Goal: Information Seeking & Learning: Learn about a topic

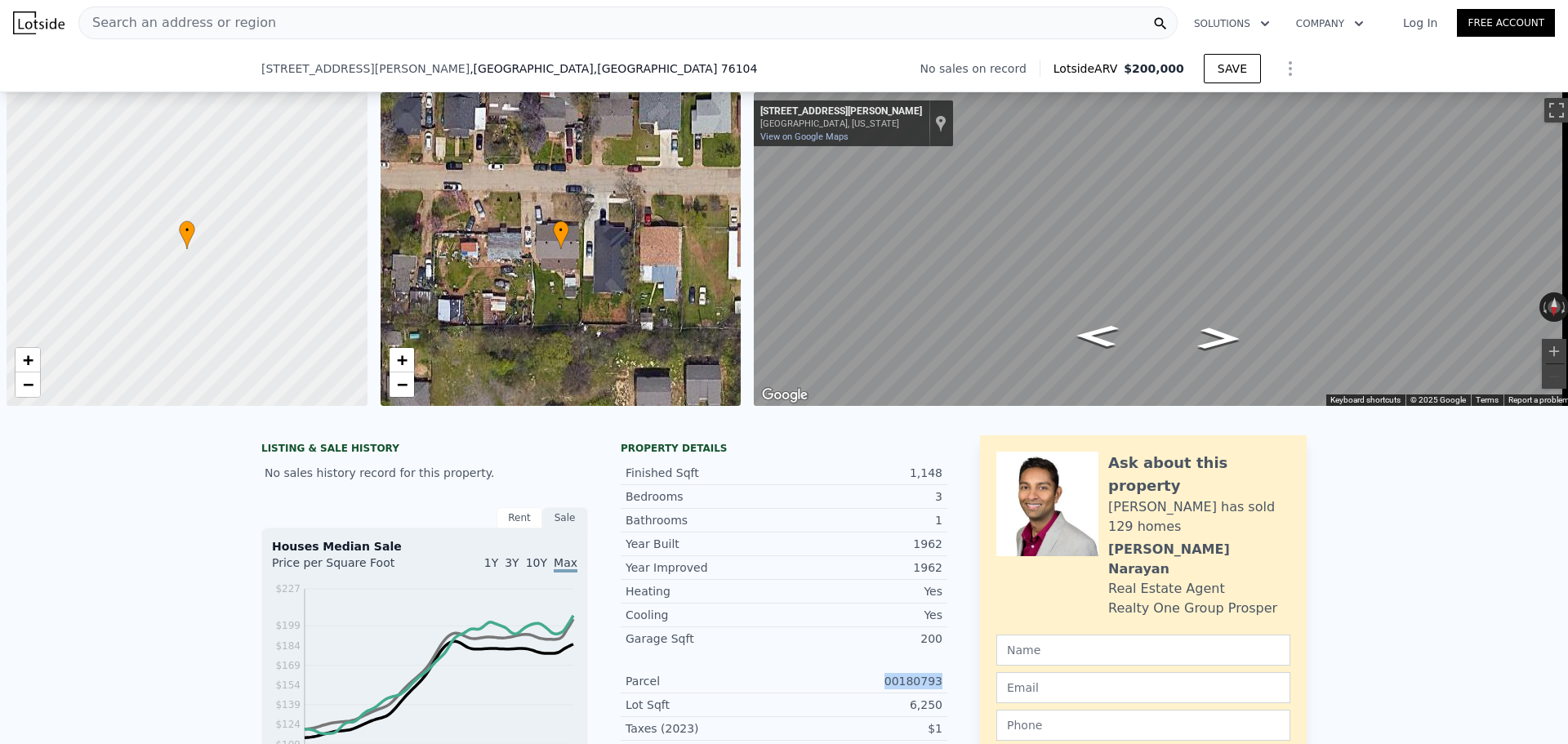
scroll to position [0, 7]
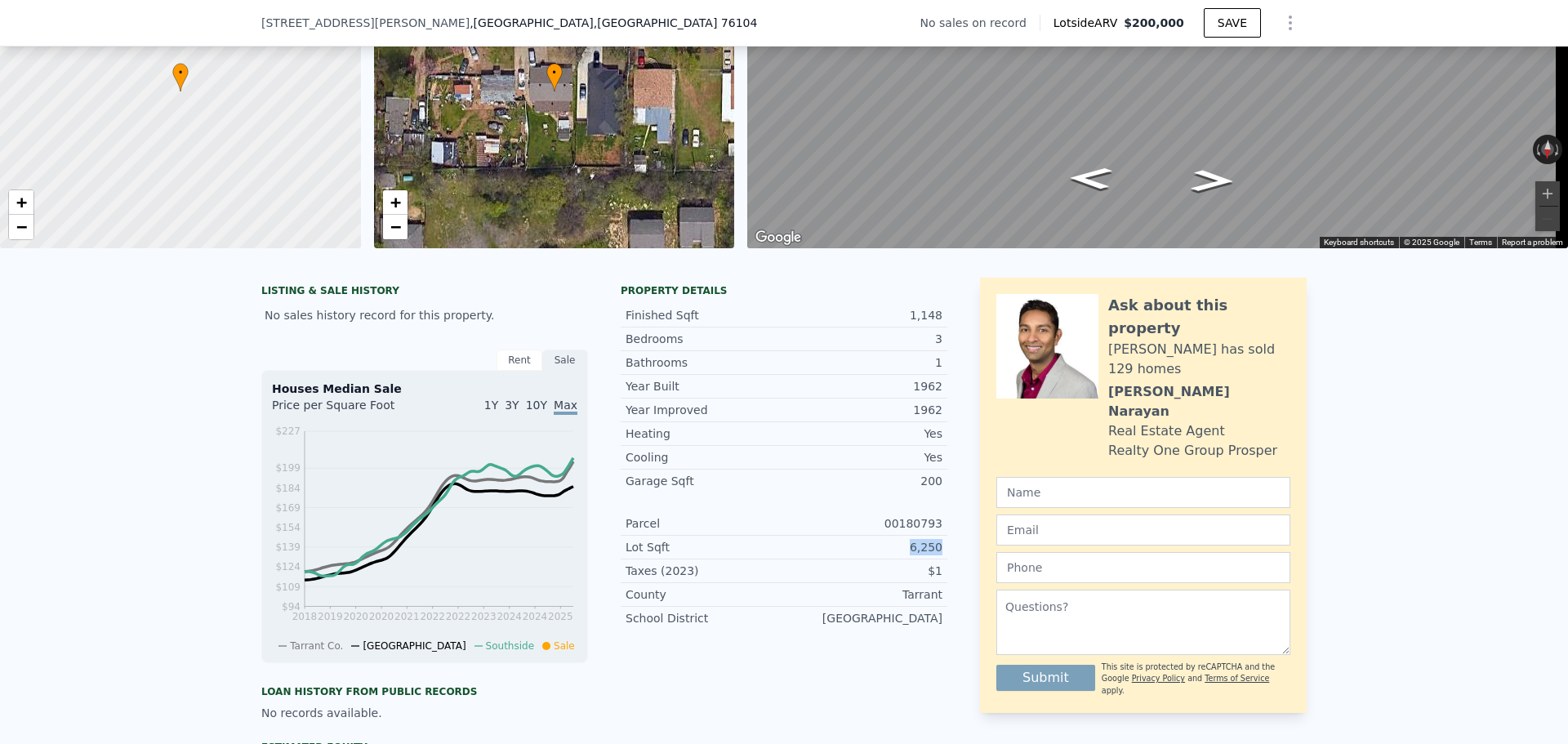
drag, startPoint x: 912, startPoint y: 560, endPoint x: 946, endPoint y: 560, distance: 34.0
click at [944, 561] on div "LISTING & SALE HISTORY No sales history record for this property. Rent Sale Ren…" at bounding box center [784, 603] width 1046 height 652
copy div "6,250"
drag, startPoint x: 933, startPoint y: 588, endPoint x: 957, endPoint y: 585, distance: 24.2
click at [953, 584] on div "LISTING & SALE HISTORY No sales history record for this property. Rent Sale Ren…" at bounding box center [784, 603] width 1046 height 652
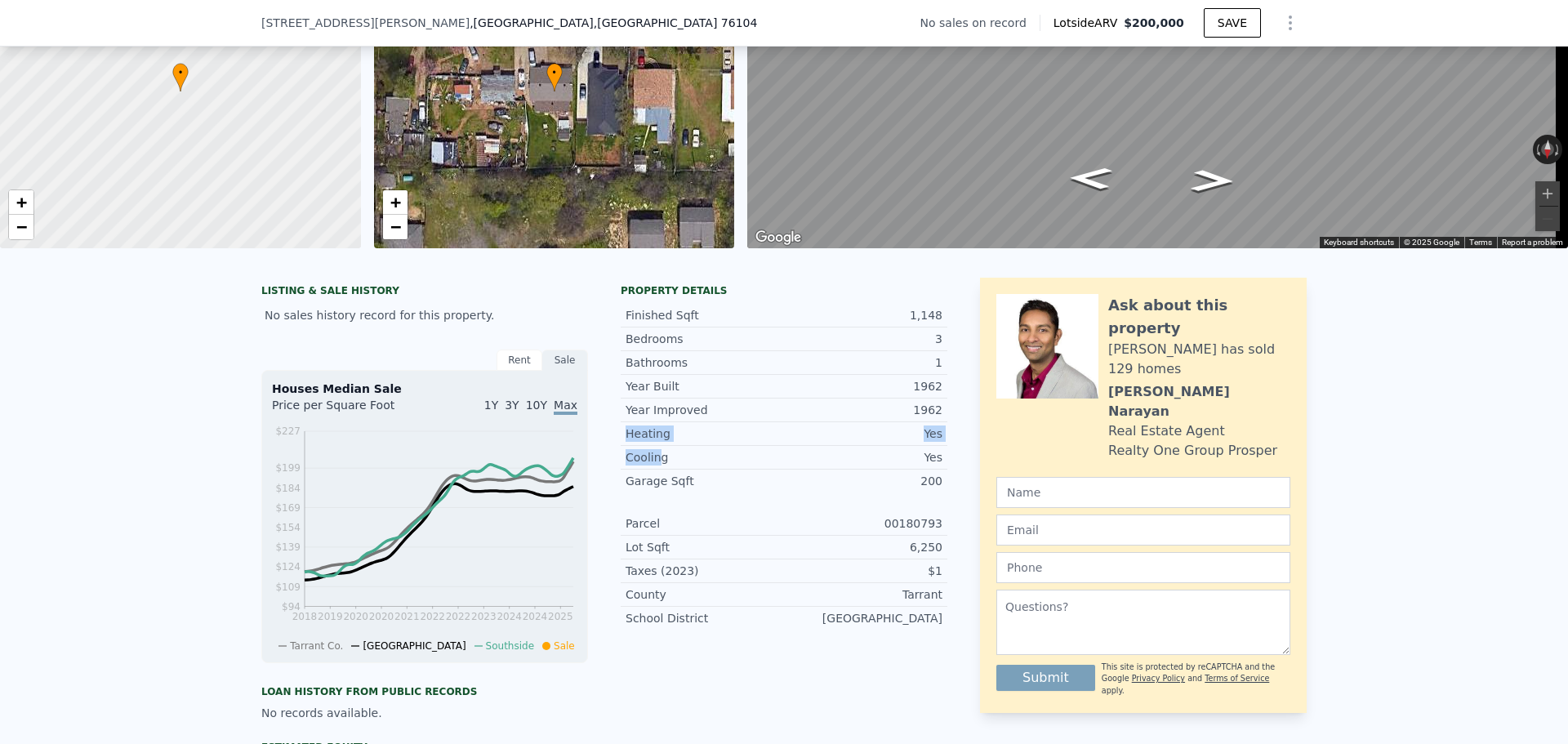
drag, startPoint x: 620, startPoint y: 455, endPoint x: 658, endPoint y: 472, distance: 41.6
click at [655, 467] on div "Year Improved 1962 Heating Yes Cooling Yes Garage Sqft 200" at bounding box center [784, 445] width 327 height 94
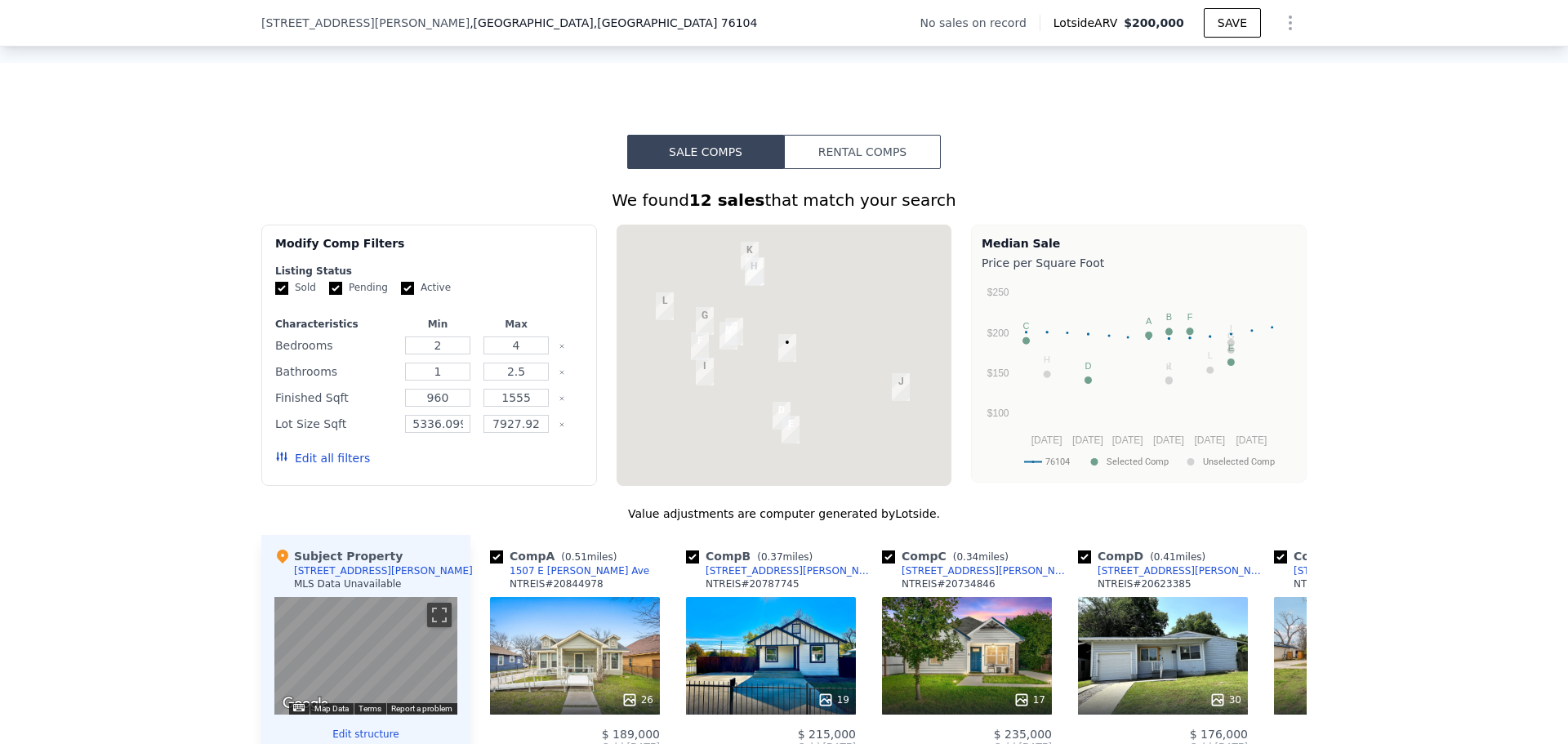
scroll to position [974, 0]
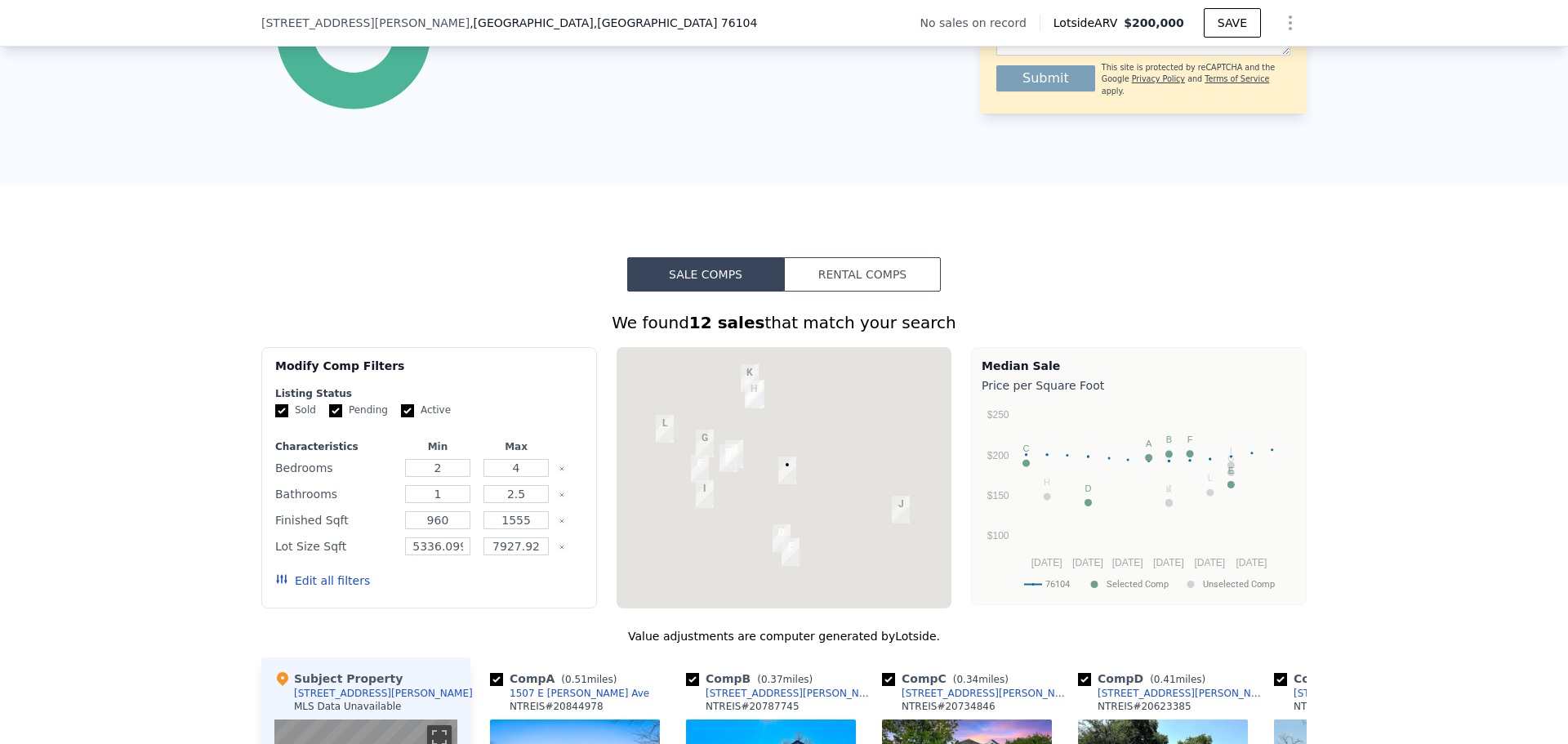
click at [831, 284] on button "Rental Comps" at bounding box center [863, 273] width 157 height 34
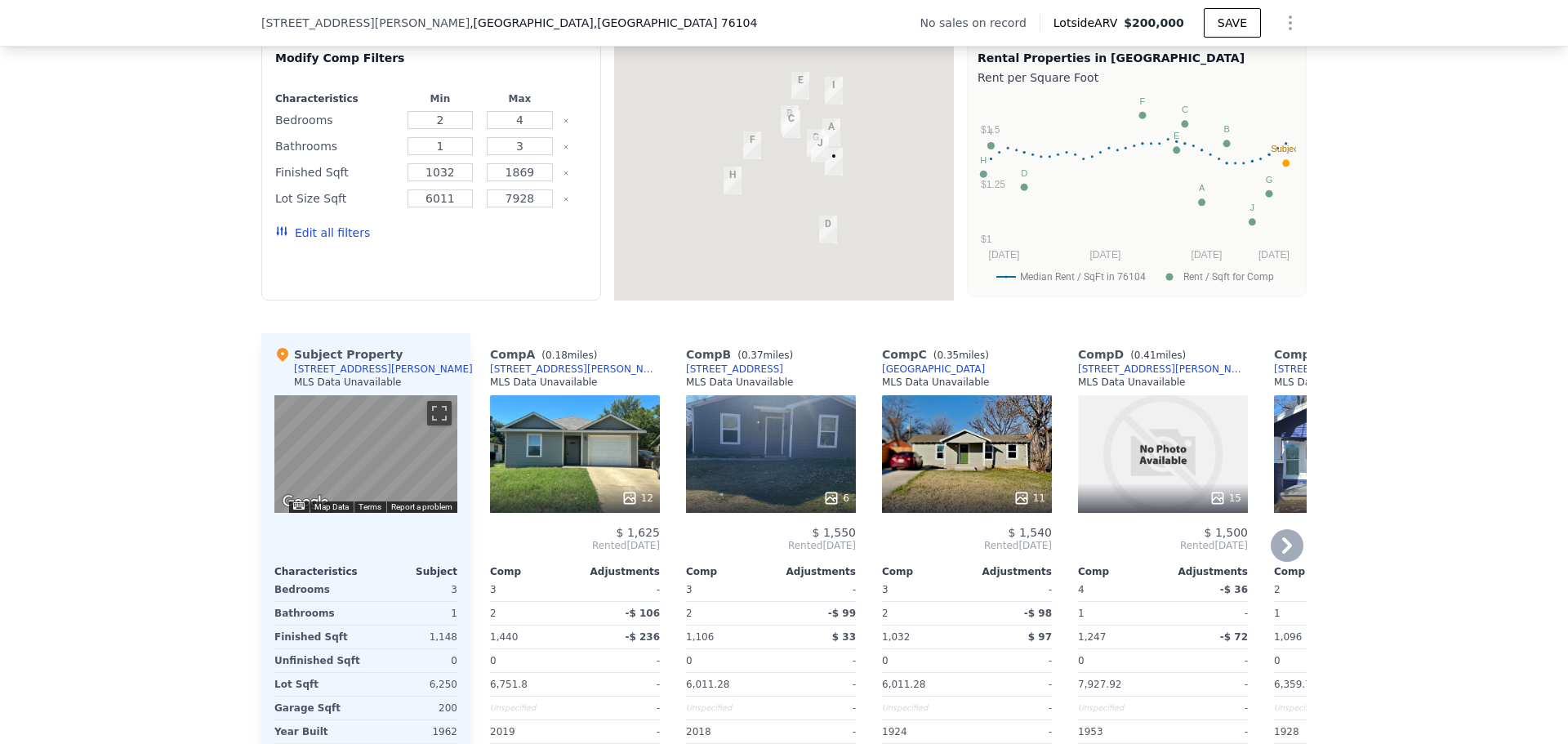
scroll to position [1300, 0]
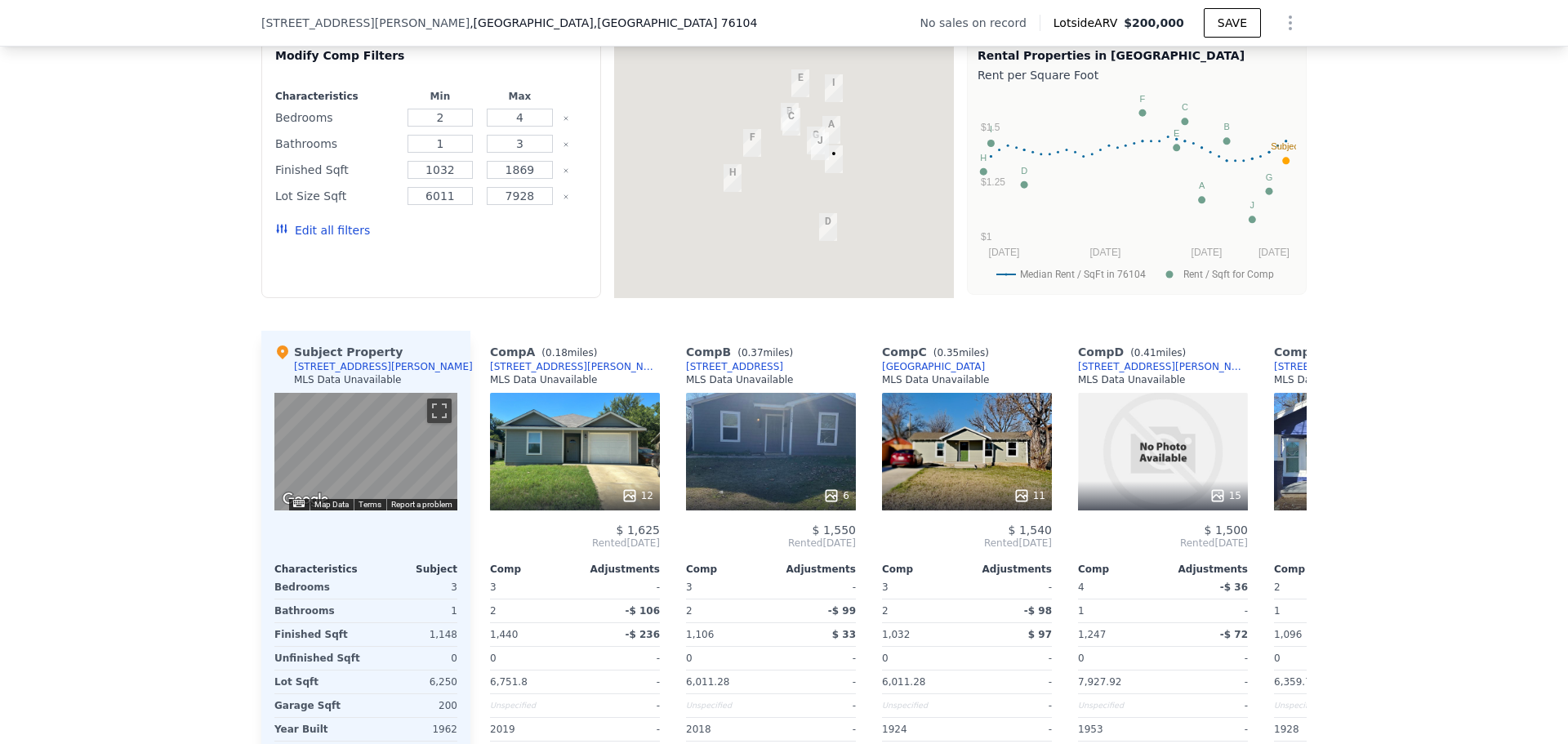
click at [563, 200] on icon "Clear" at bounding box center [566, 196] width 7 height 7
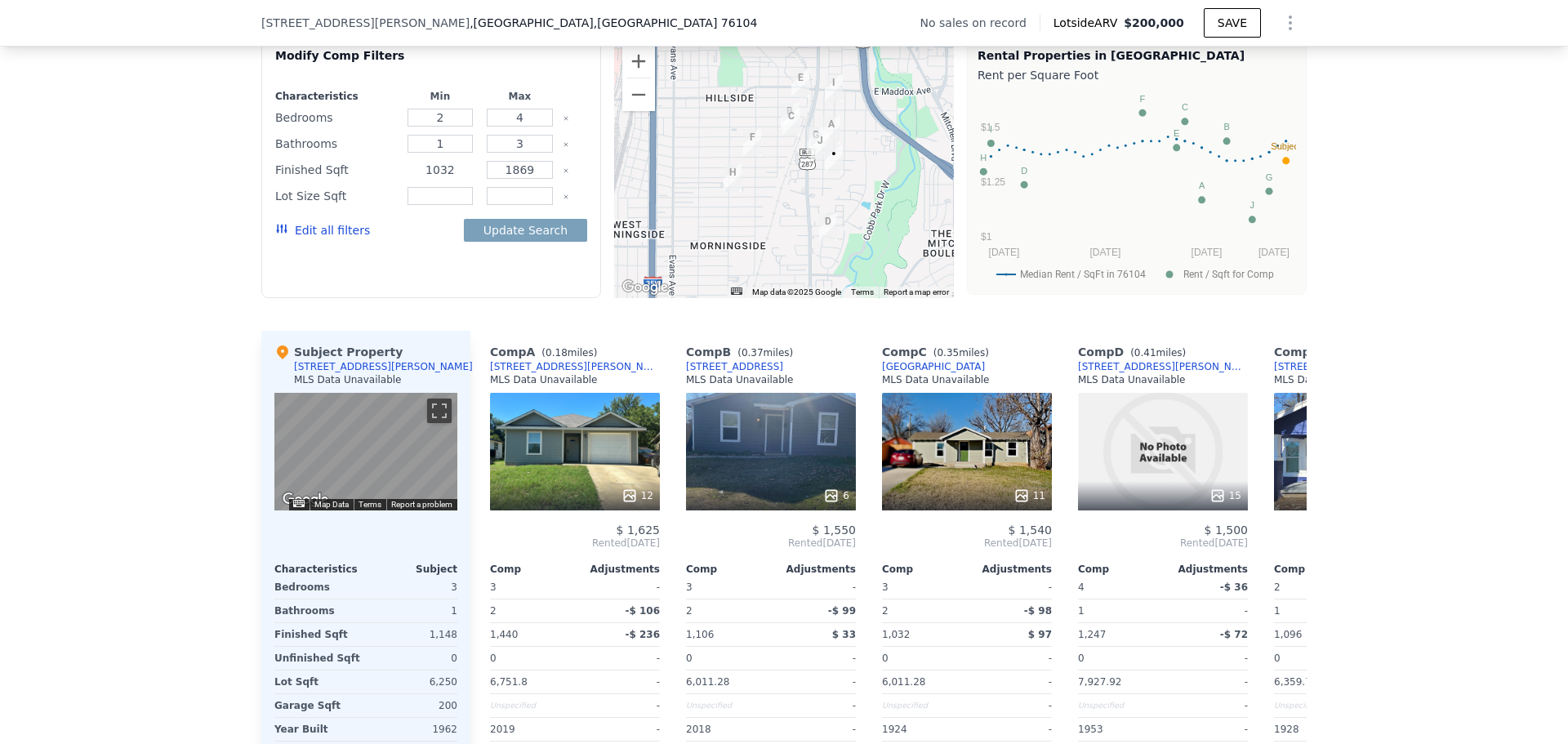
drag, startPoint x: 452, startPoint y: 183, endPoint x: 392, endPoint y: 188, distance: 60.2
click at [393, 181] on div "Finished Sqft 1032 1869" at bounding box center [431, 169] width 312 height 23
type input "900"
type input "1400"
click at [466, 242] on button "Update Search" at bounding box center [526, 230] width 124 height 23
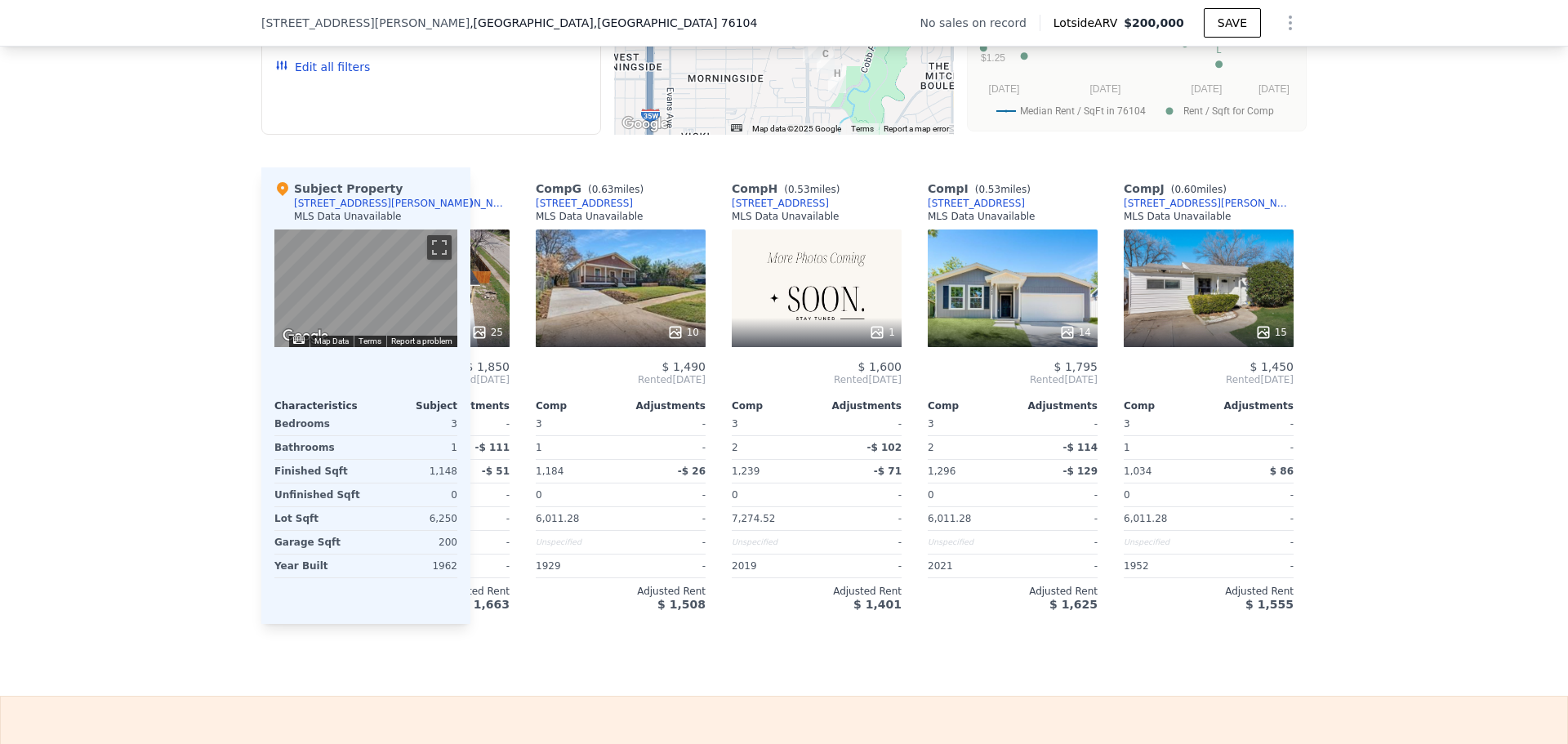
scroll to position [0, 1233]
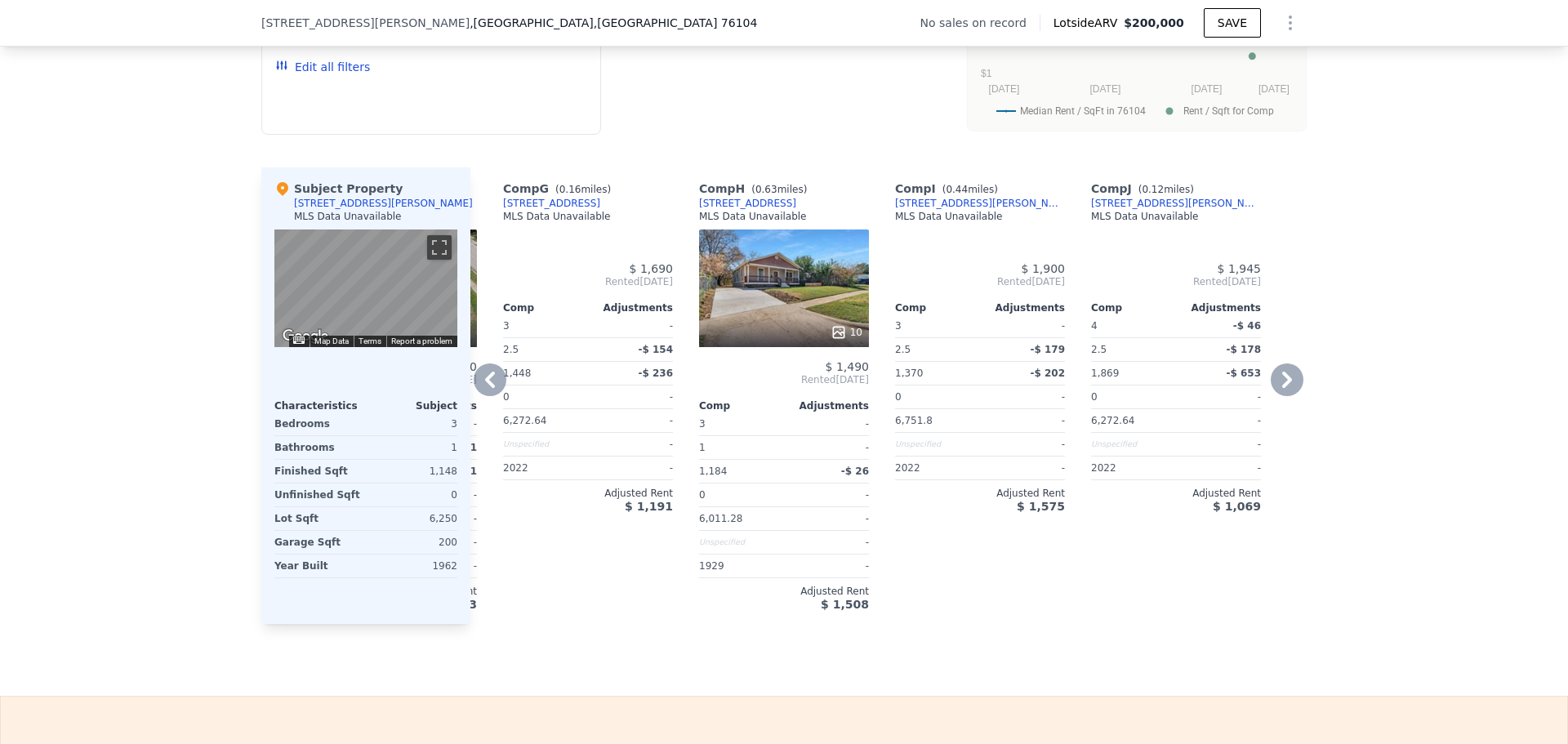
type input "1032"
type input "1869"
type input "6011"
type input "7928"
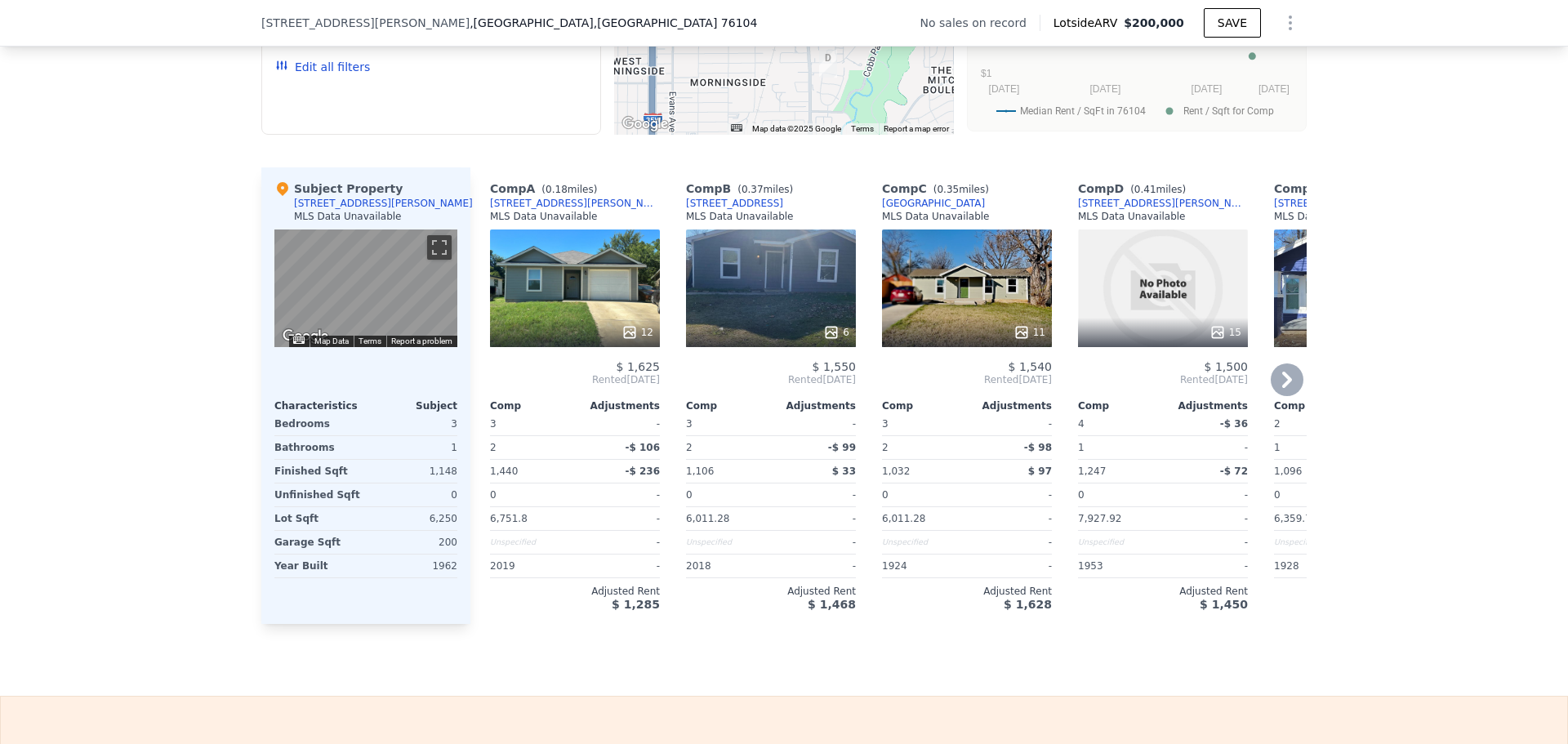
scroll to position [1300, 0]
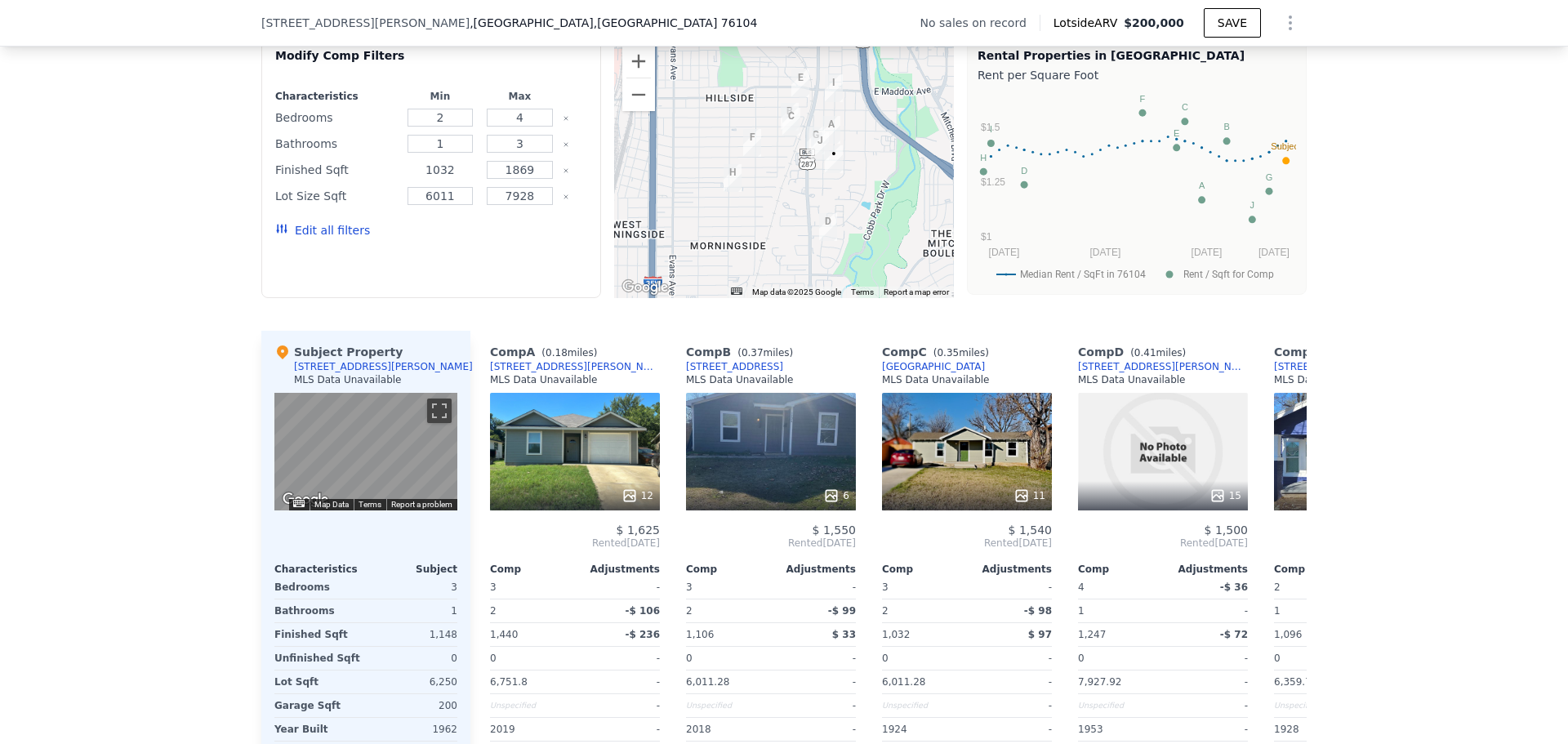
drag, startPoint x: 450, startPoint y: 184, endPoint x: 407, endPoint y: 183, distance: 43.0
click at [408, 179] on input "1032" at bounding box center [440, 169] width 66 height 18
type input "900"
type input "1400"
click at [563, 200] on icon "Clear" at bounding box center [566, 196] width 7 height 7
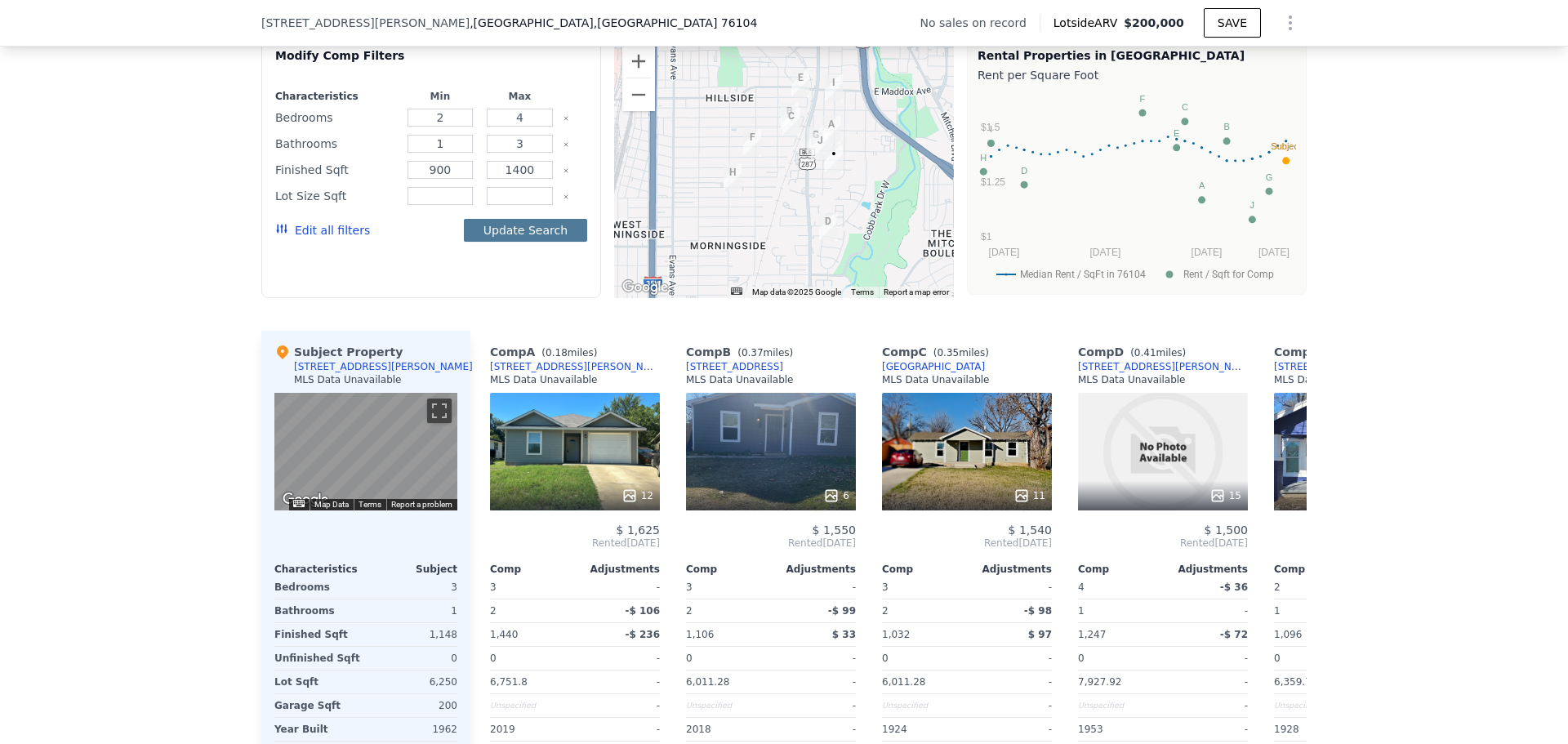
click at [511, 237] on button "Update Search" at bounding box center [526, 230] width 124 height 23
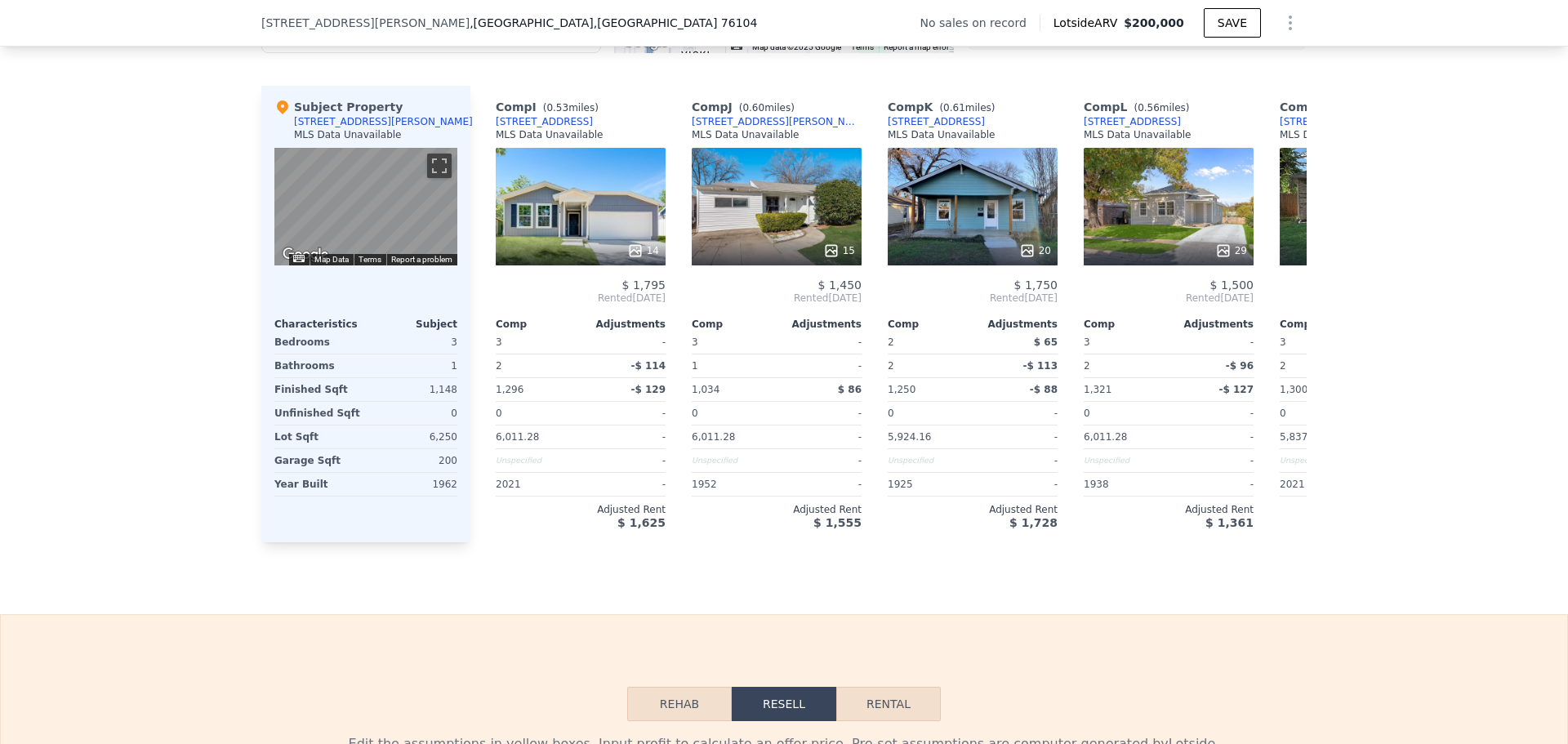
scroll to position [0, 1581]
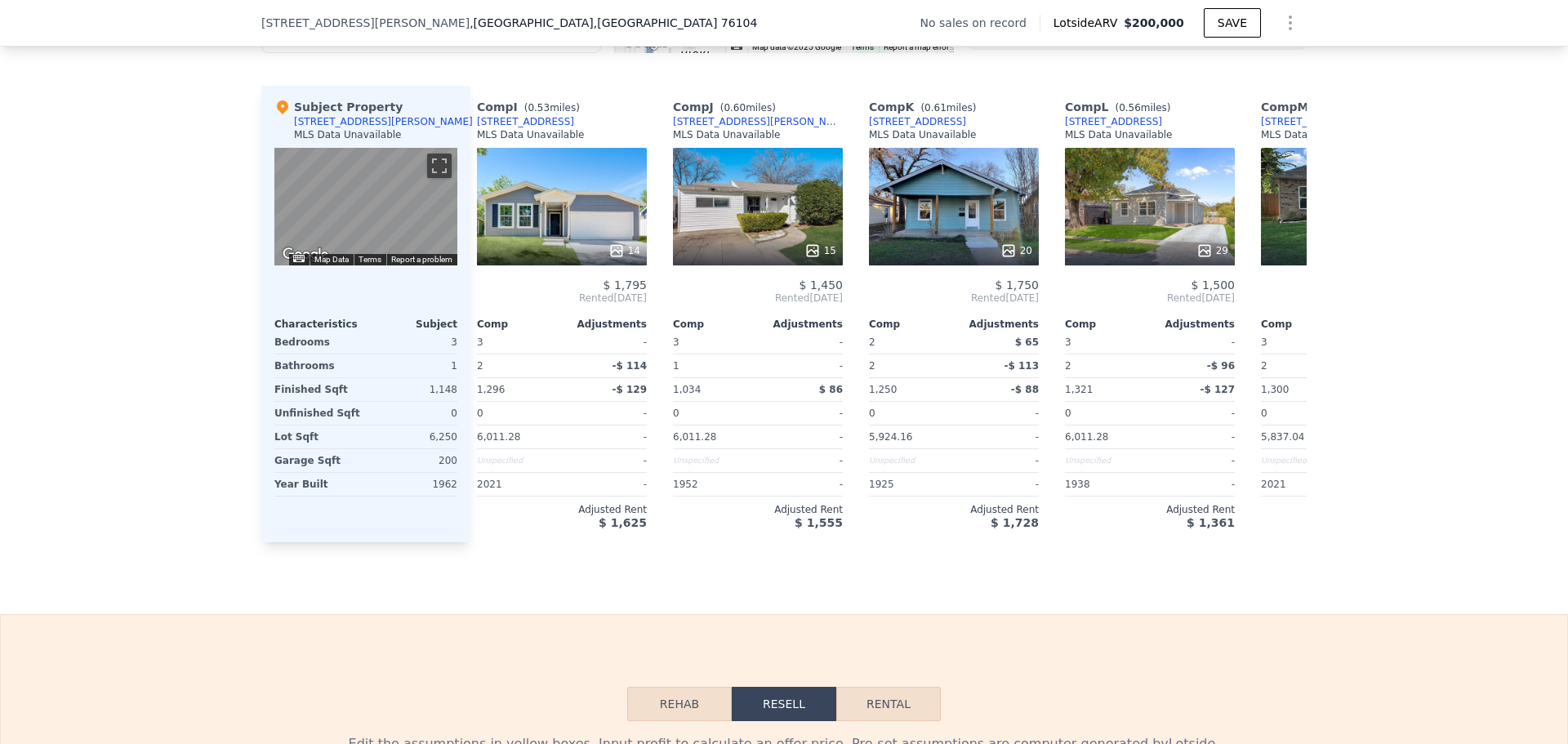
type input "1032"
type input "1869"
type input "6011"
type input "7928"
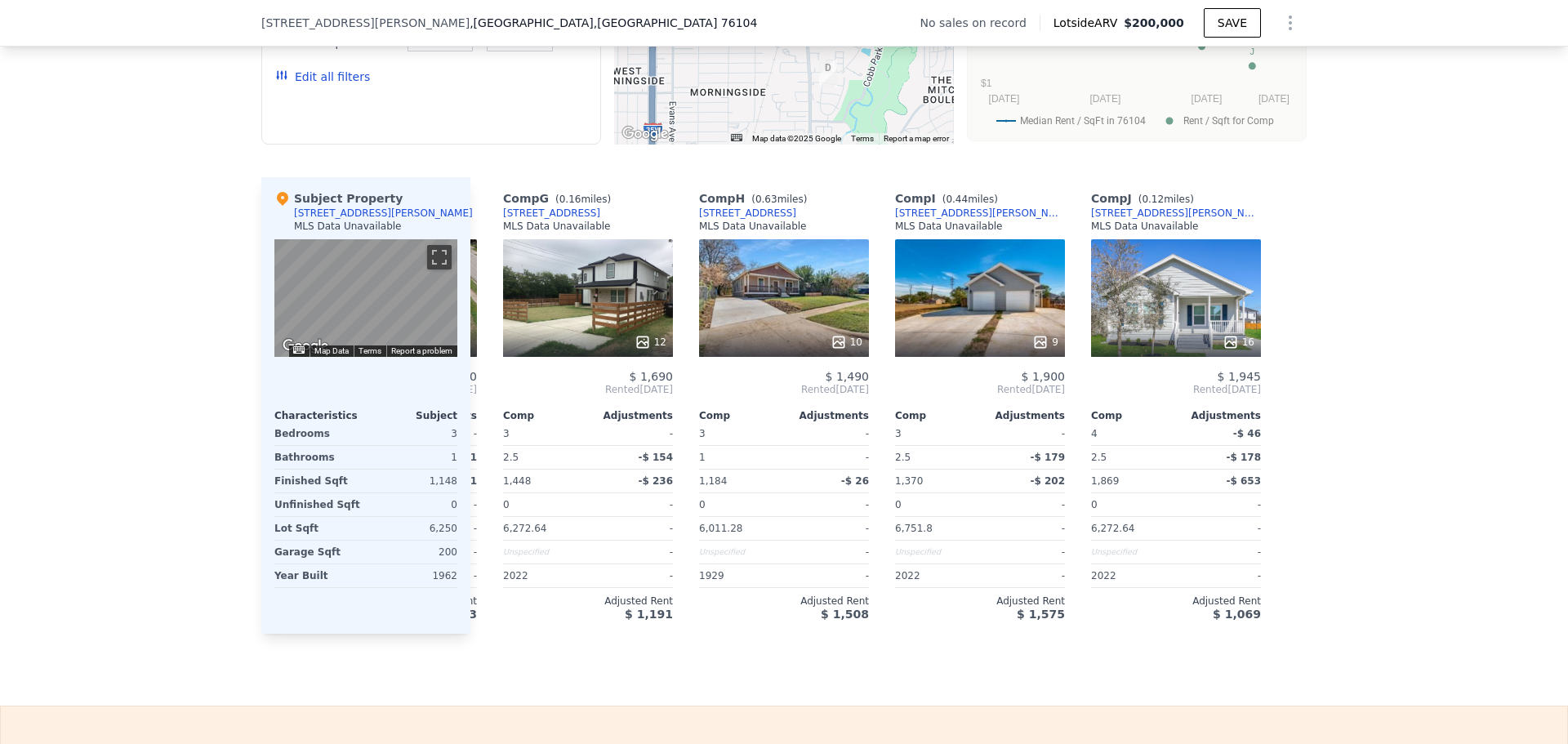
scroll to position [1546, 0]
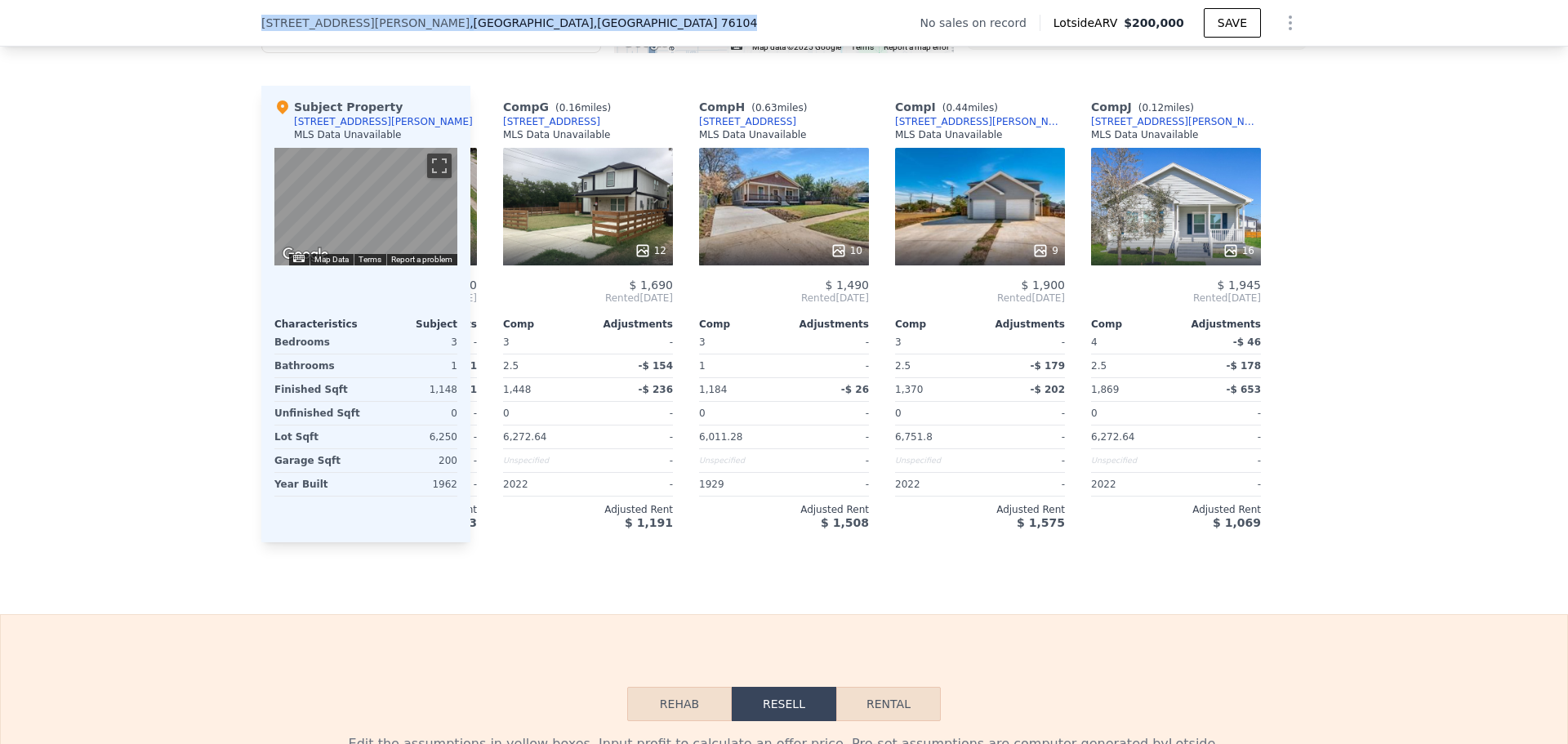
drag, startPoint x: 269, startPoint y: 24, endPoint x: 573, endPoint y: 22, distance: 304.0
click at [573, 22] on div "[STREET_ADDRESS][PERSON_NAME] No sales on record Lotside ARV $200,000 SAVE" at bounding box center [784, 23] width 1568 height 46
copy div "[STREET_ADDRESS][PERSON_NAME]"
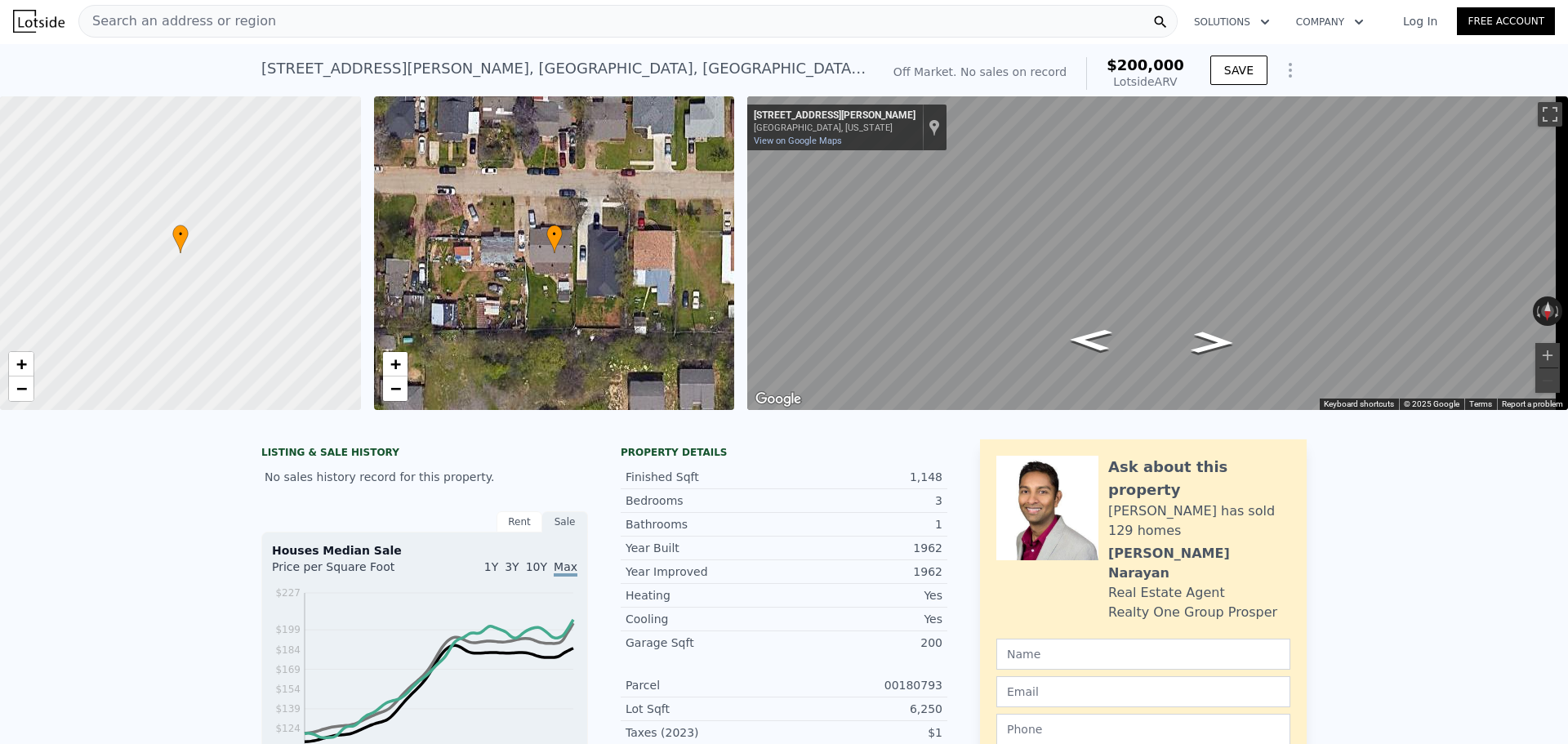
scroll to position [0, 0]
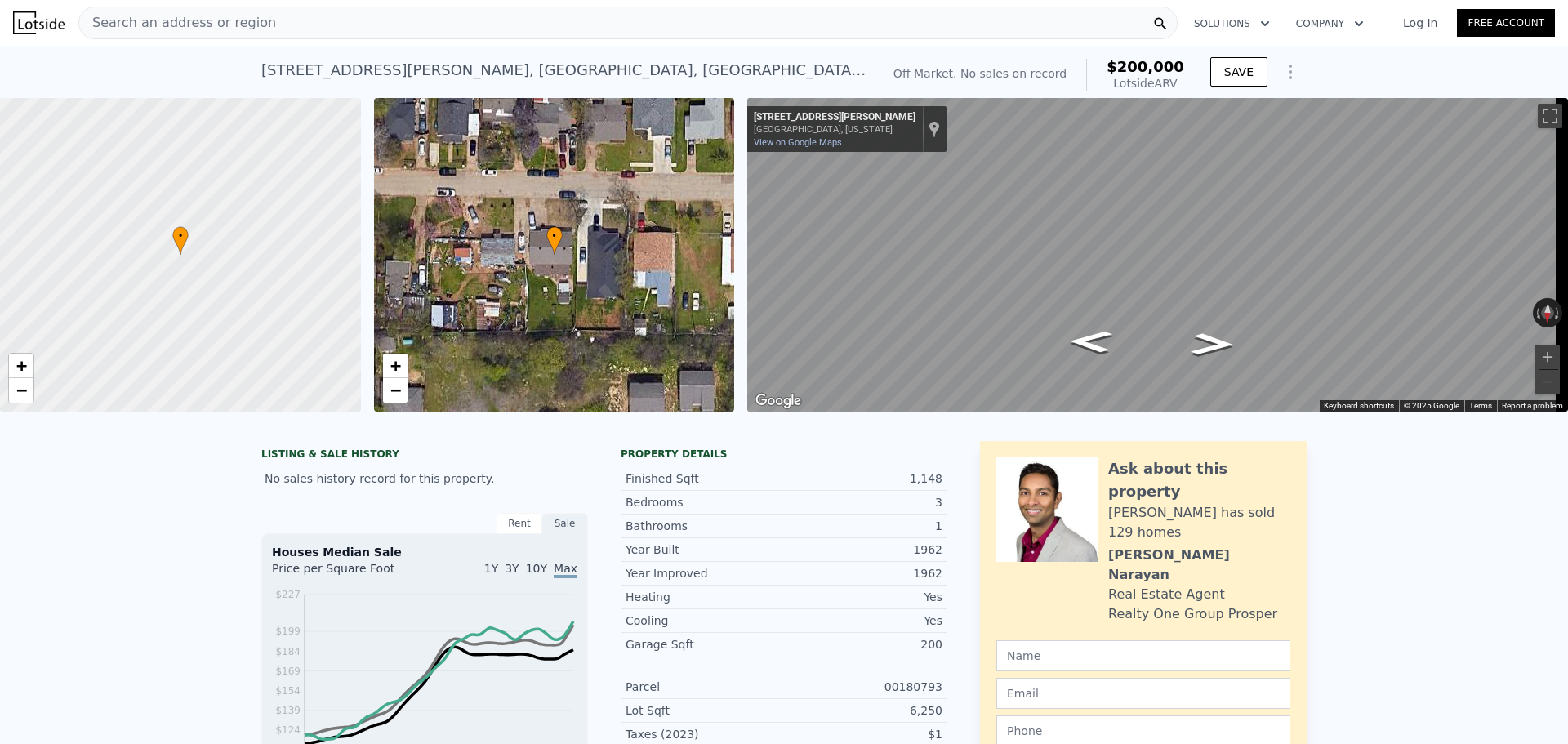
click at [429, 33] on div "Search an address or region" at bounding box center [627, 22] width 1099 height 33
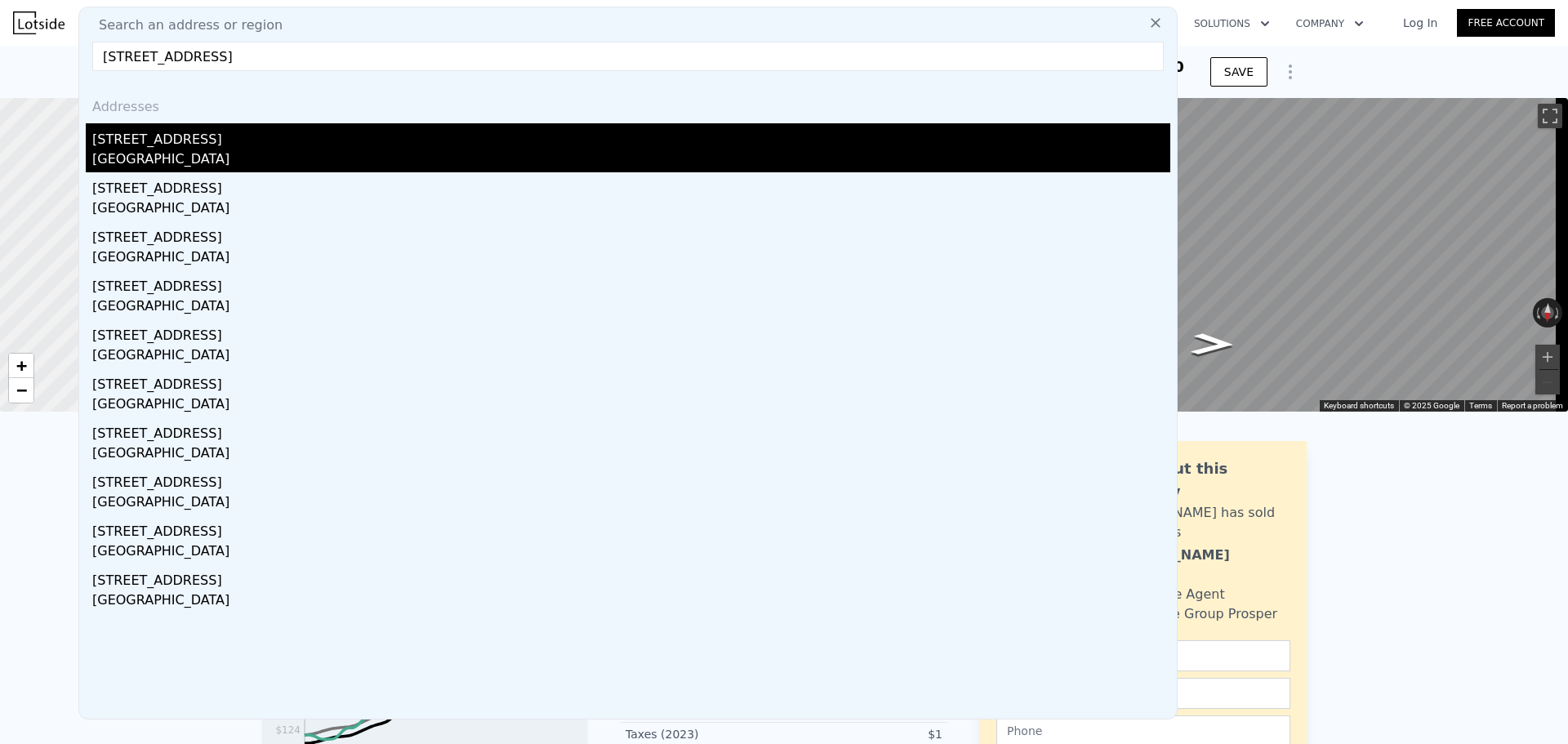
type input "[STREET_ADDRESS]"
click at [322, 152] on div "[GEOGRAPHIC_DATA]" at bounding box center [631, 161] width 1079 height 23
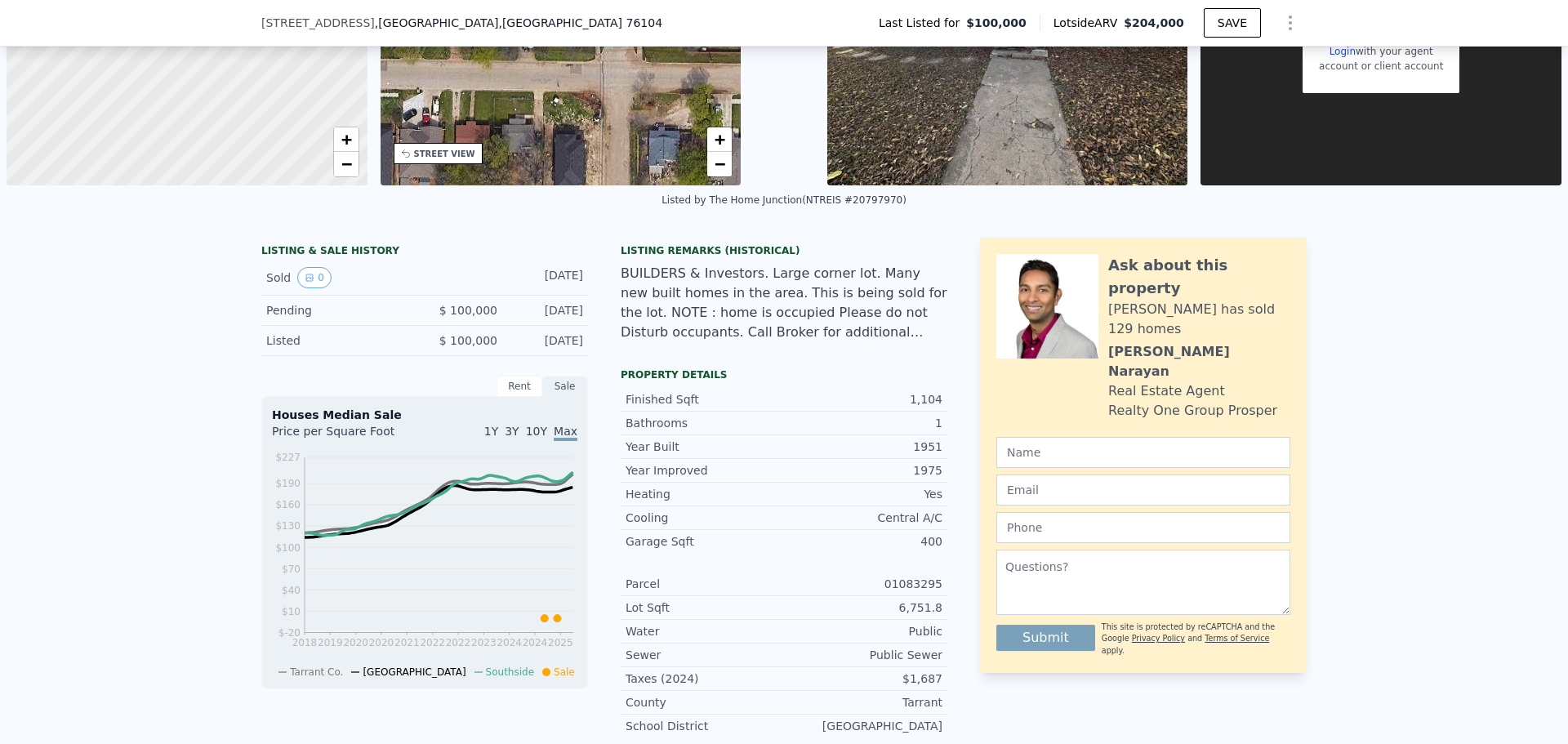
scroll to position [239, 0]
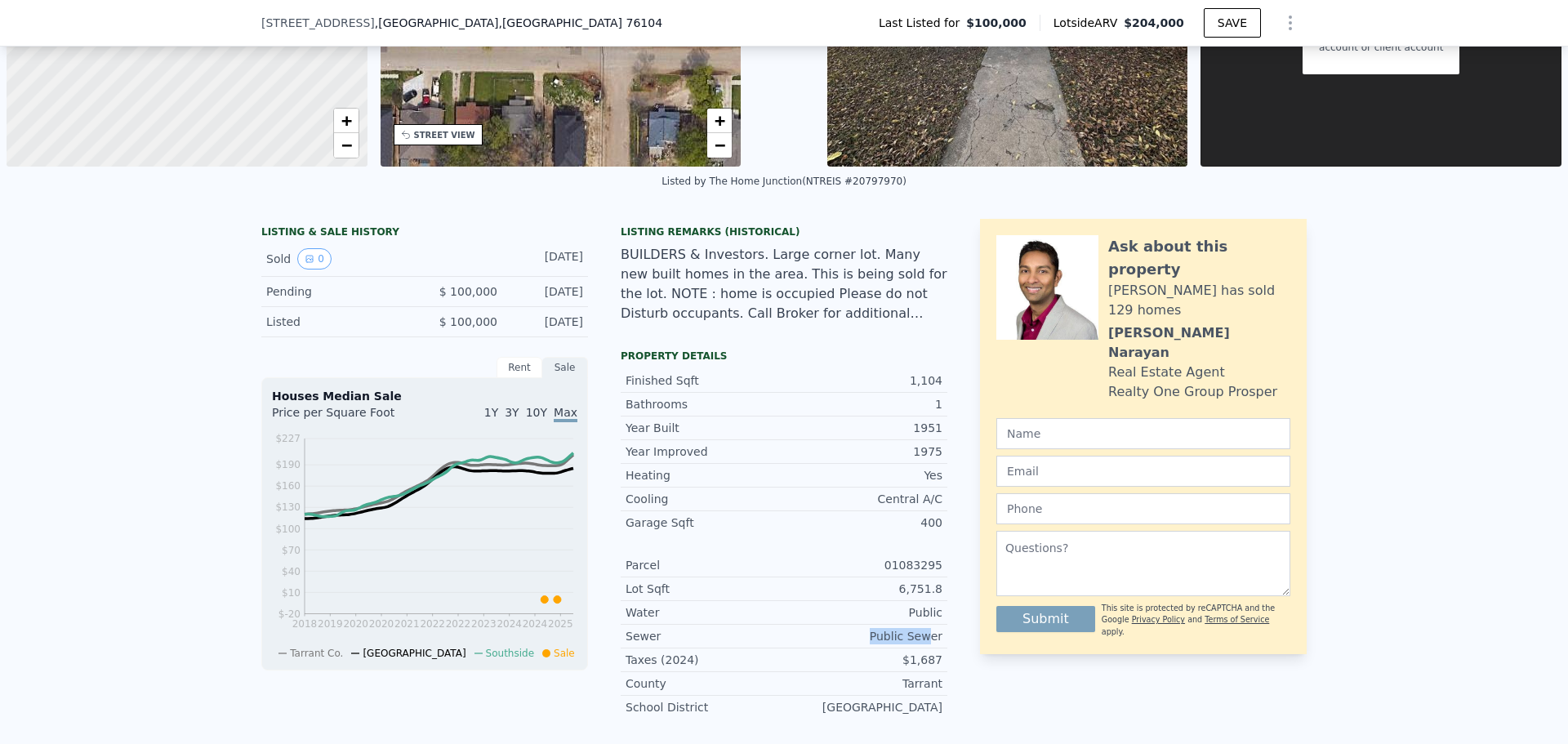
drag, startPoint x: 878, startPoint y: 639, endPoint x: 929, endPoint y: 643, distance: 51.2
click at [929, 643] on div "Public Sewer" at bounding box center [864, 636] width 158 height 17
drag, startPoint x: 906, startPoint y: 584, endPoint x: 936, endPoint y: 584, distance: 30.0
click at [936, 584] on div "6,751.8" at bounding box center [864, 589] width 158 height 17
copy div "6,751.8"
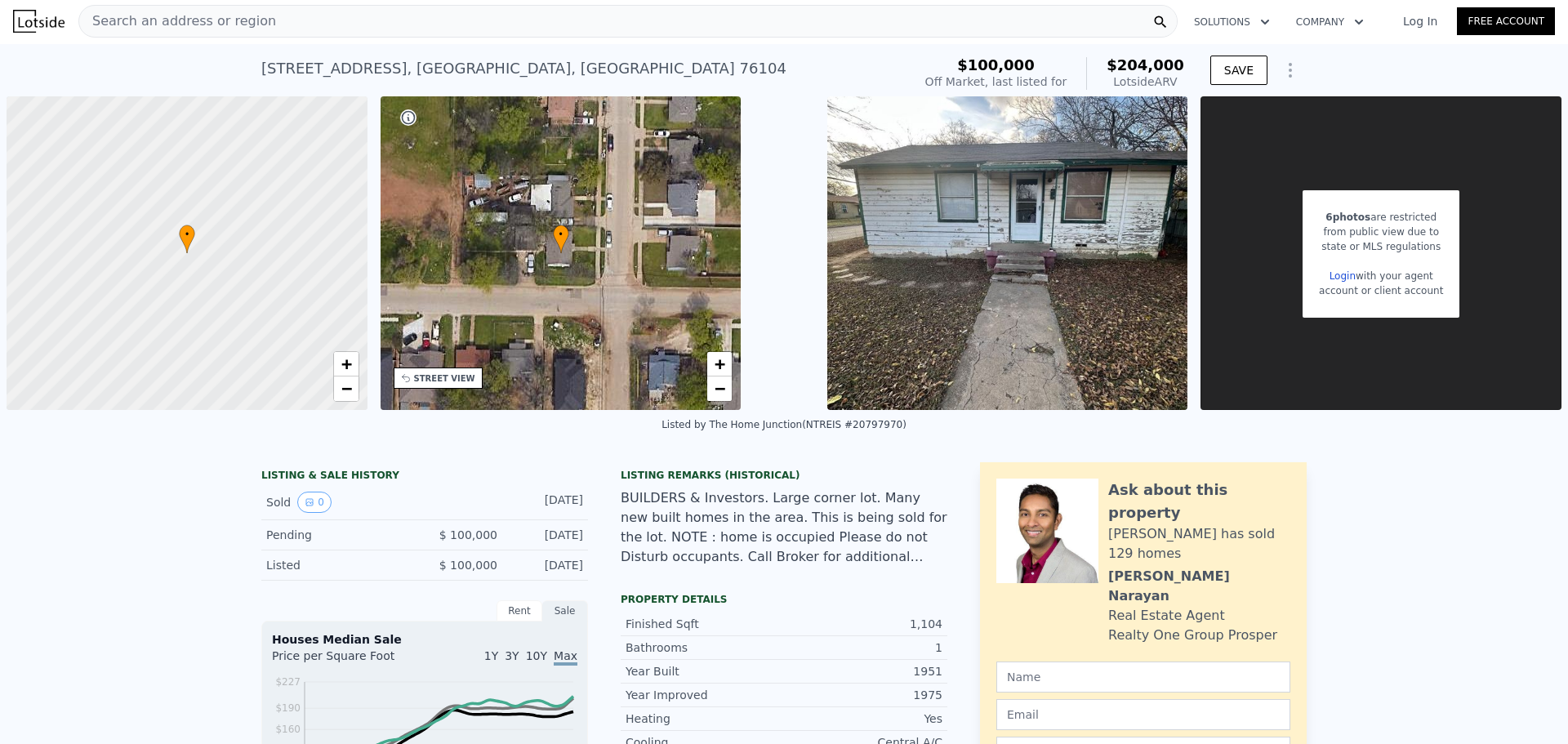
scroll to position [0, 0]
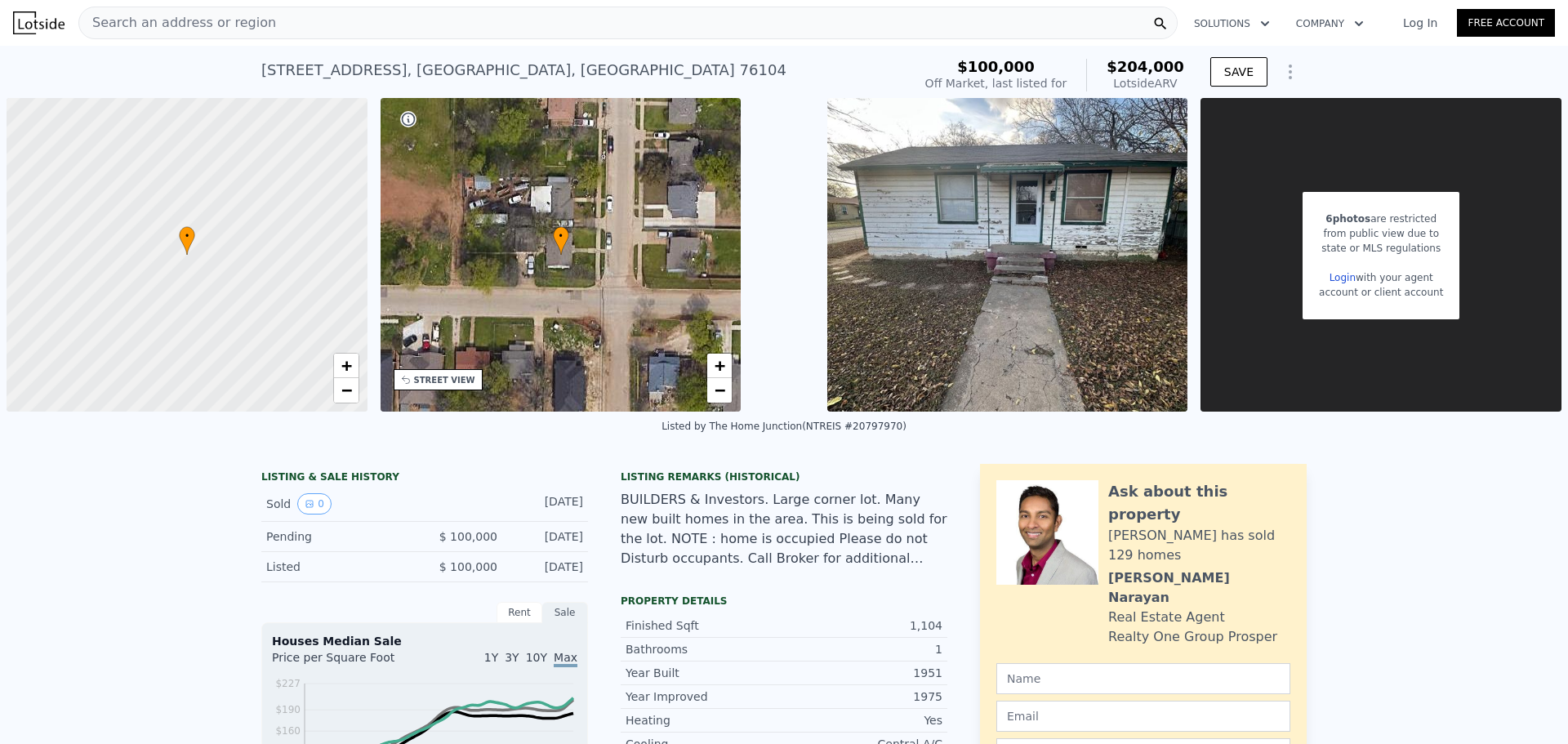
click at [375, 25] on div "Search an address or region" at bounding box center [627, 22] width 1099 height 33
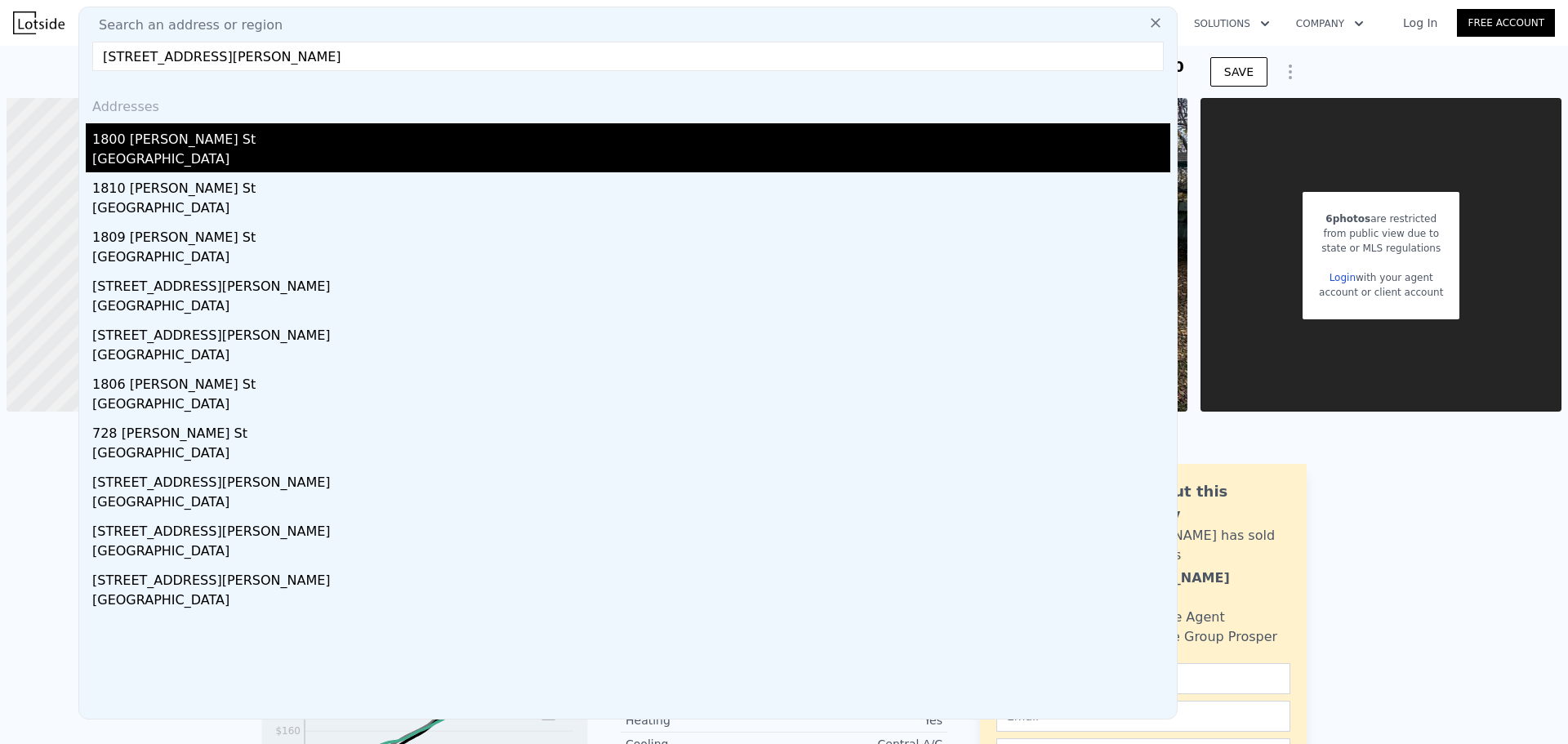
type input "[STREET_ADDRESS][PERSON_NAME]"
click at [302, 166] on div "[GEOGRAPHIC_DATA]" at bounding box center [631, 161] width 1079 height 23
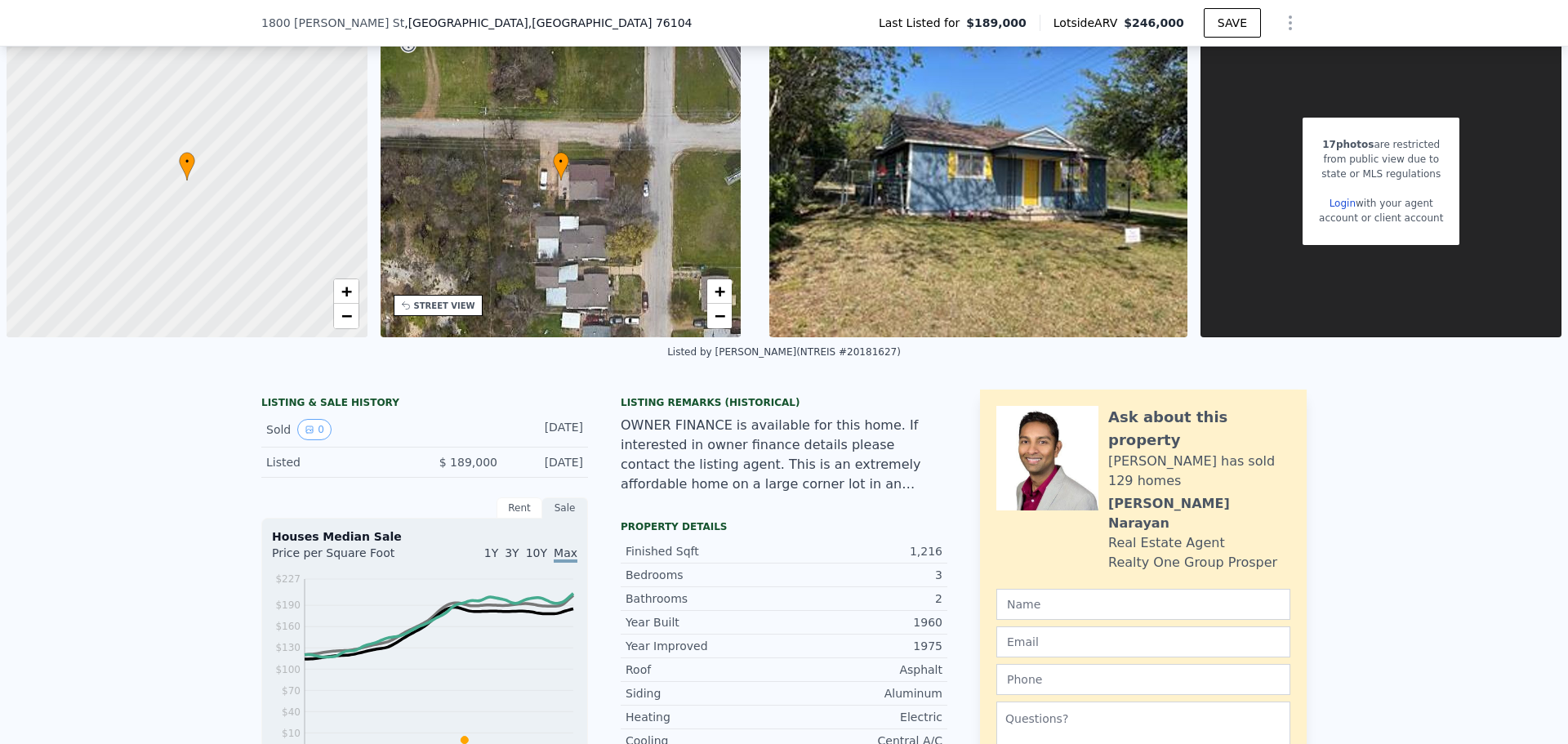
scroll to position [239, 0]
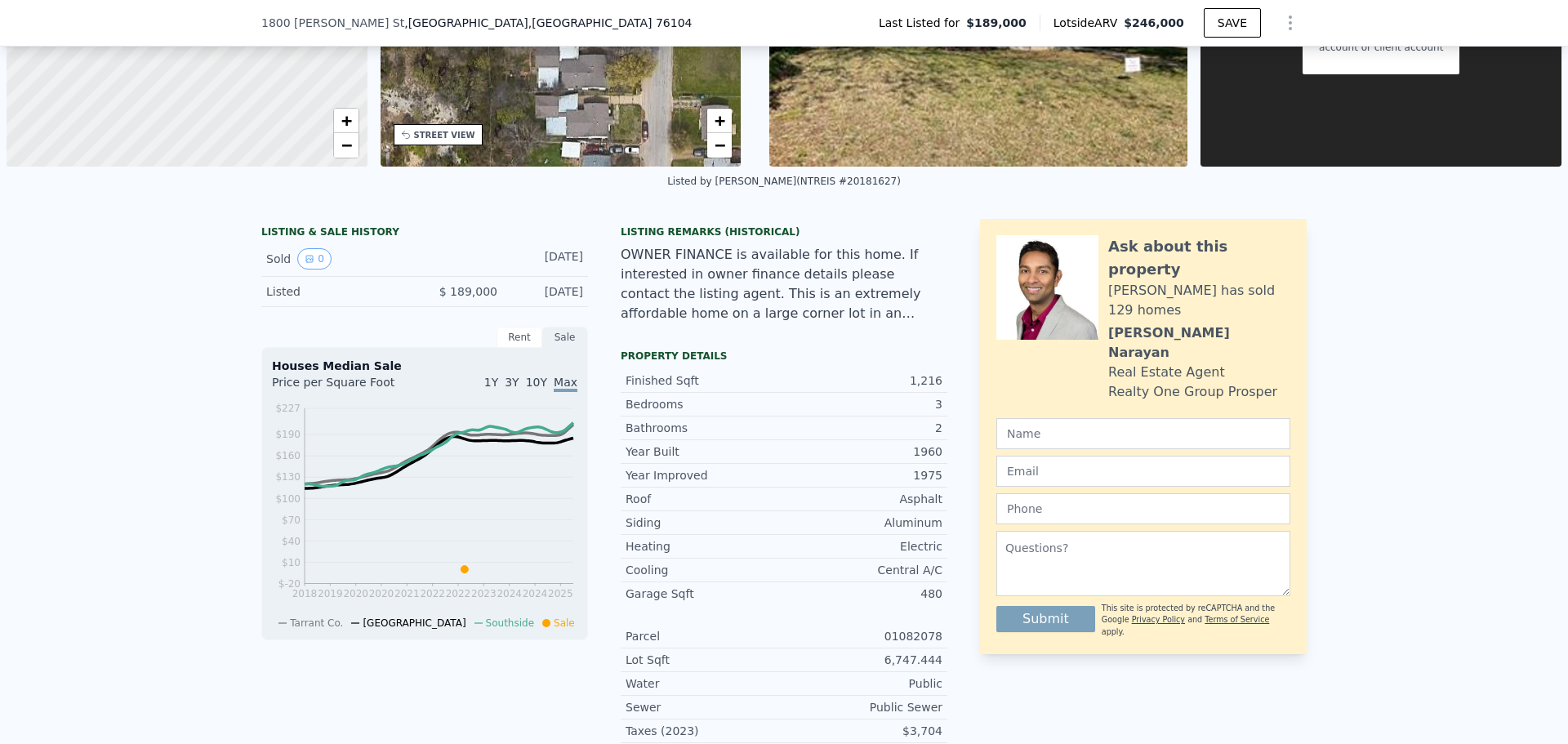
click at [918, 631] on div "01082078" at bounding box center [864, 636] width 158 height 17
copy div "01082078"
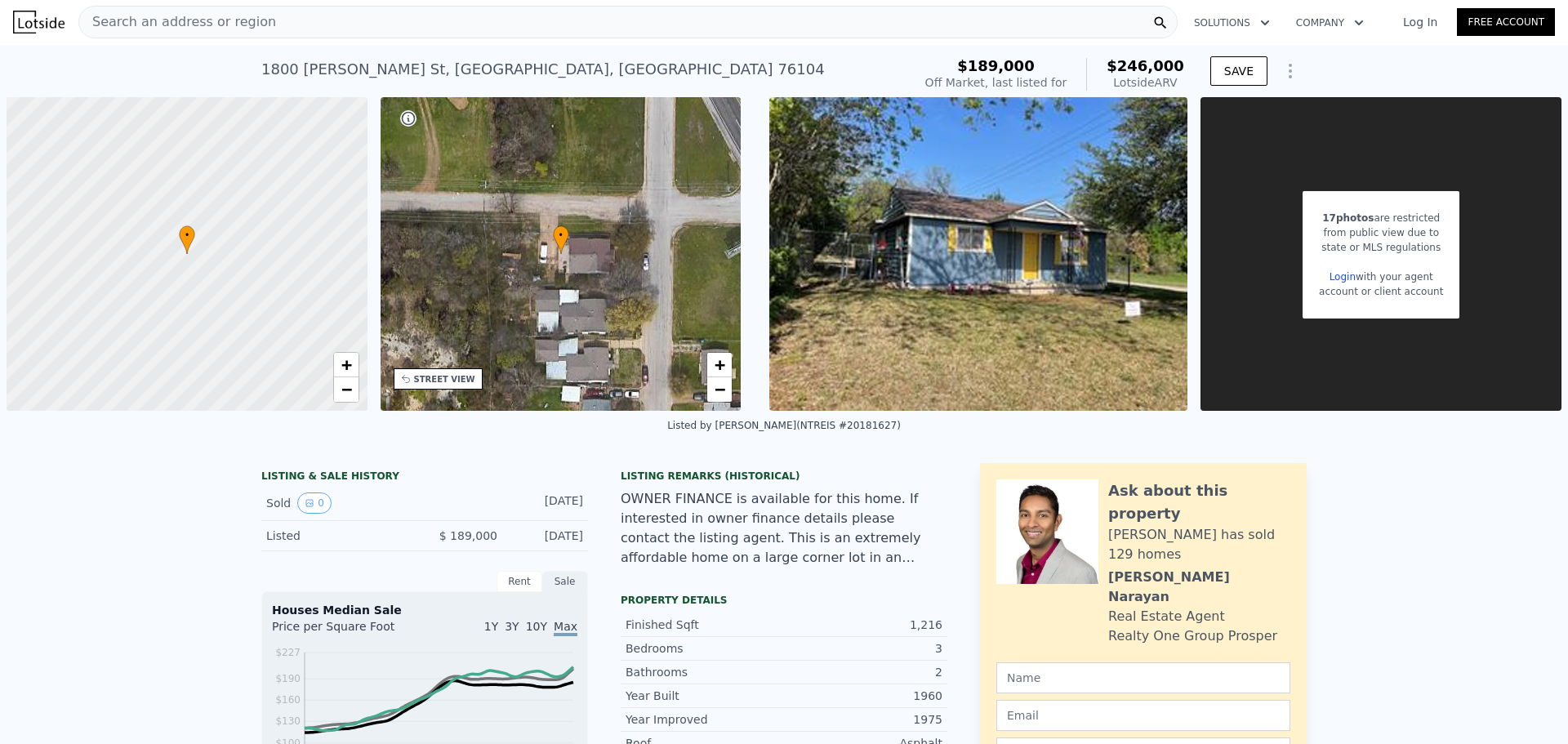
scroll to position [0, 0]
click at [305, 23] on div "Search an address or region" at bounding box center [627, 22] width 1099 height 33
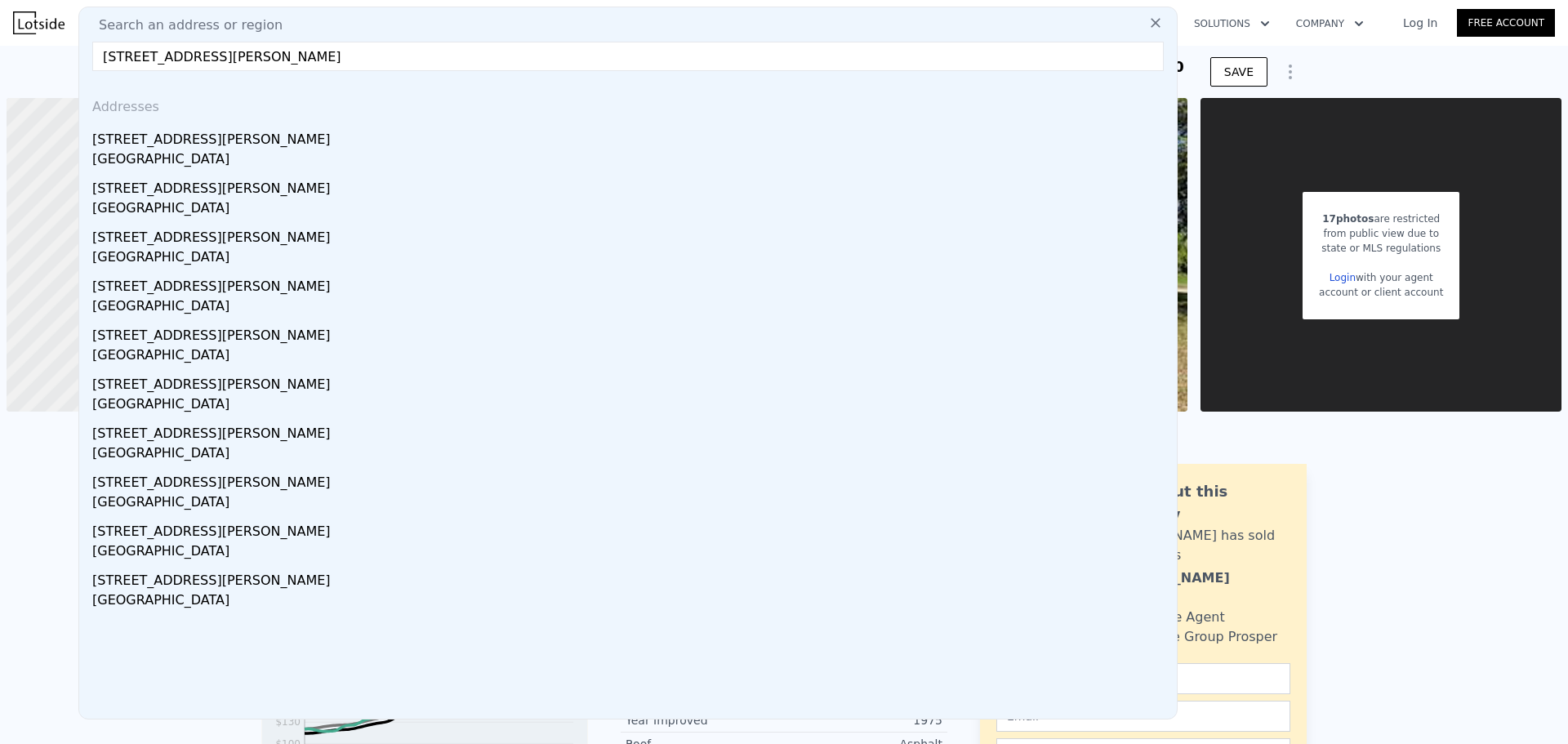
type input "[STREET_ADDRESS][PERSON_NAME]"
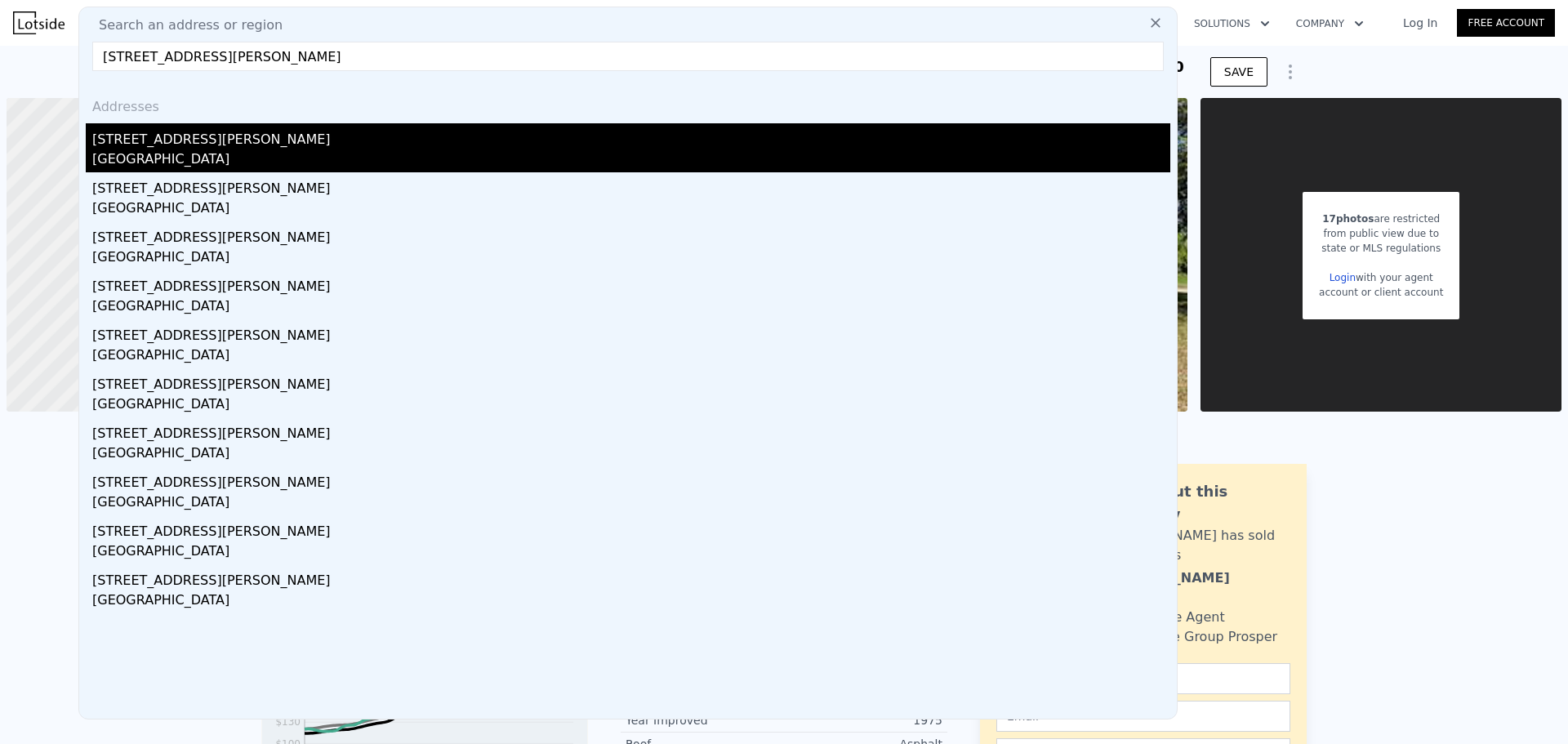
click at [371, 162] on div "[GEOGRAPHIC_DATA]" at bounding box center [631, 161] width 1079 height 23
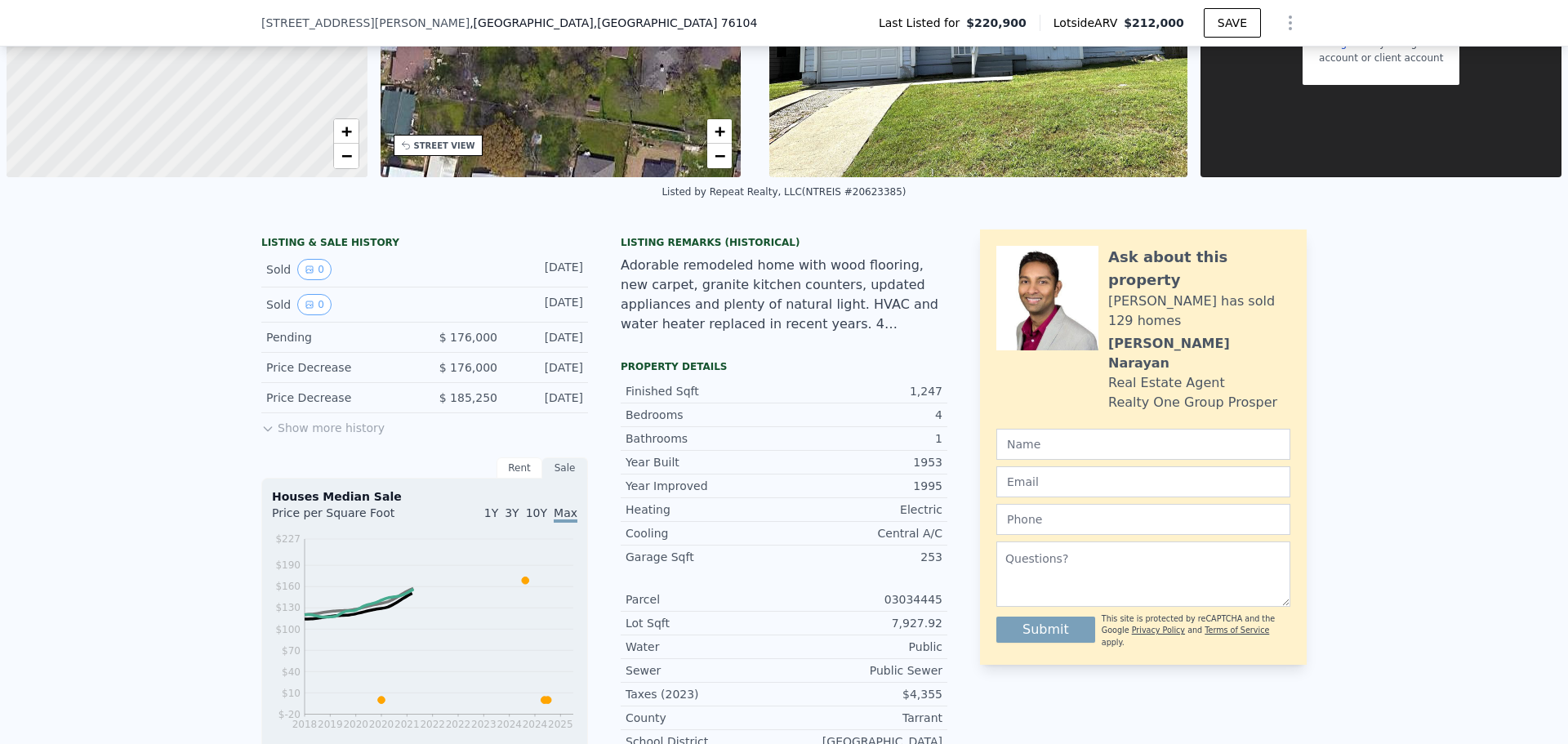
scroll to position [239, 0]
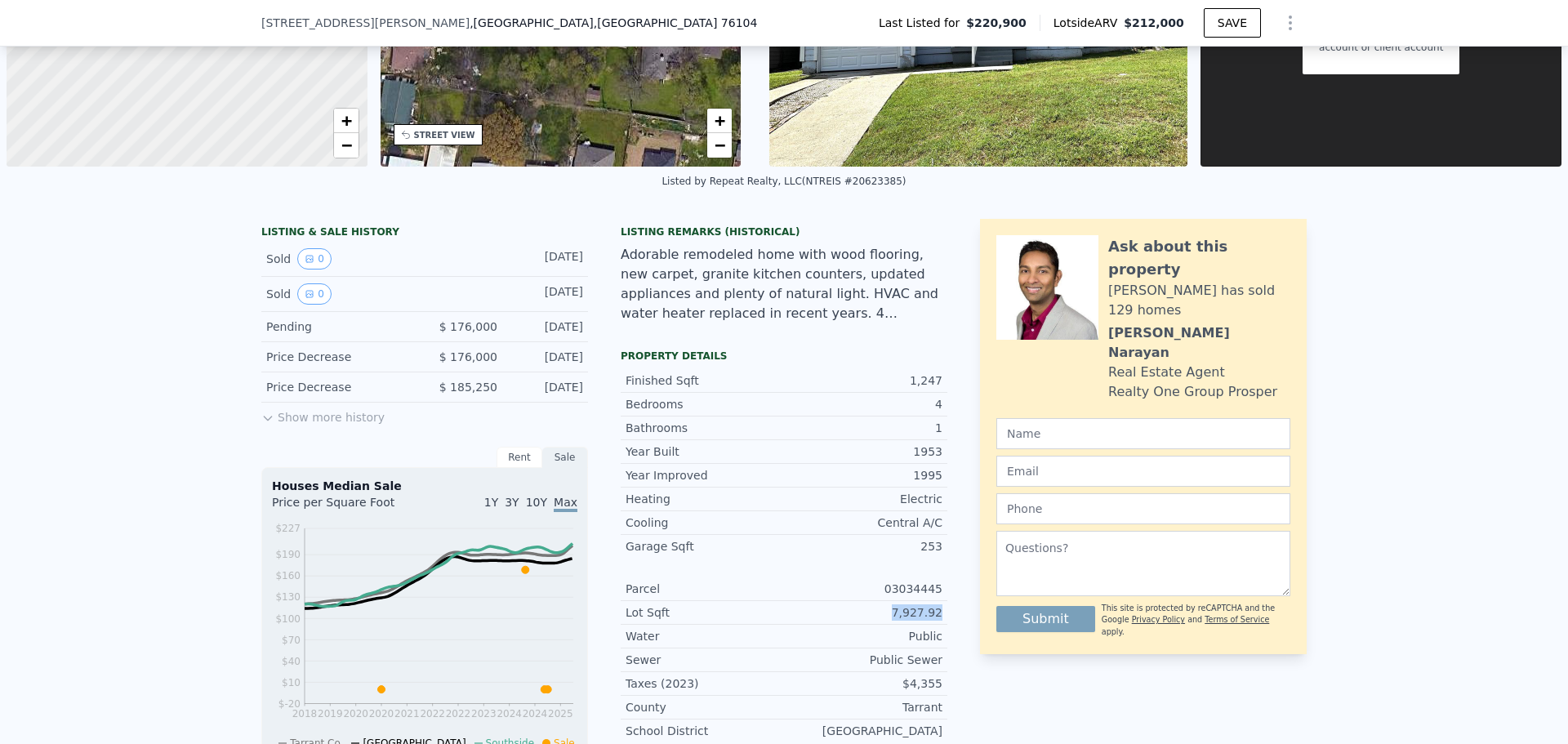
click at [944, 611] on div "LISTING & SALE HISTORY Sold 0 [DATE] Sold 0 [DATE] Pending $ 176,000 [DATE] Pri…" at bounding box center [784, 497] width 1046 height 557
copy div "7,927.92"
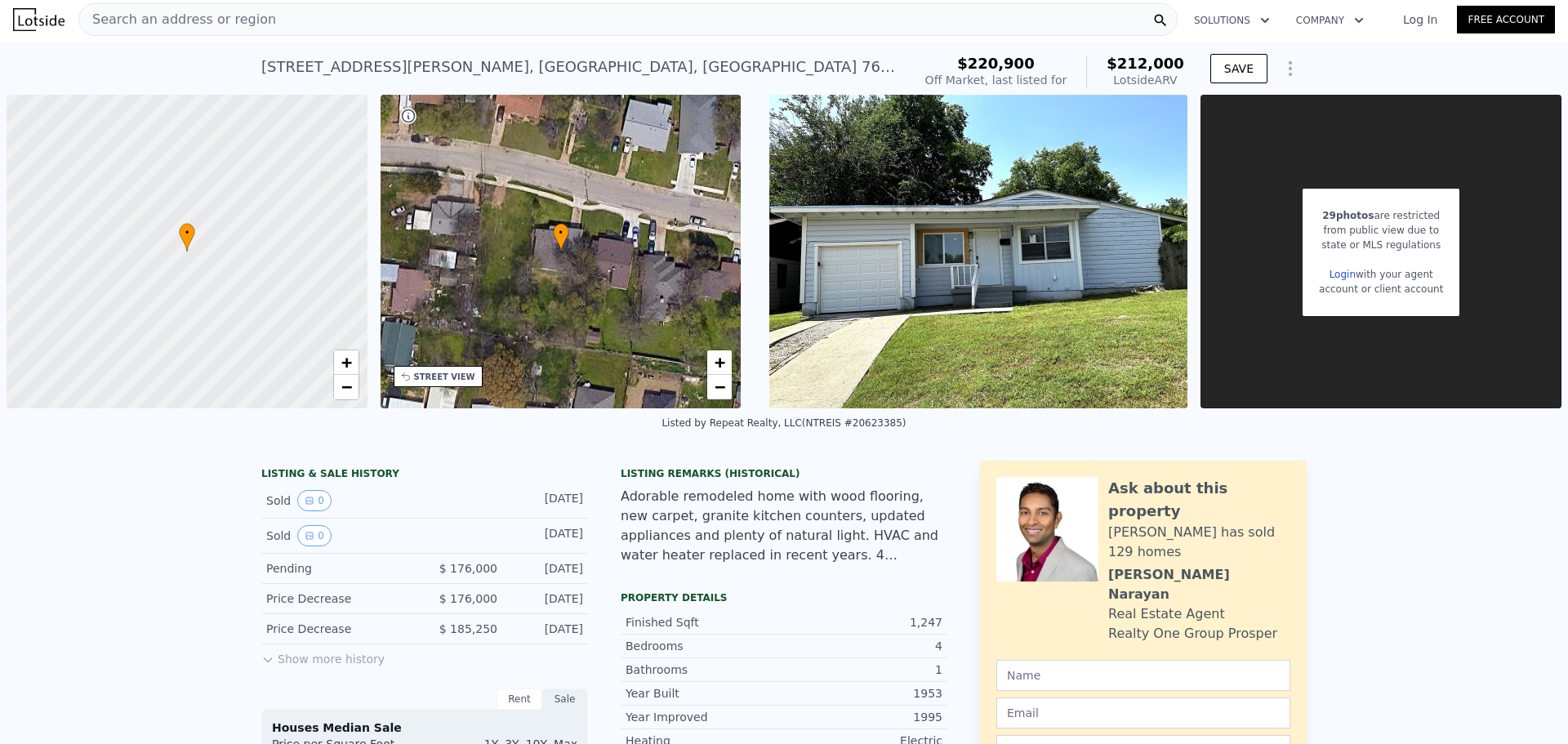
scroll to position [0, 0]
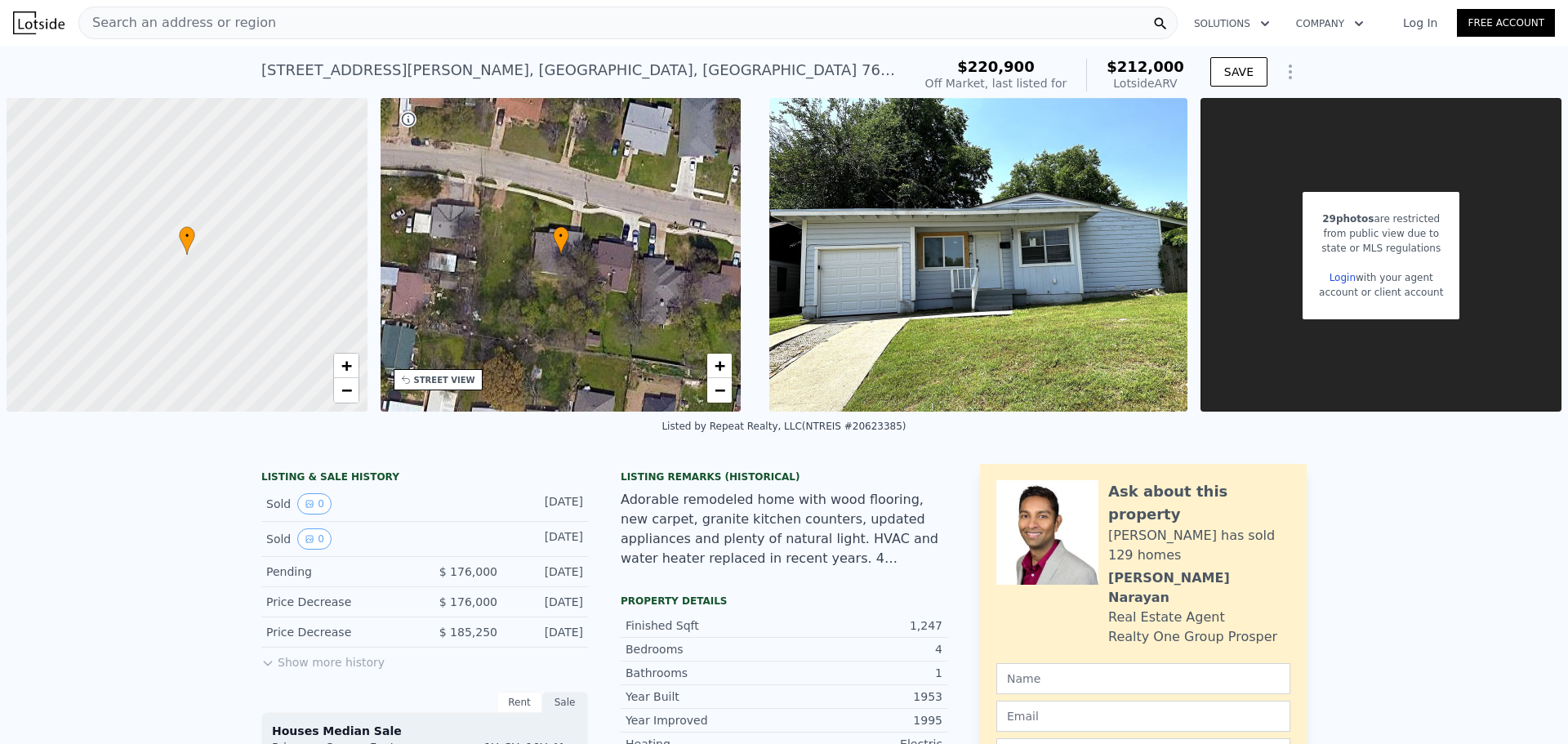
click at [522, 23] on div "Search an address or region" at bounding box center [627, 22] width 1099 height 33
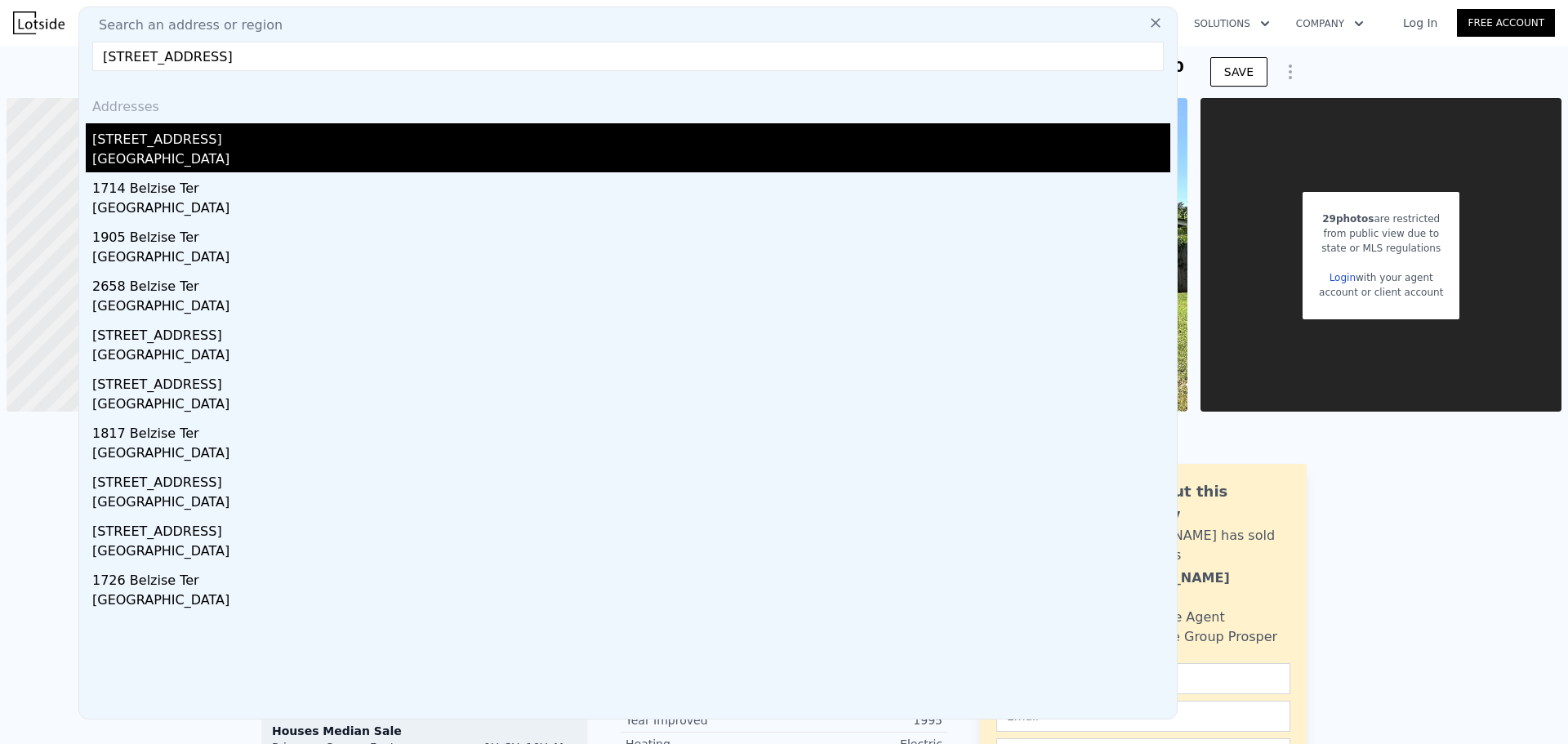
type input "[STREET_ADDRESS]"
click at [332, 134] on div "[STREET_ADDRESS]" at bounding box center [631, 137] width 1079 height 26
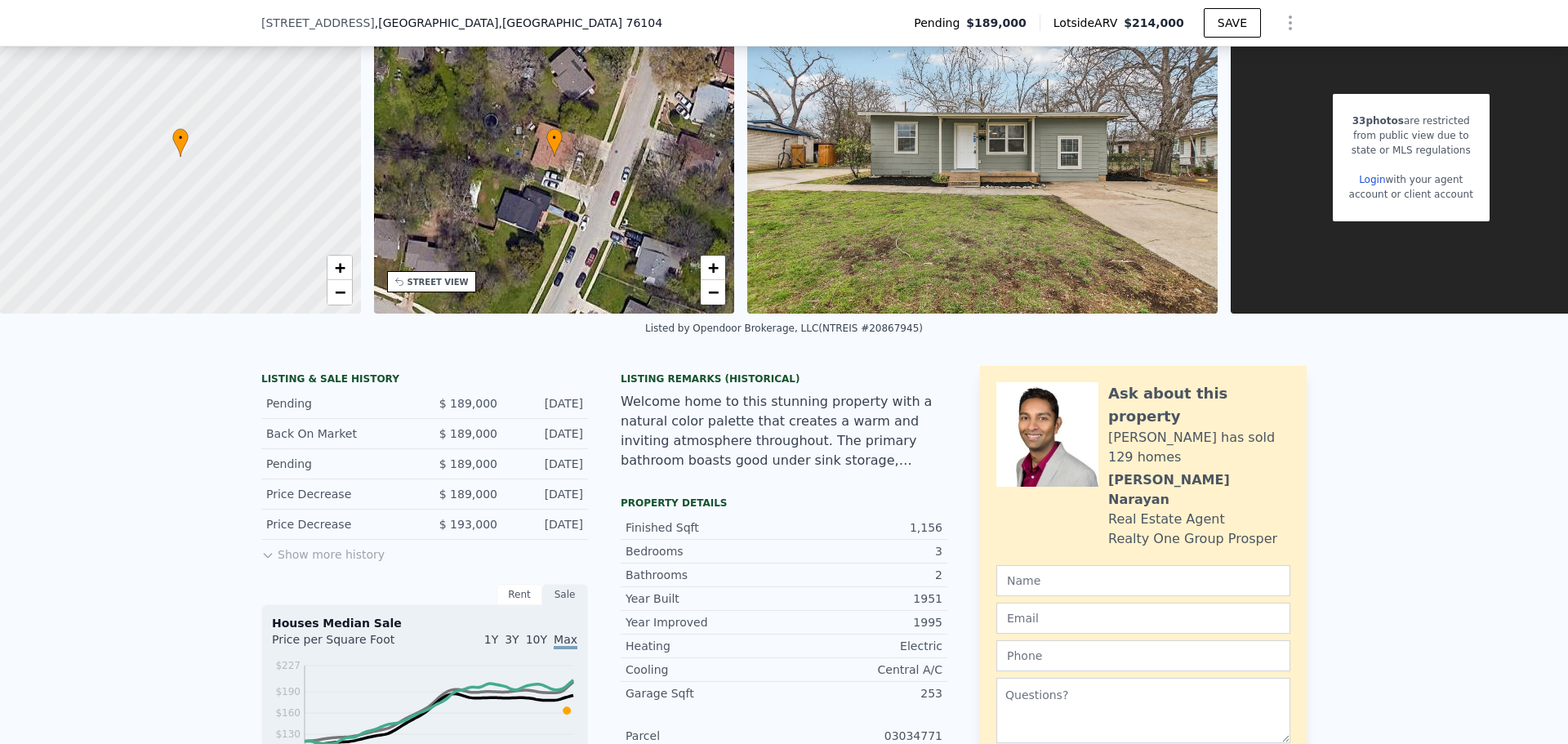
scroll to position [157, 0]
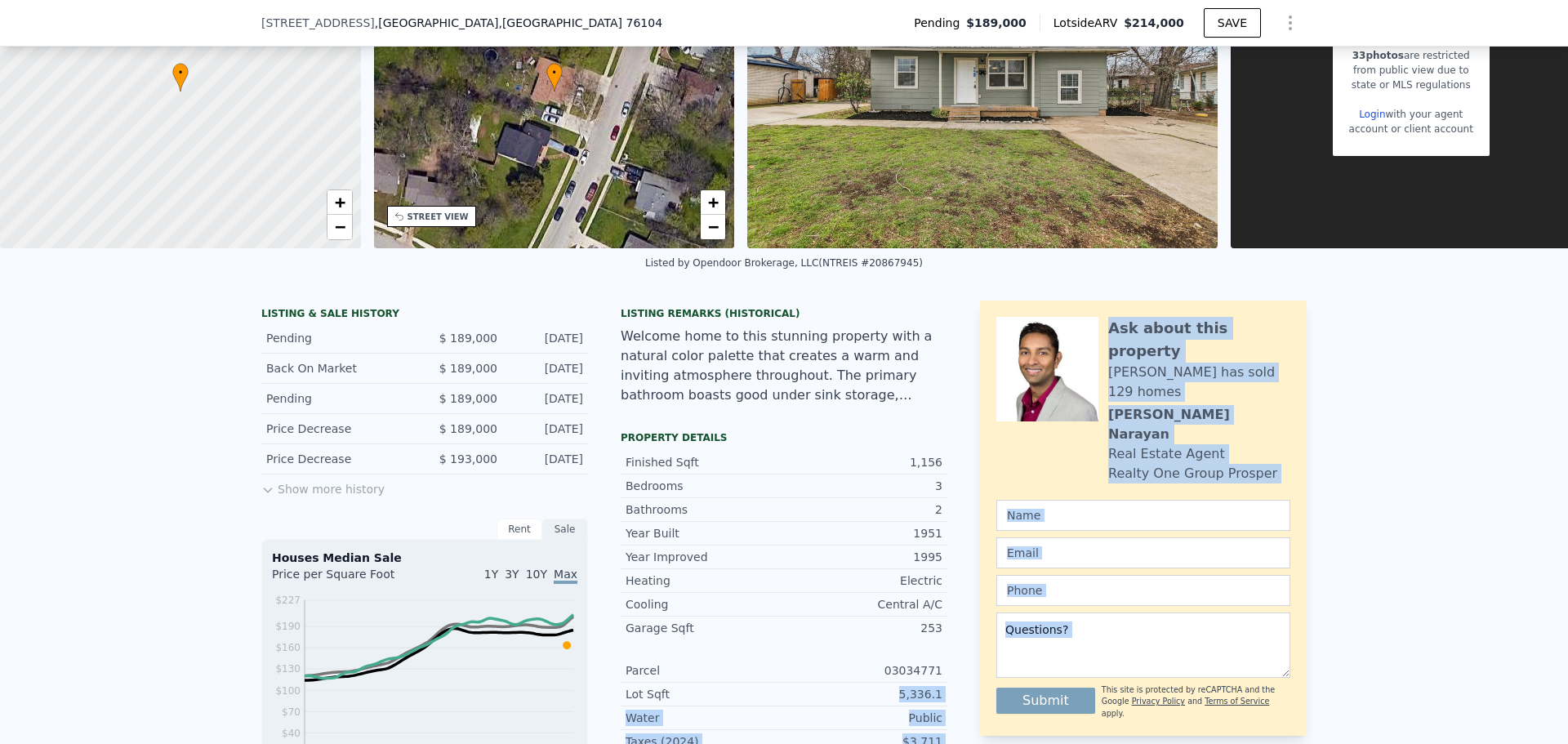
drag, startPoint x: 903, startPoint y: 705, endPoint x: 958, endPoint y: 710, distance: 55.2
click at [958, 710] on div "LISTING & SALE HISTORY Pending $ 189,000 [DATE] Back On Market $ 189,000 [DATE]…" at bounding box center [784, 574] width 1046 height 547
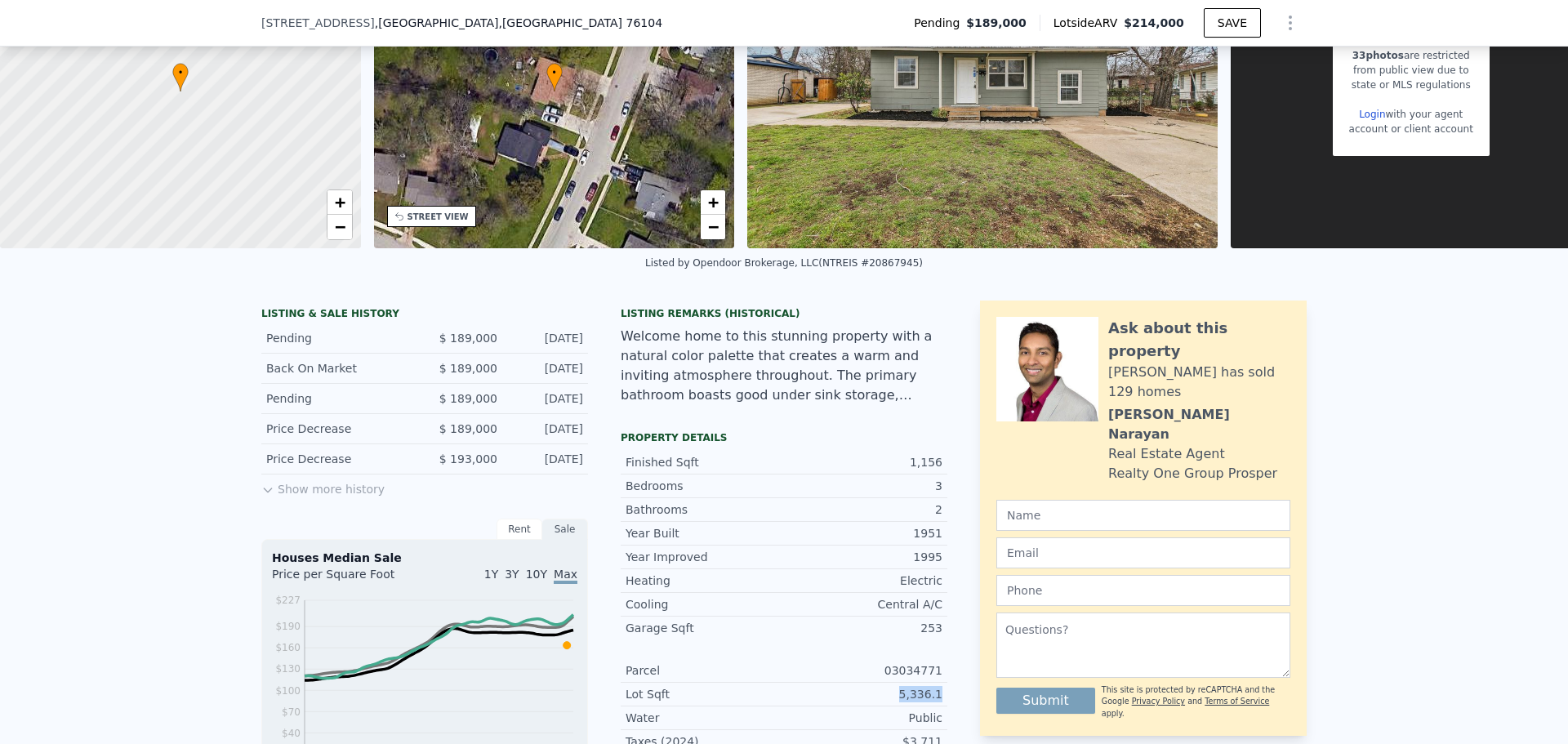
click at [940, 706] on div "Lot Sqft 5,336.1" at bounding box center [784, 694] width 327 height 23
copy div "5,336.1"
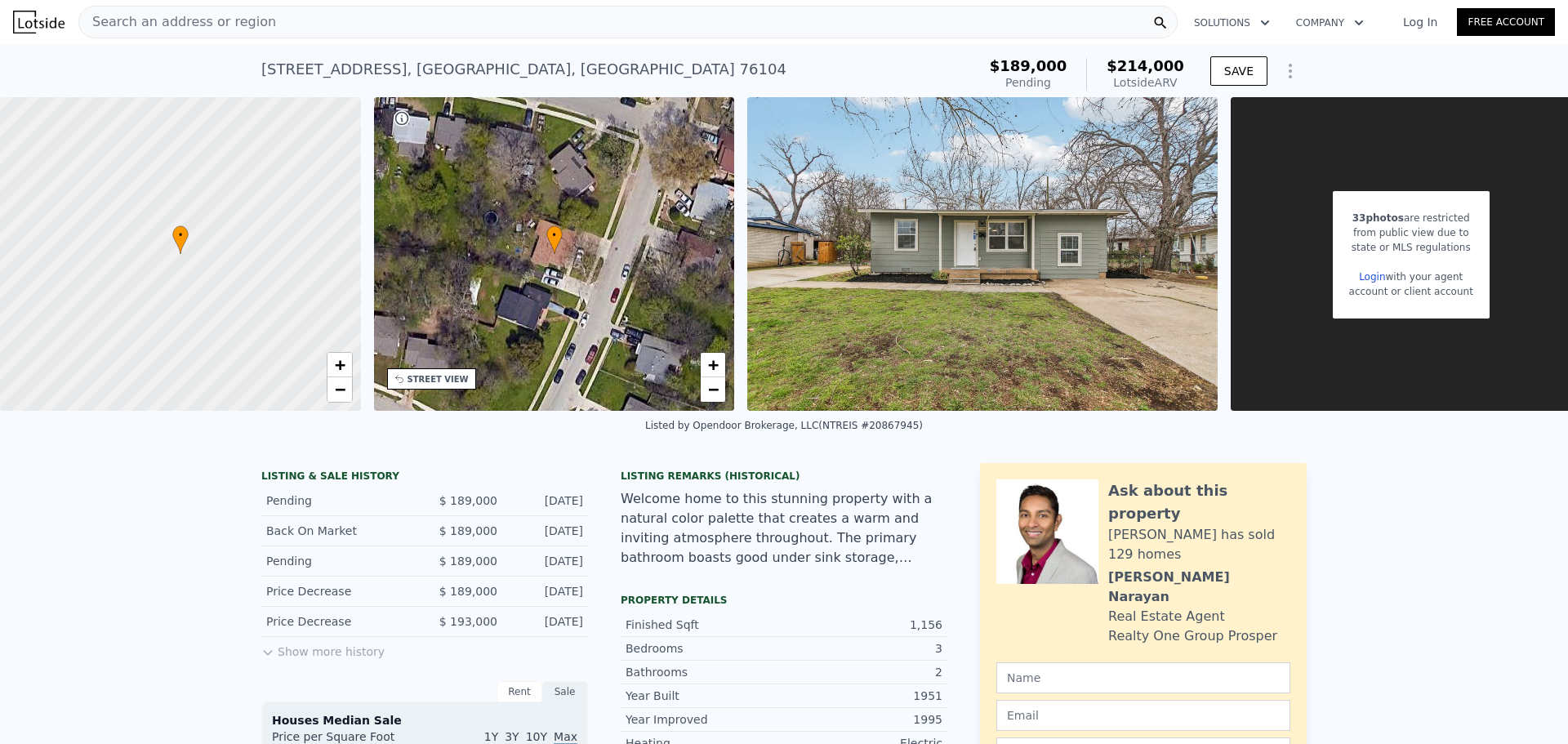
scroll to position [0, 0]
click at [456, 13] on div "Search an address or region" at bounding box center [627, 22] width 1099 height 33
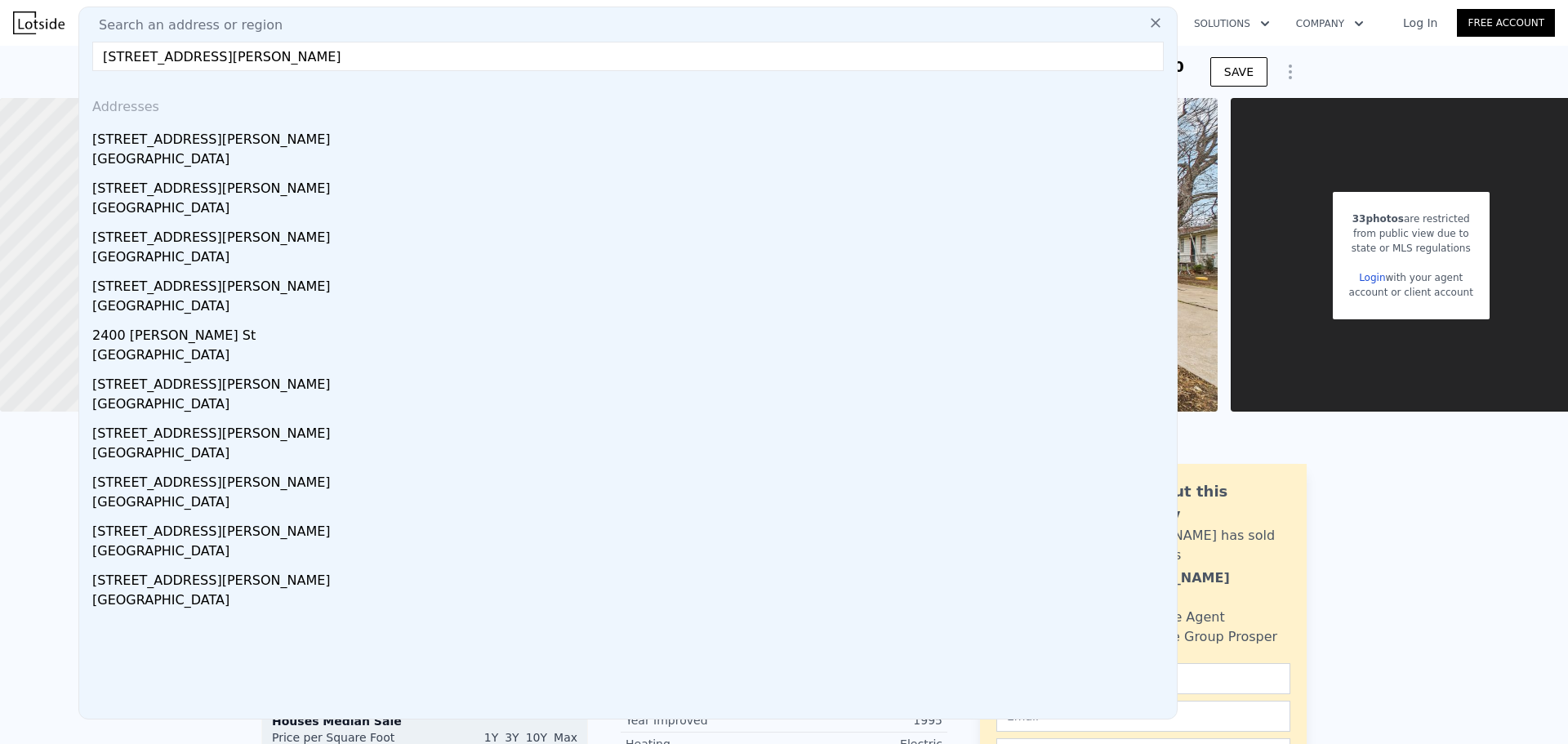
type input "[STREET_ADDRESS][PERSON_NAME]"
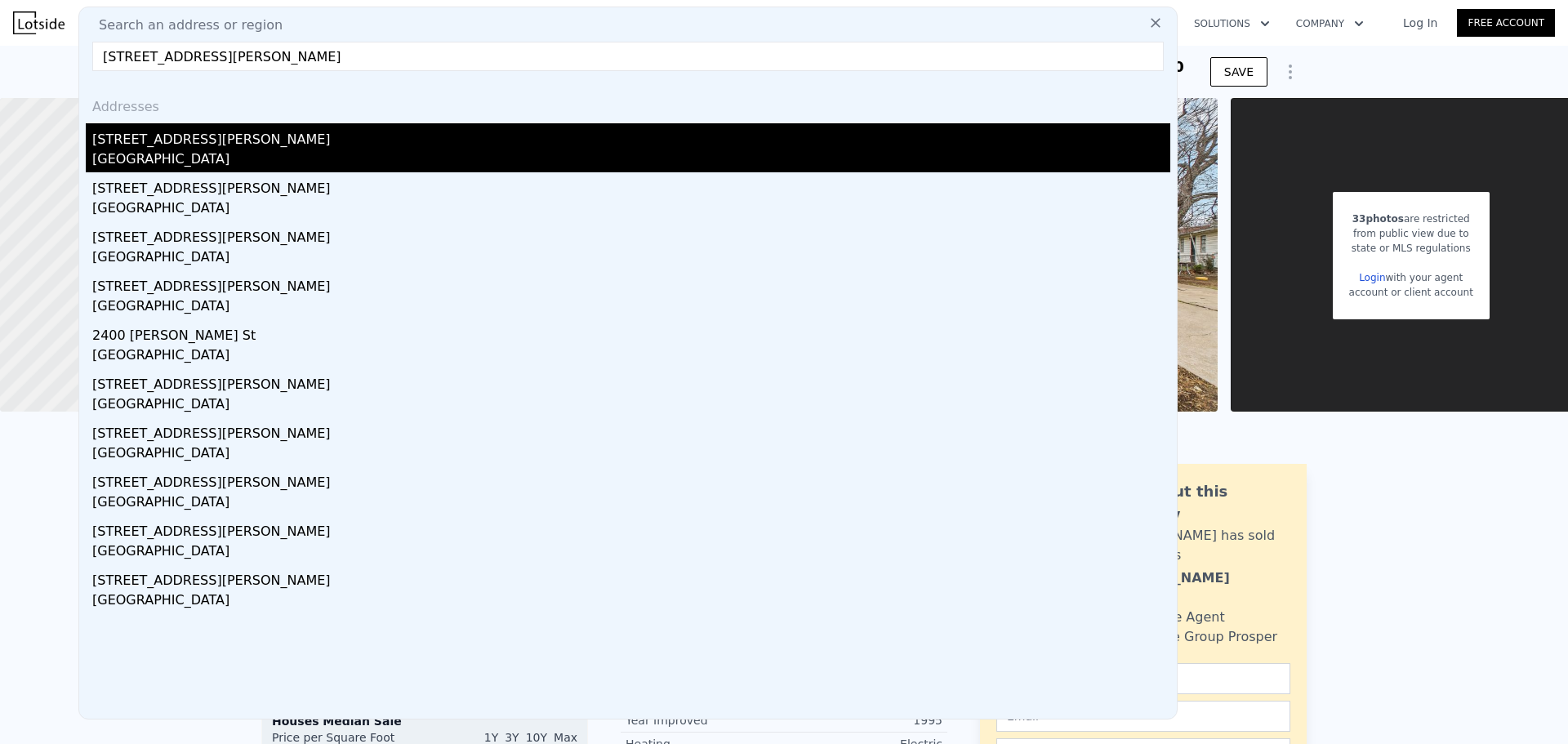
drag, startPoint x: 338, startPoint y: 150, endPoint x: 334, endPoint y: 141, distance: 9.8
click at [334, 141] on div "[STREET_ADDRESS][PERSON_NAME]" at bounding box center [631, 137] width 1079 height 26
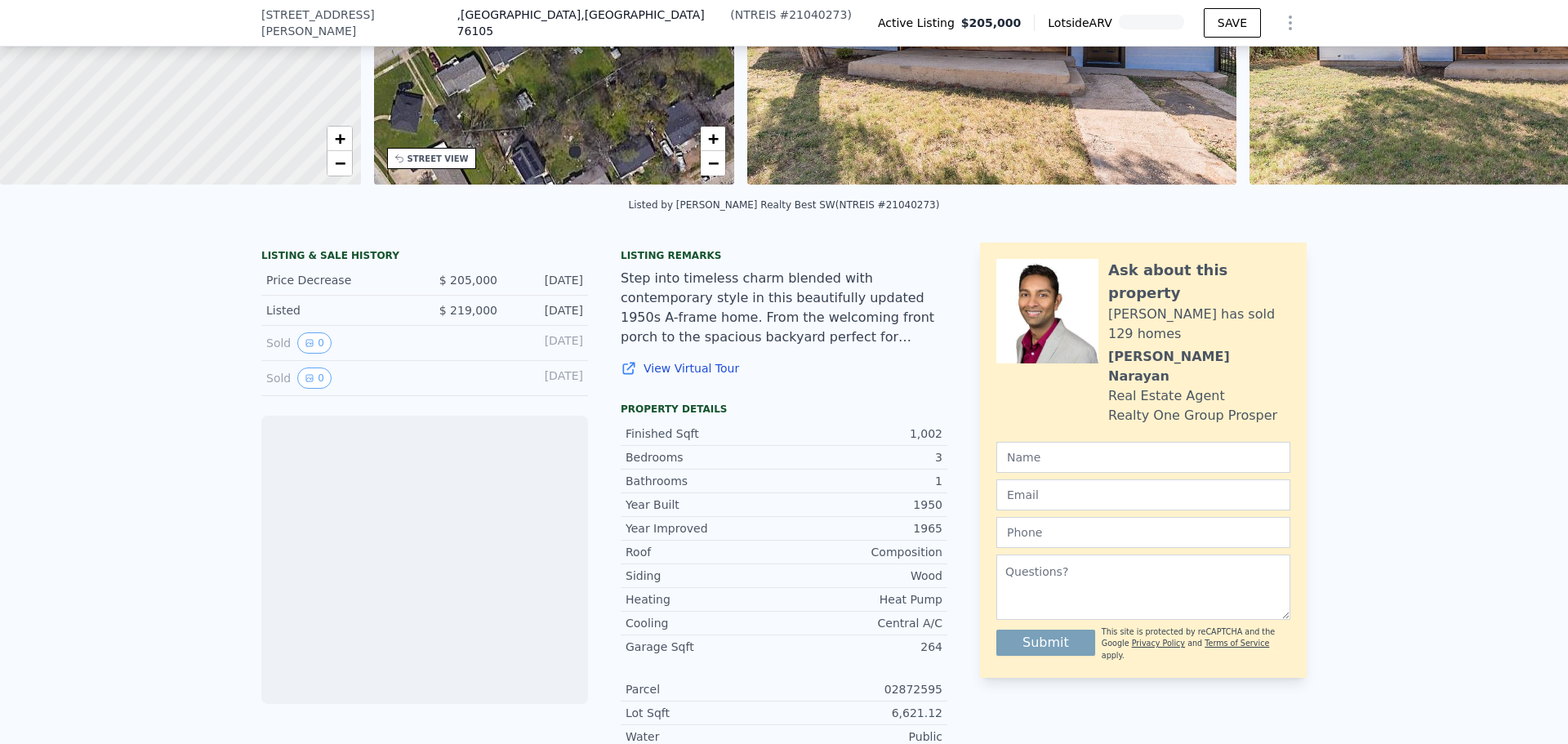
scroll to position [321, 0]
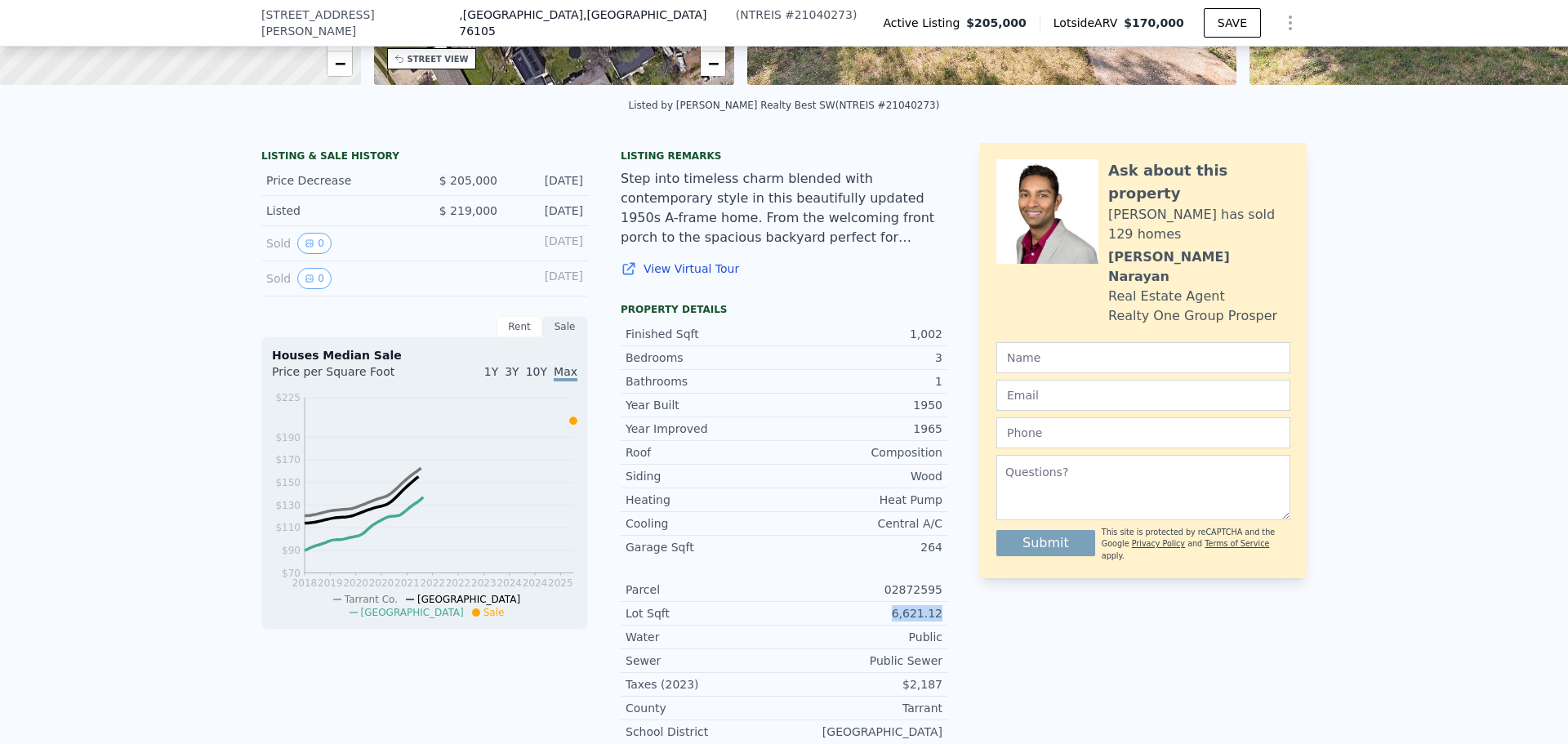
drag, startPoint x: 900, startPoint y: 623, endPoint x: 952, endPoint y: 623, distance: 52.0
click at [952, 623] on div "LISTING & SALE HISTORY Price Decrease $ 205,000 [DATE] Listed $ 219,000 [DATE] …" at bounding box center [784, 449] width 1046 height 613
copy div "6,621.12"
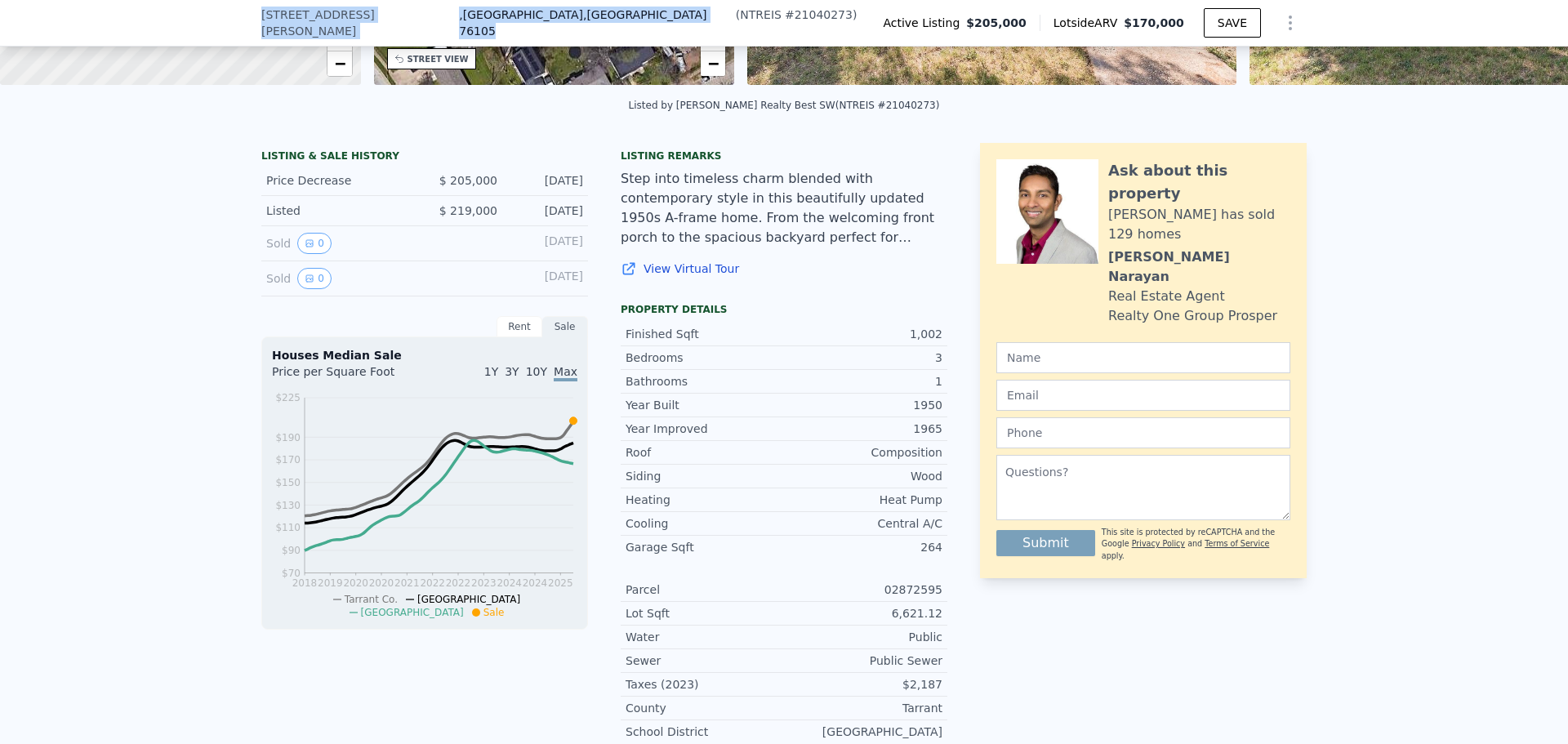
drag, startPoint x: 443, startPoint y: 23, endPoint x: 248, endPoint y: 19, distance: 195.0
click at [248, 19] on div "[STREET_ADDRESS][PERSON_NAME] ( NTREIS # 21040273 ) Active Listing $205,000 Lot…" at bounding box center [784, 23] width 1568 height 46
copy div "[STREET_ADDRESS][PERSON_NAME]"
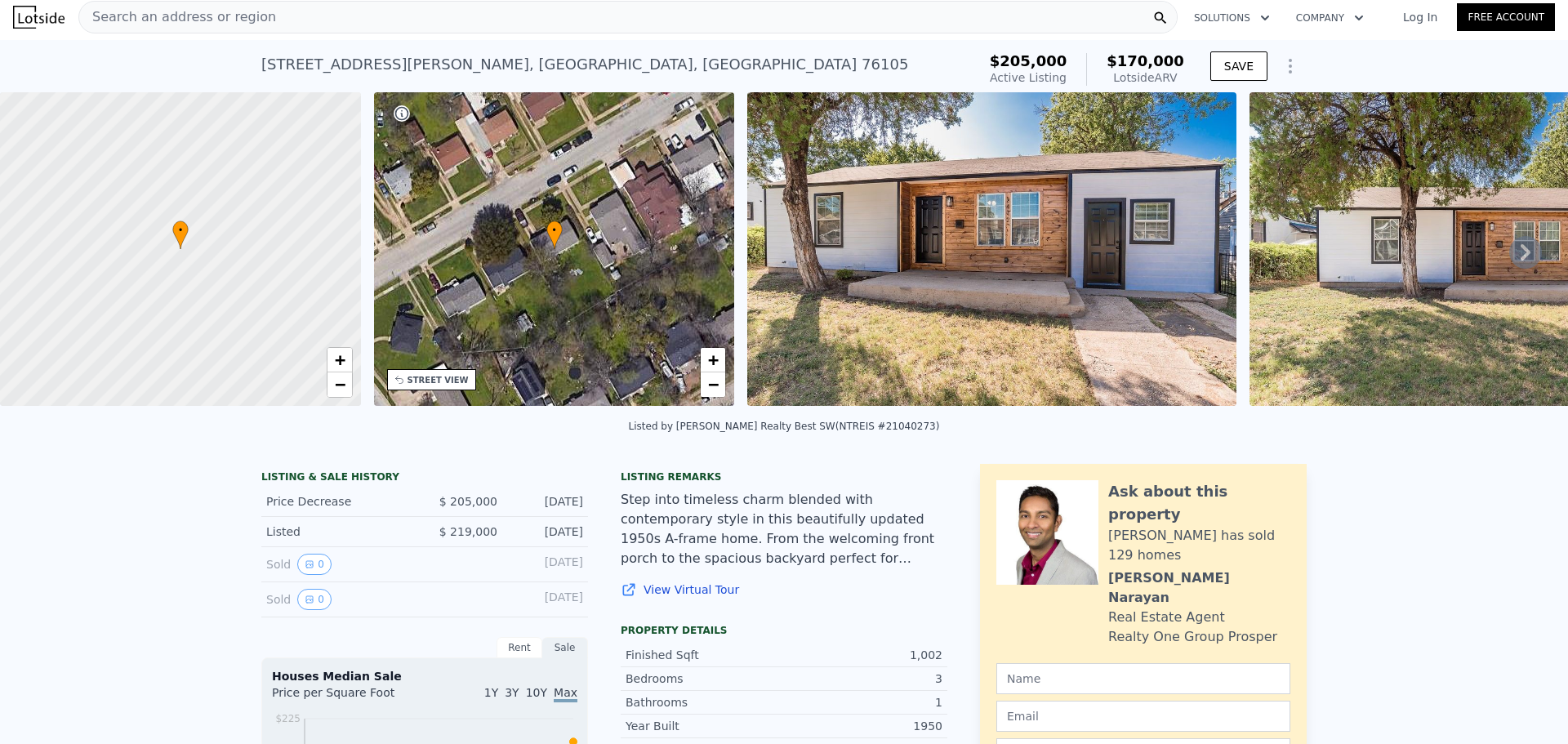
scroll to position [0, 0]
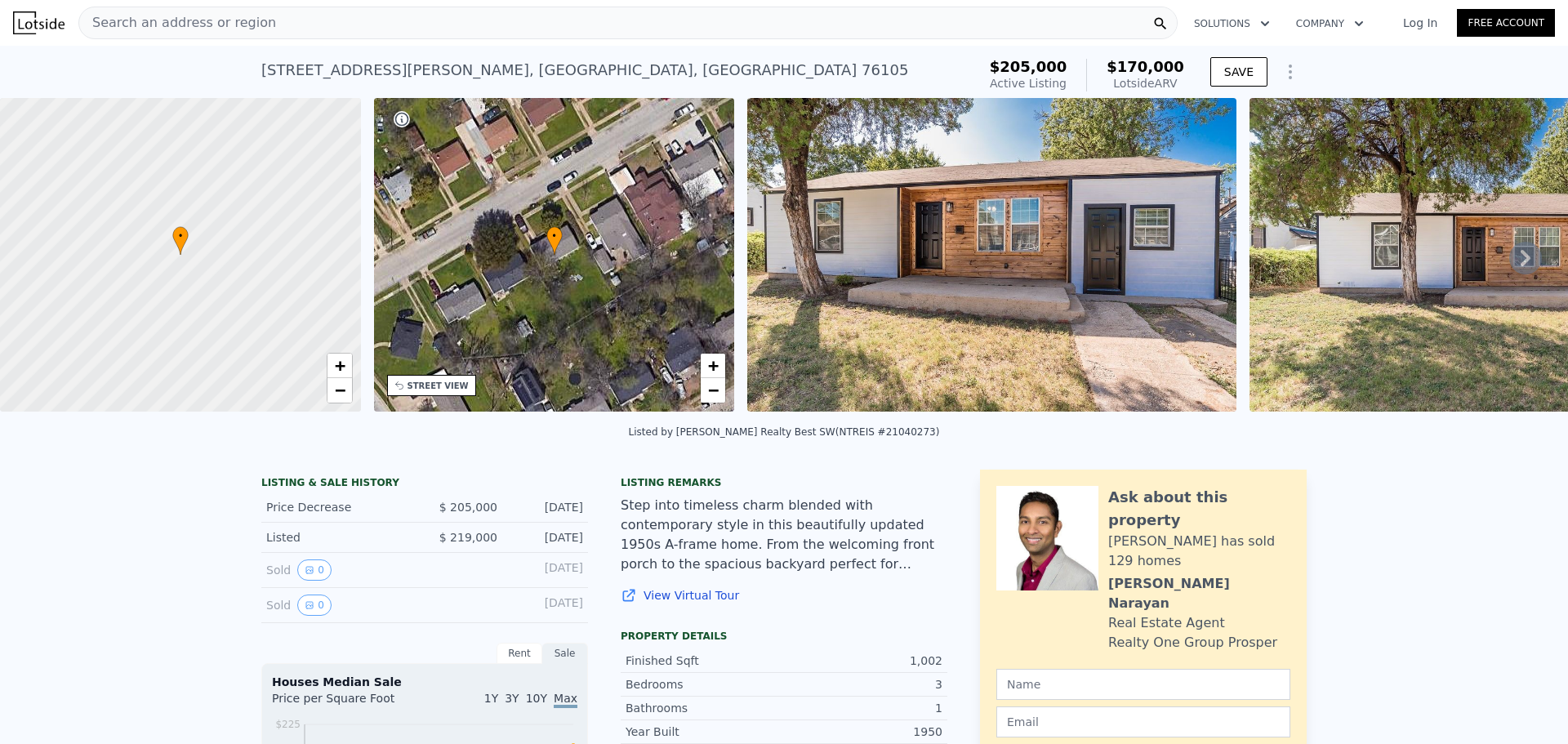
click at [395, 12] on div "Search an address or region" at bounding box center [627, 22] width 1099 height 33
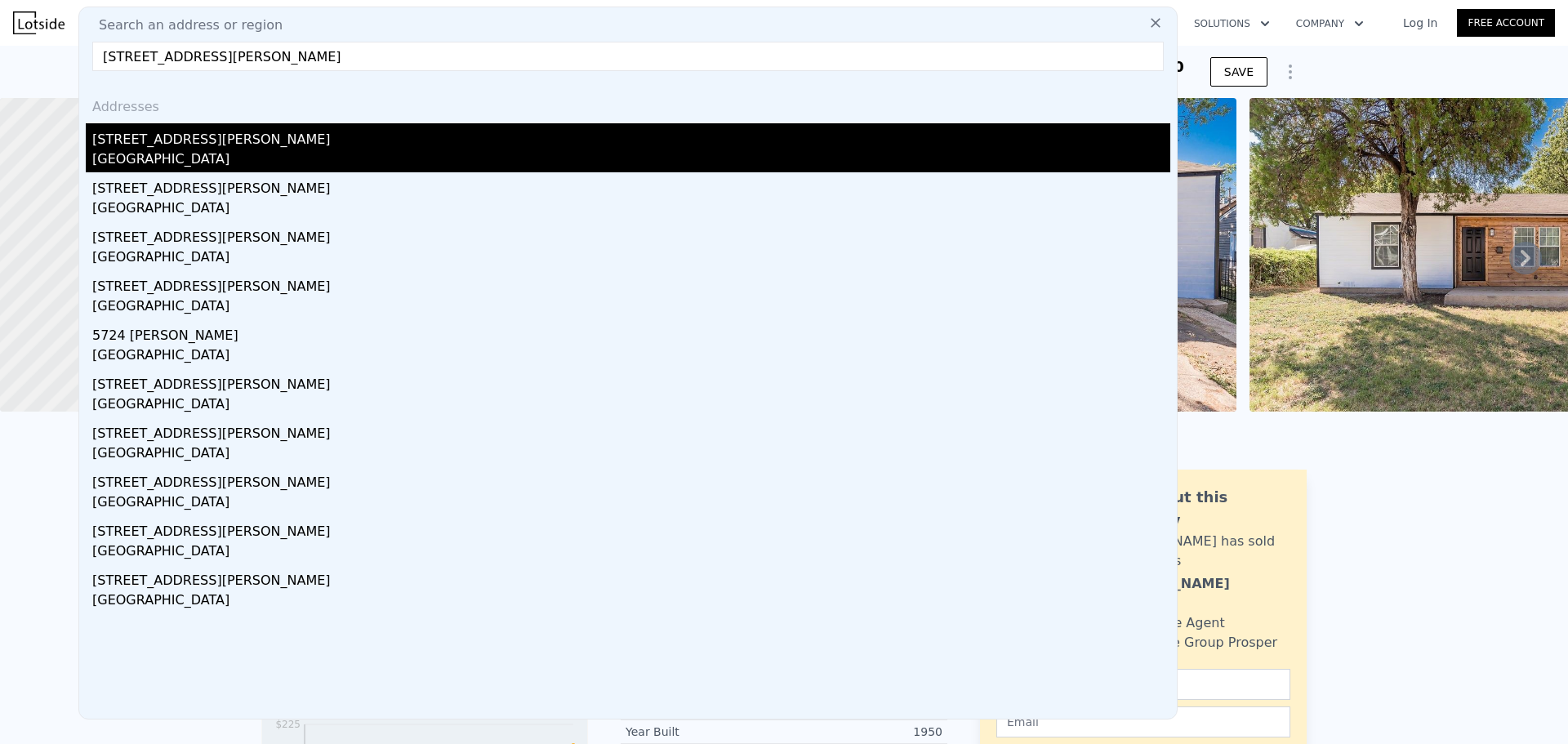
type input "[STREET_ADDRESS][PERSON_NAME]"
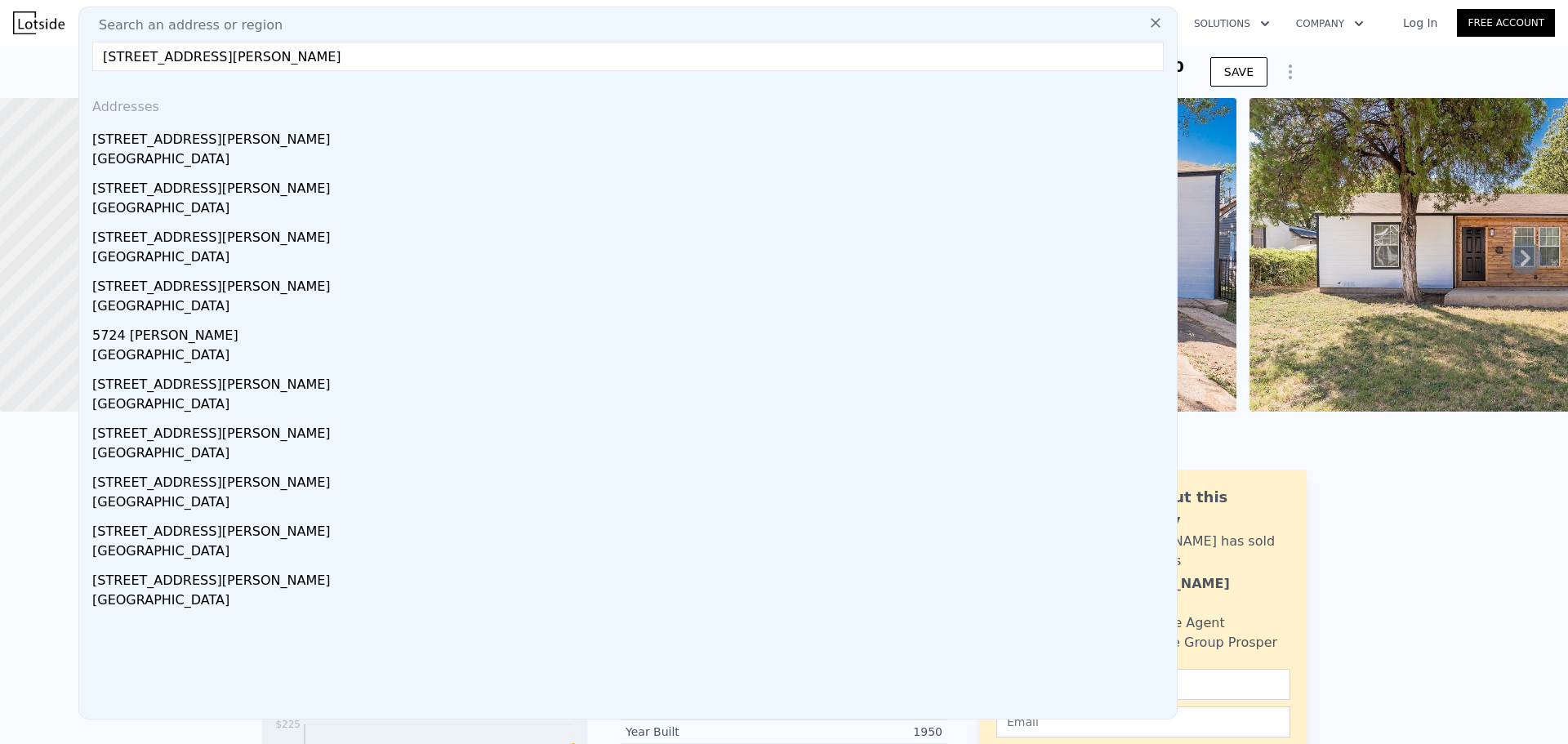
drag, startPoint x: 277, startPoint y: 134, endPoint x: 733, endPoint y: 4, distance: 474.2
click at [277, 133] on div "[STREET_ADDRESS][PERSON_NAME]" at bounding box center [631, 137] width 1079 height 26
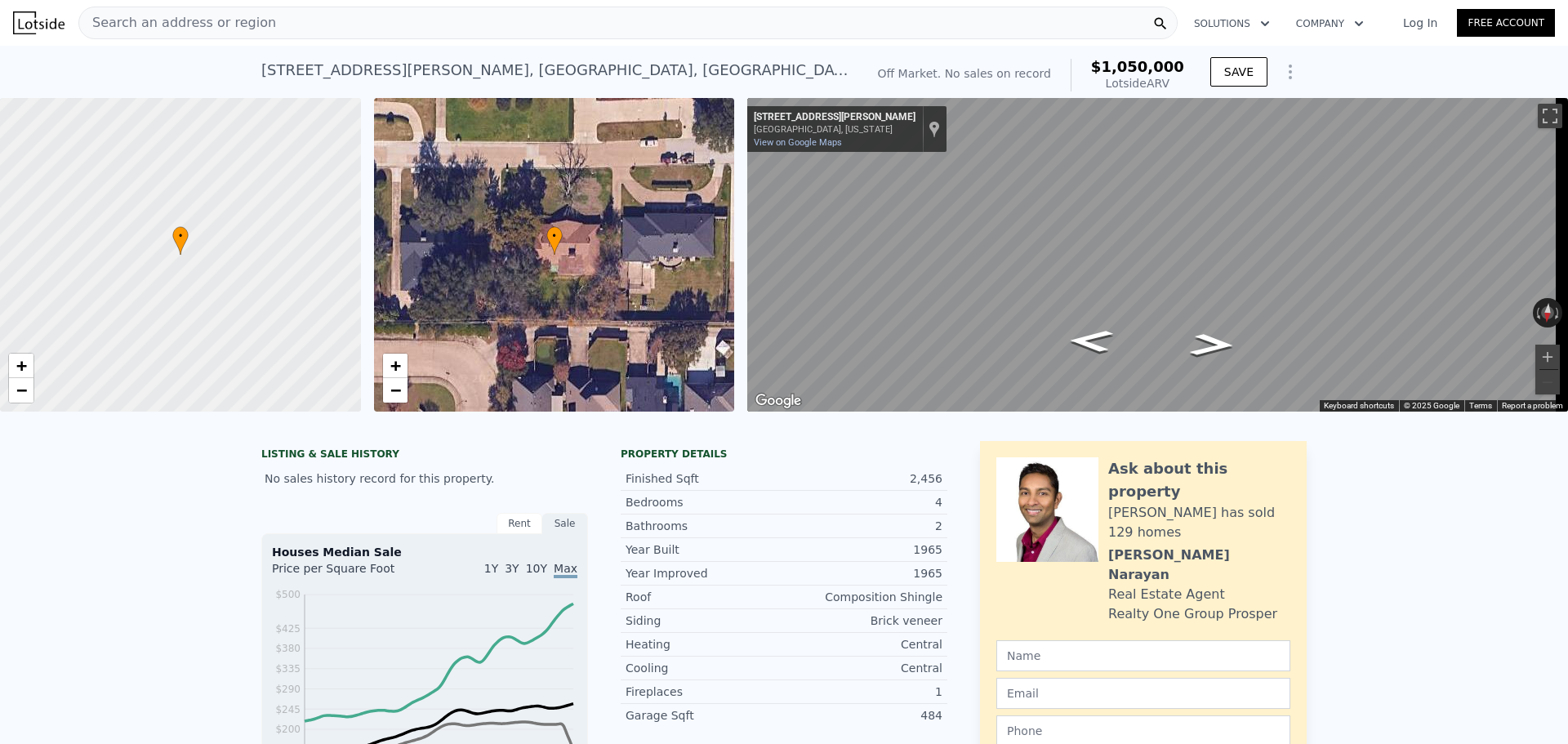
click at [273, 16] on div "Search an address or region" at bounding box center [627, 22] width 1099 height 33
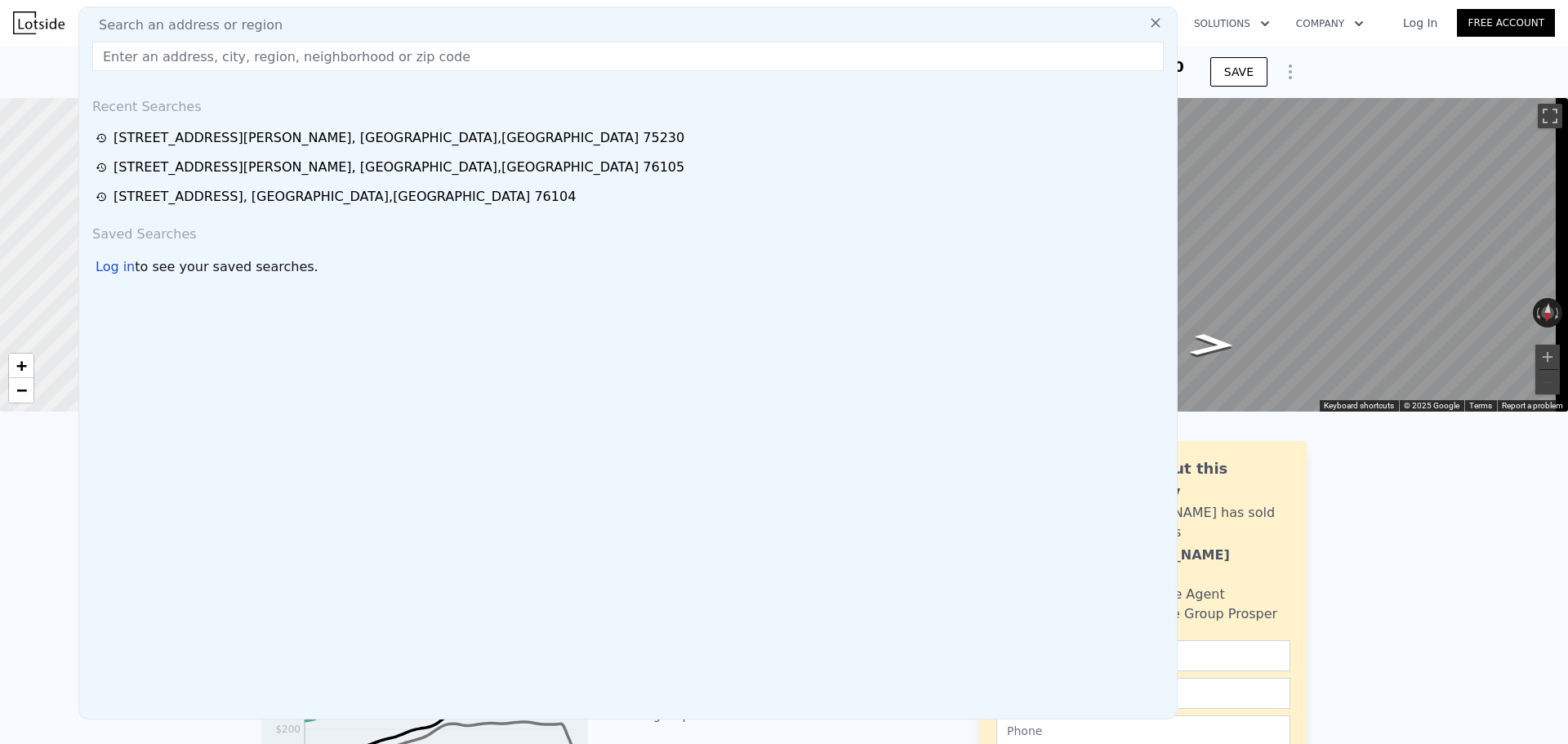
type input "[STREET_ADDRESS][PERSON_NAME]"
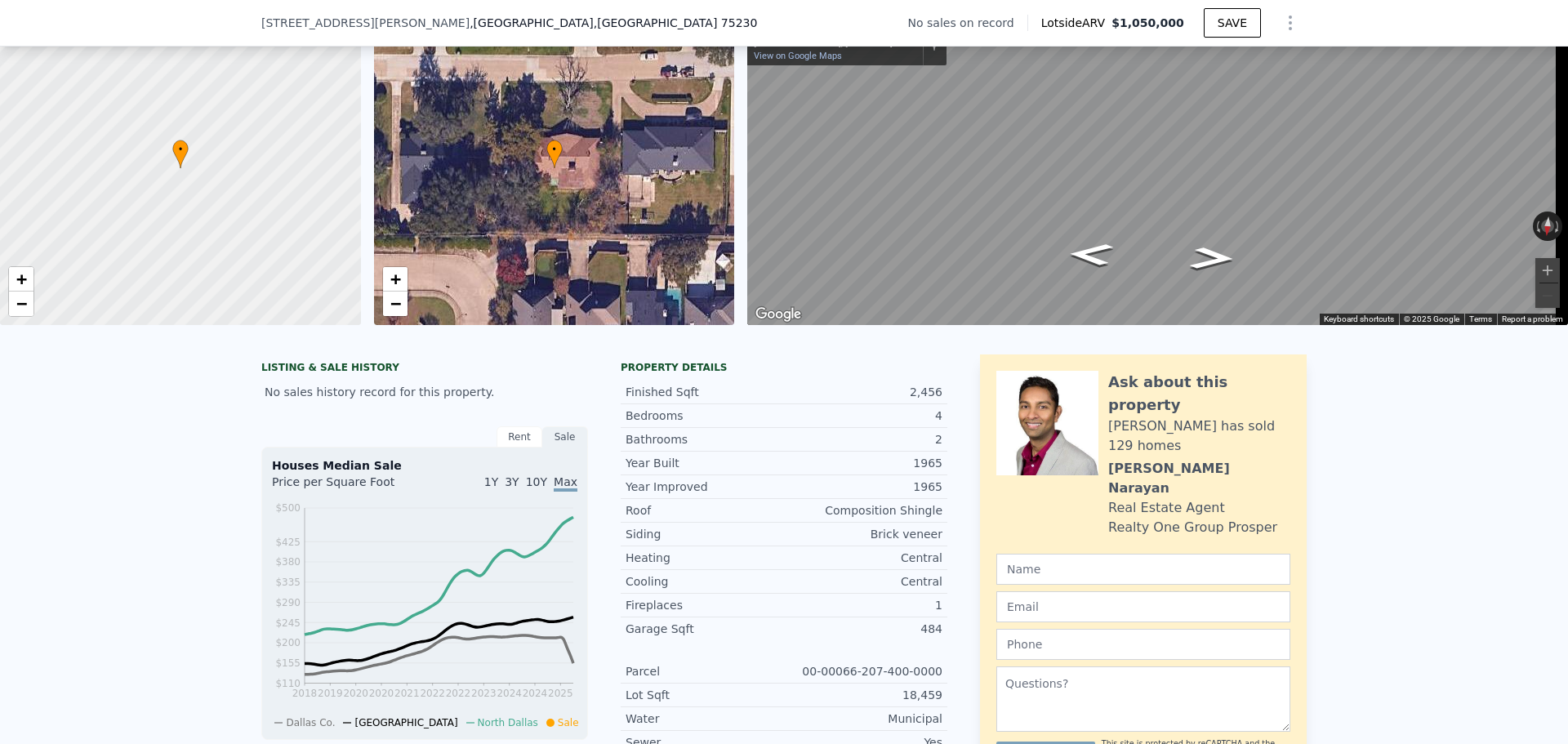
scroll to position [321, 0]
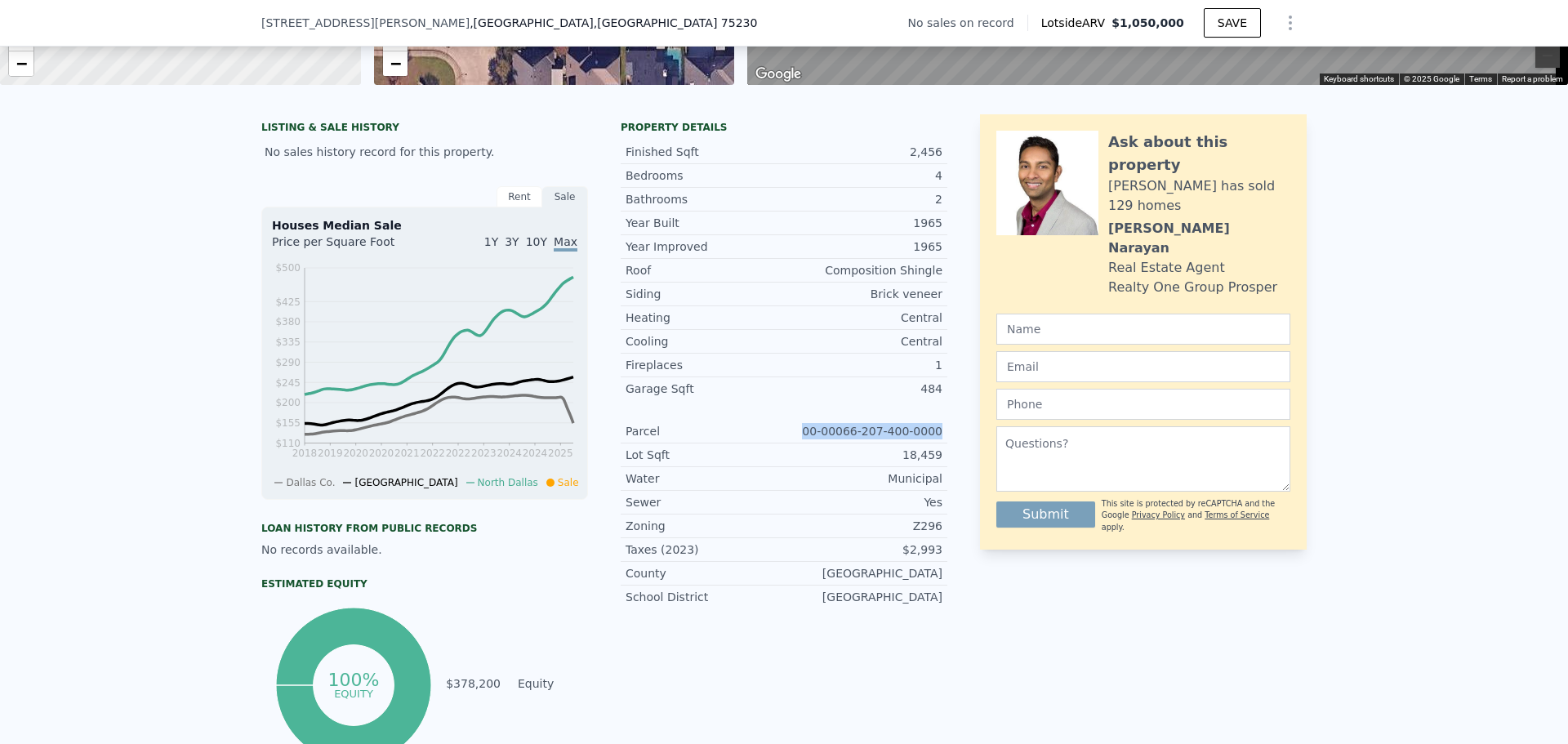
drag, startPoint x: 809, startPoint y: 445, endPoint x: 941, endPoint y: 441, distance: 132.1
click at [941, 441] on div "Parcel 00-00066-207-400-0000" at bounding box center [784, 431] width 327 height 23
copy div "00-00066-207-400-0000"
drag, startPoint x: 905, startPoint y: 469, endPoint x: 944, endPoint y: 464, distance: 39.3
click at [944, 464] on div "LISTING & SALE HISTORY No sales history record for this property. Rent Sale Ren…" at bounding box center [784, 440] width 1046 height 652
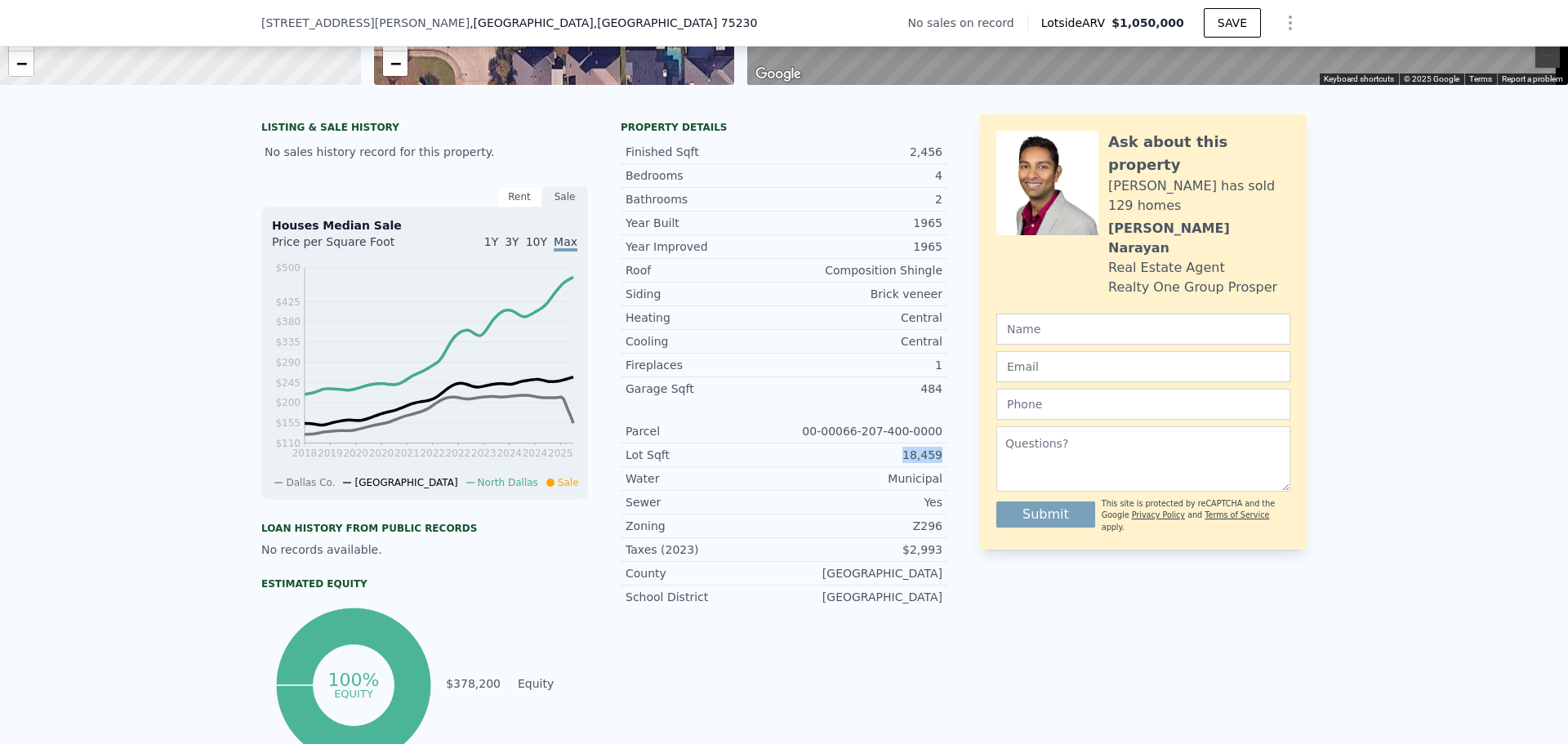
copy div "18,459"
drag, startPoint x: 915, startPoint y: 534, endPoint x: 970, endPoint y: 536, distance: 55.0
click at [970, 537] on div "LISTING & SALE HISTORY No sales history record for this property. Rent Sale Ren…" at bounding box center [784, 440] width 1046 height 652
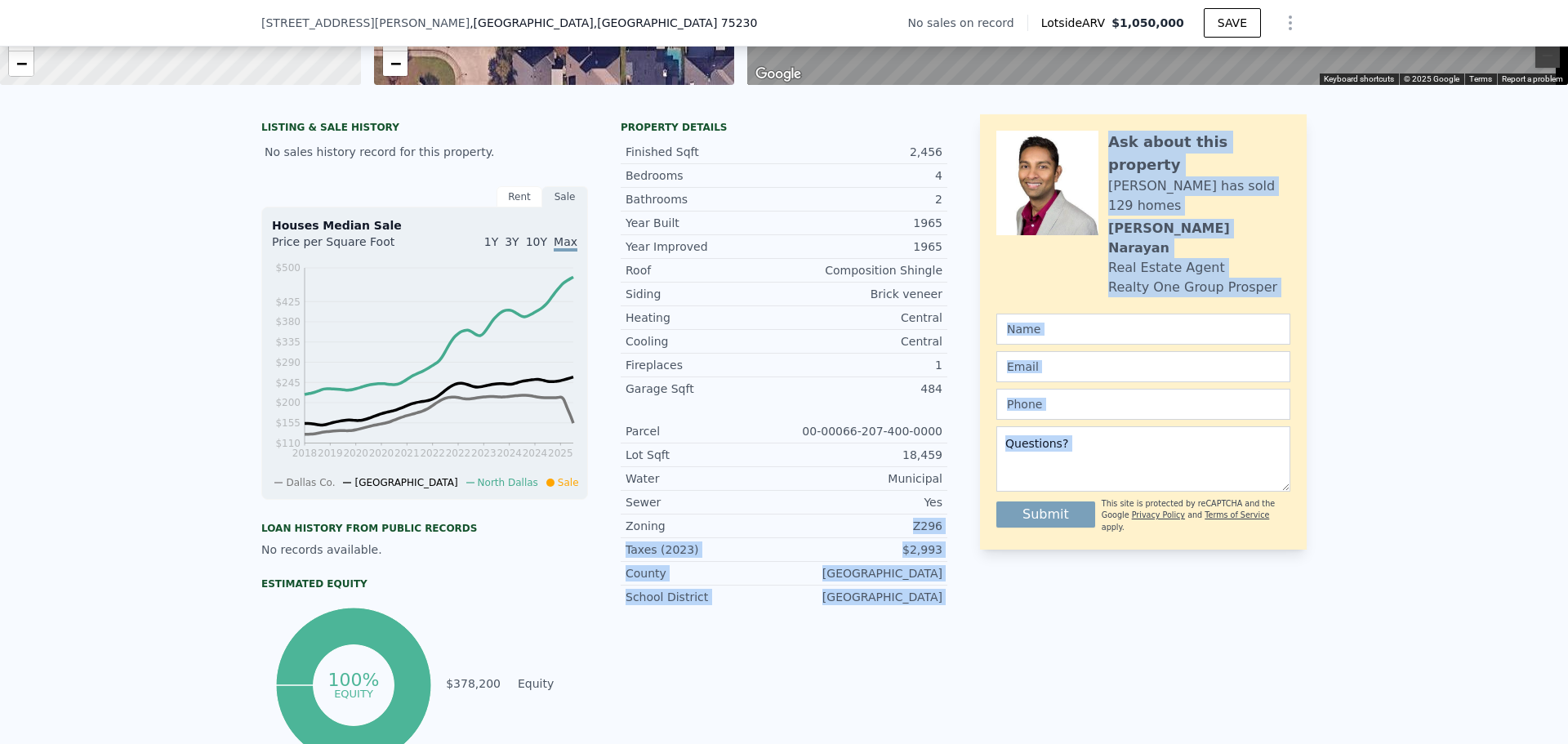
click at [919, 532] on div "Z296" at bounding box center [864, 525] width 158 height 17
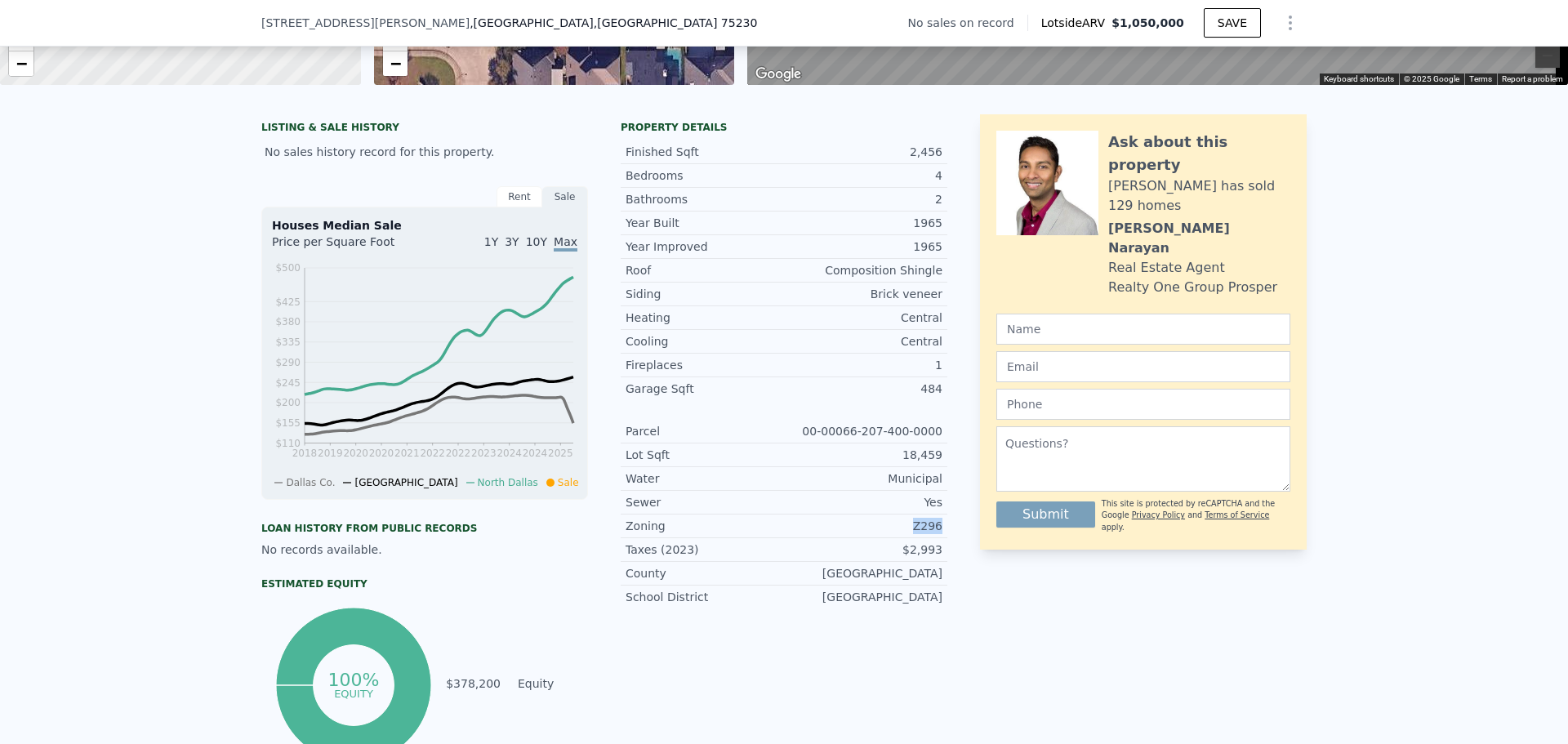
click at [919, 532] on div "Z296" at bounding box center [864, 525] width 158 height 17
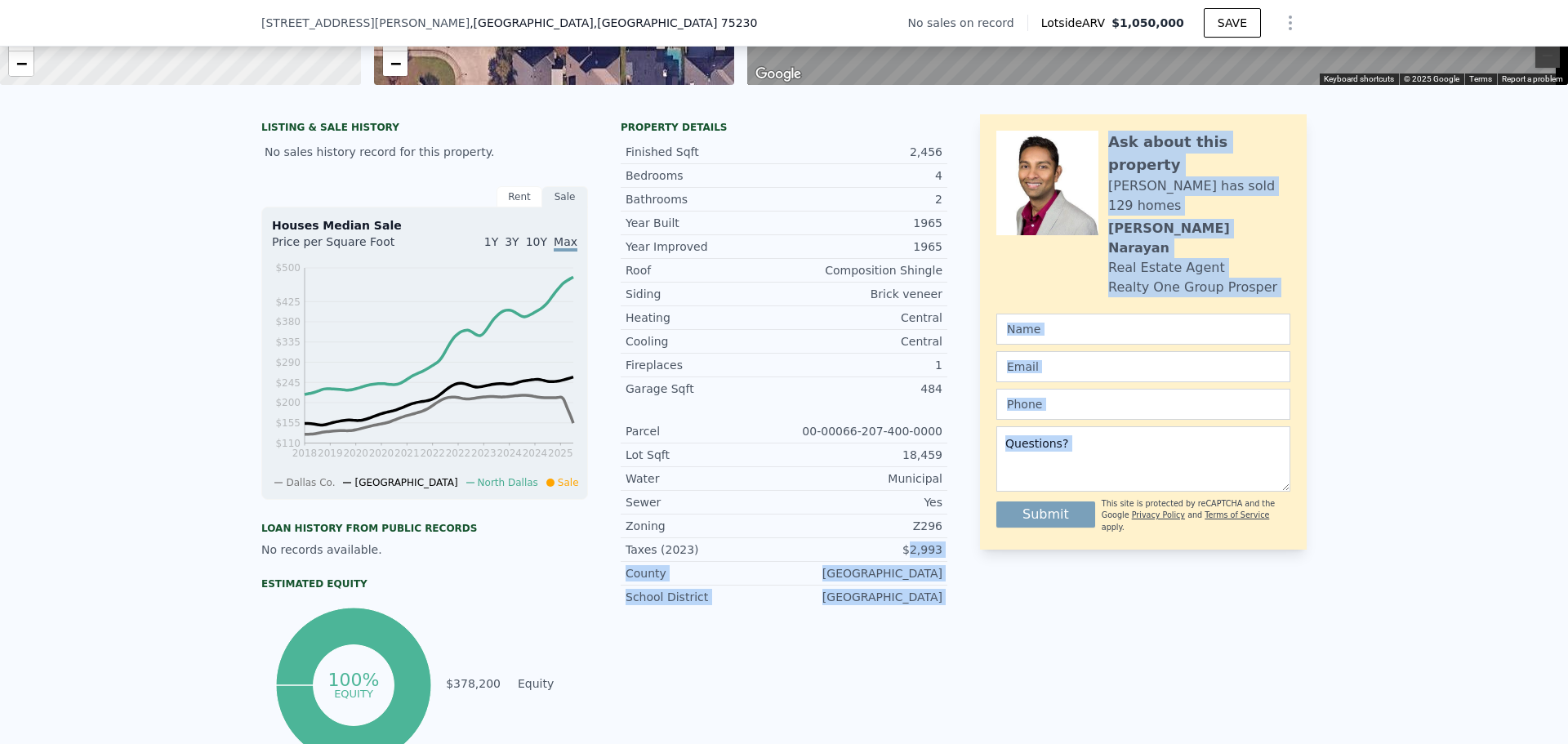
drag, startPoint x: 911, startPoint y: 560, endPoint x: 966, endPoint y: 560, distance: 55.0
click at [966, 560] on div "LISTING & SALE HISTORY No sales history record for this property. Rent Sale Ren…" at bounding box center [784, 440] width 1046 height 652
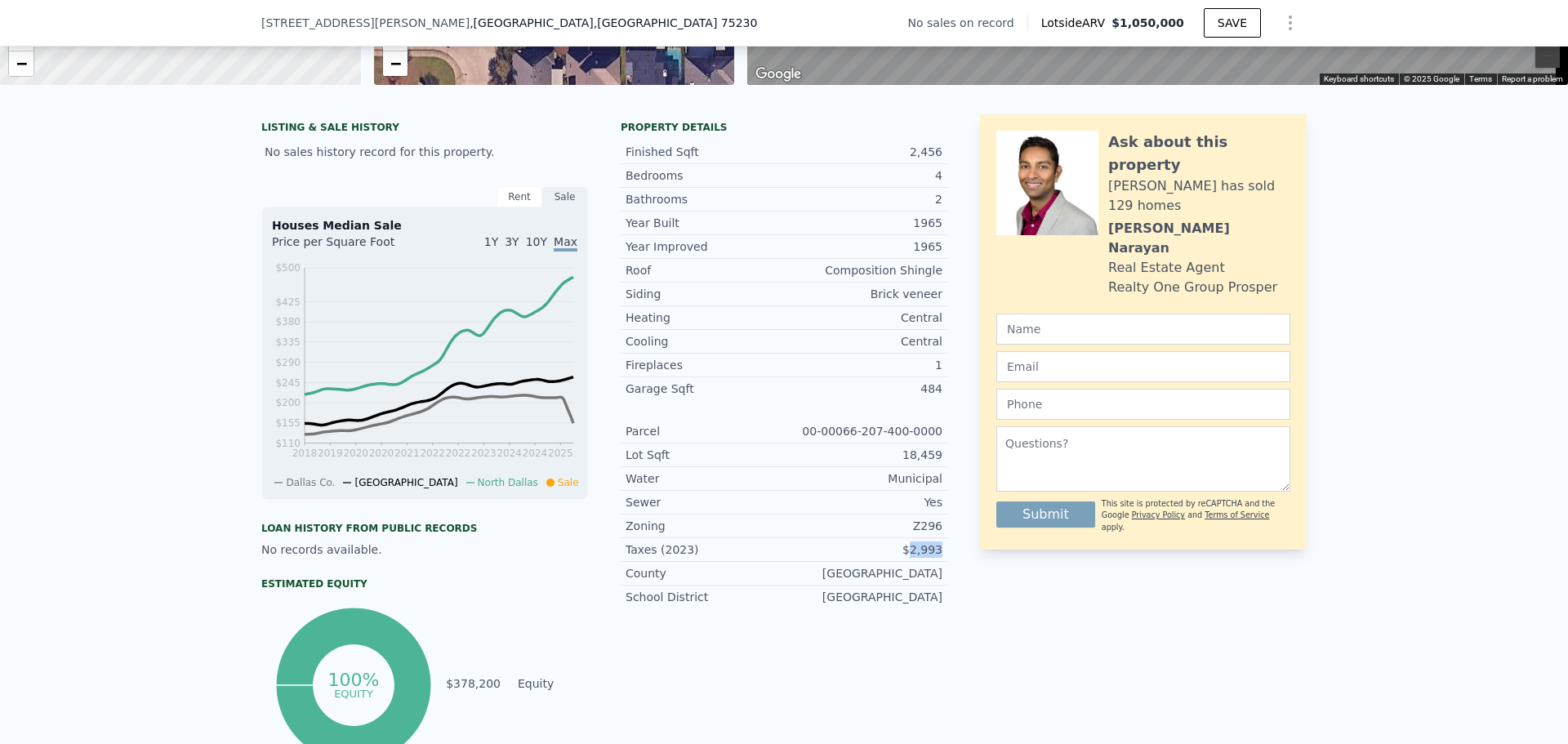
click at [938, 554] on div "Taxes (2023) $2,993" at bounding box center [784, 549] width 327 height 23
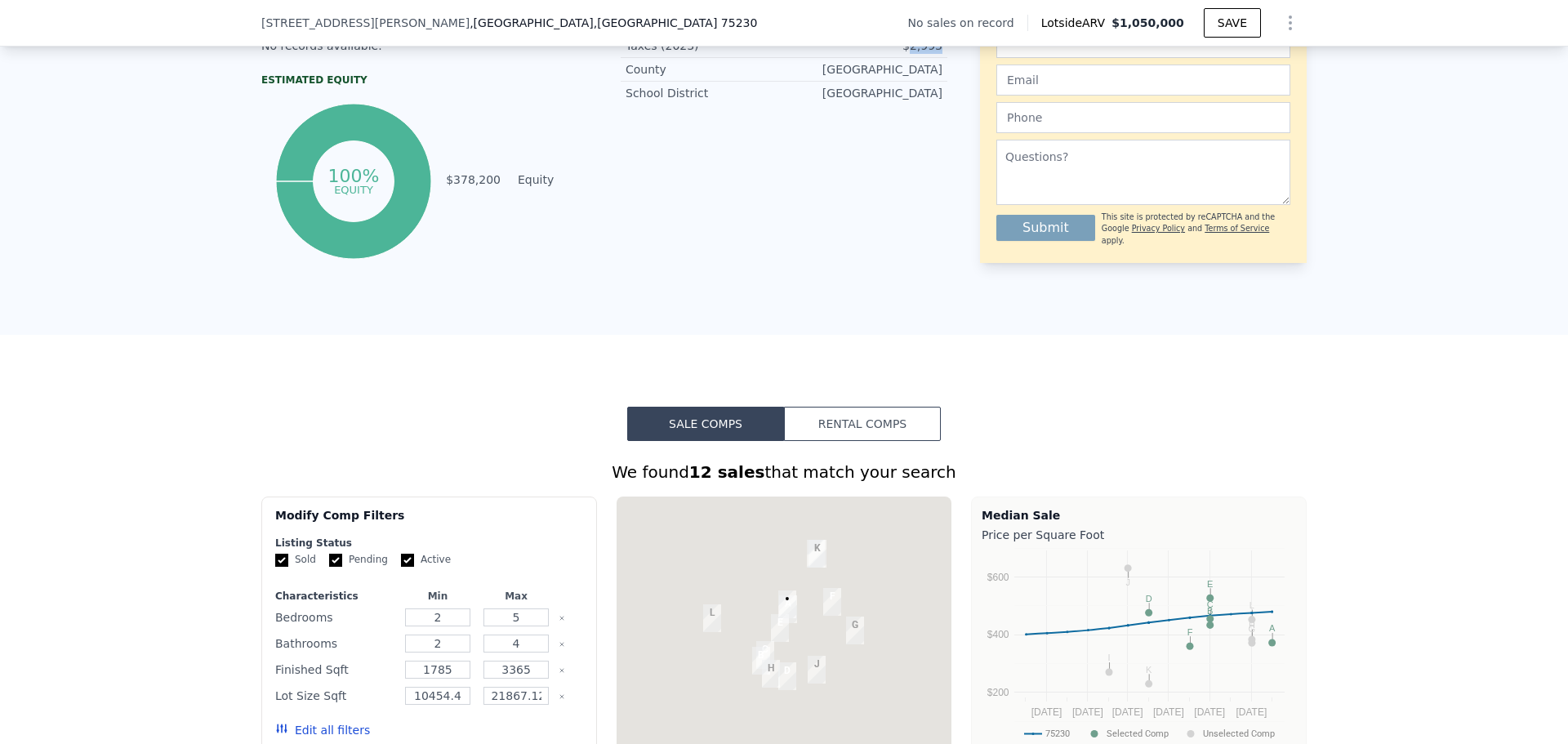
scroll to position [974, 0]
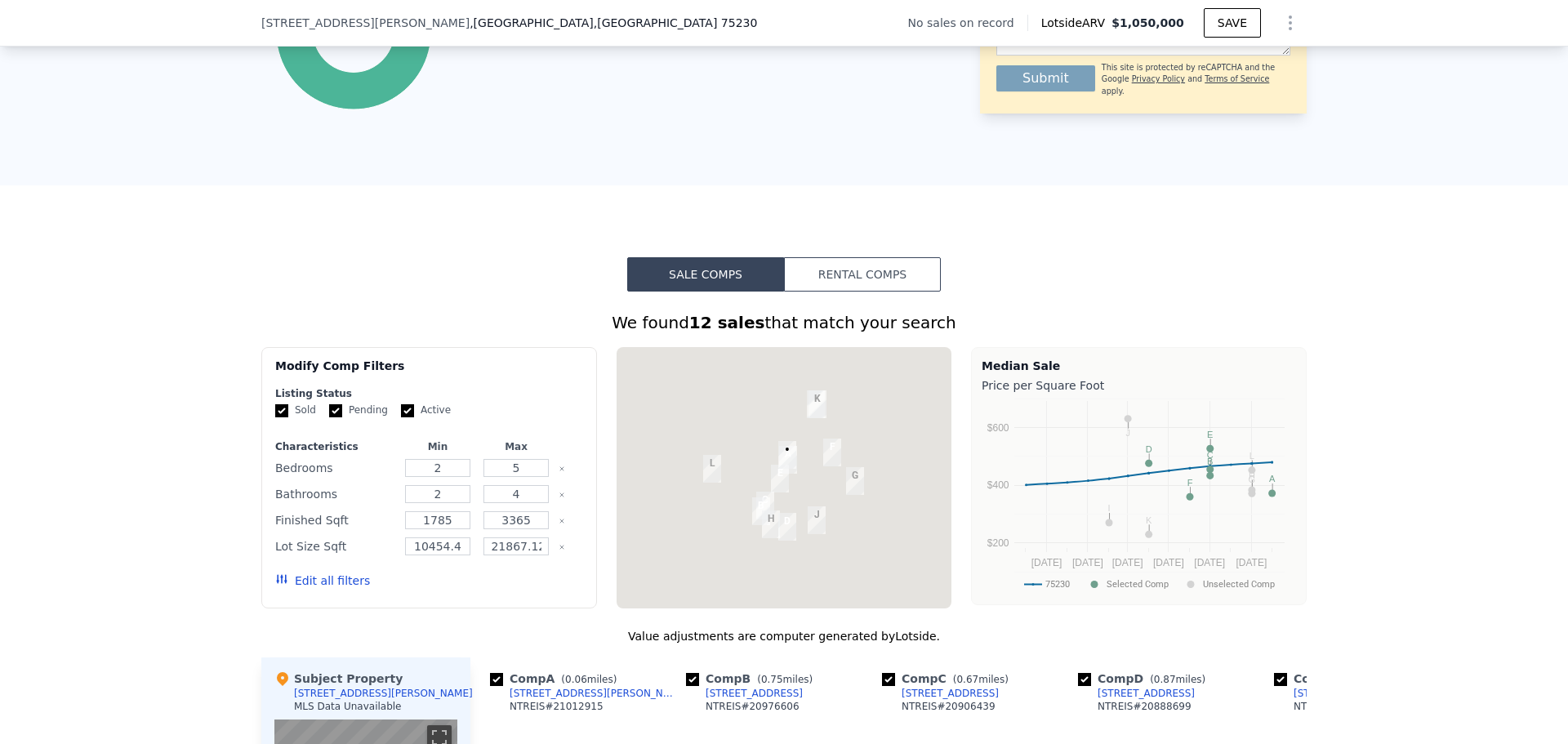
click at [865, 291] on button "Rental Comps" at bounding box center [863, 273] width 157 height 34
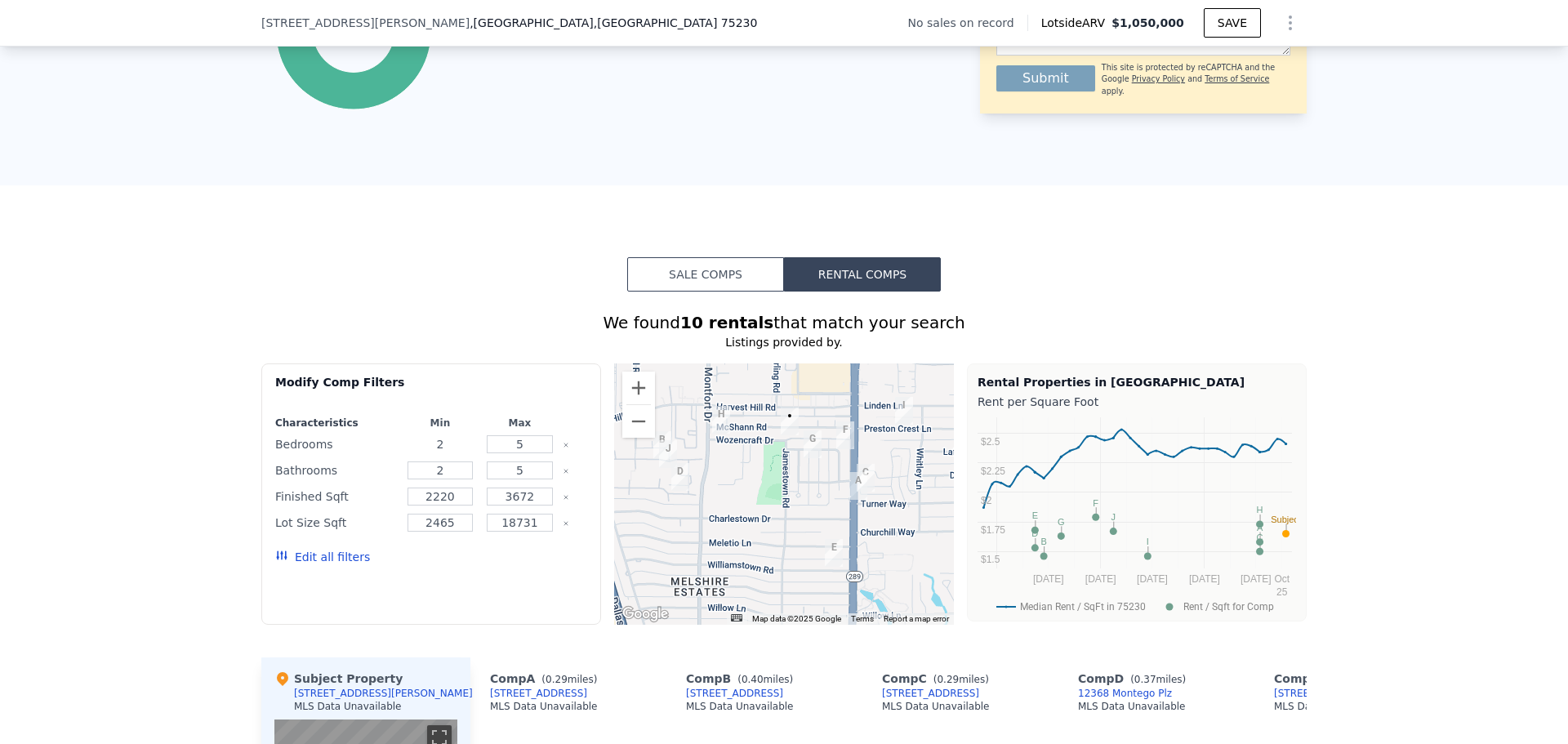
drag, startPoint x: 416, startPoint y: 455, endPoint x: 404, endPoint y: 457, distance: 12.2
click at [408, 453] on input "2" at bounding box center [440, 444] width 66 height 18
type input "3"
drag, startPoint x: 453, startPoint y: 485, endPoint x: 350, endPoint y: 472, distance: 103.8
click at [350, 472] on div "Bathrooms 2 5" at bounding box center [431, 470] width 312 height 23
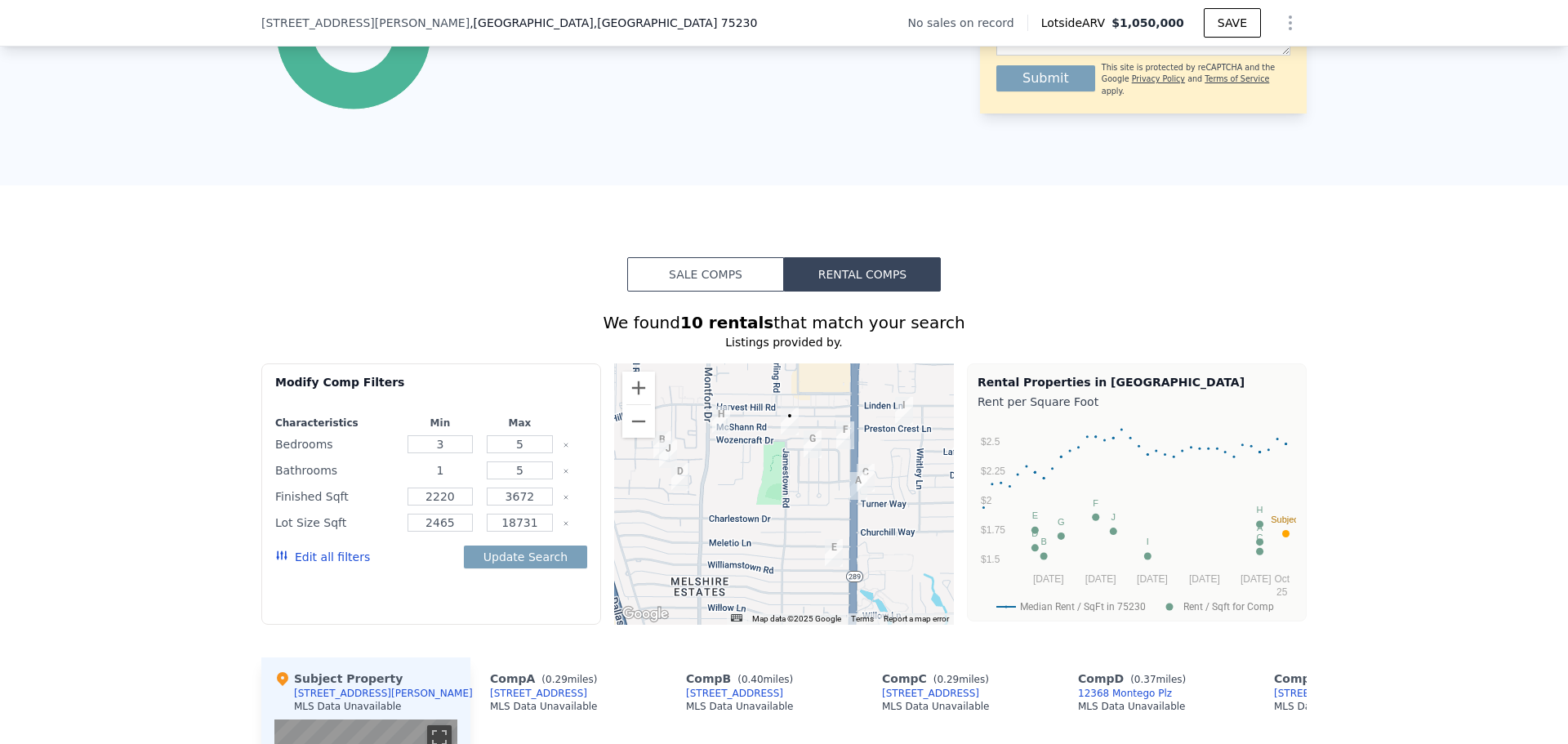
type input "1"
type input "3"
click at [563, 500] on icon "Clear" at bounding box center [566, 497] width 7 height 7
click at [563, 526] on icon "Clear" at bounding box center [566, 523] width 7 height 7
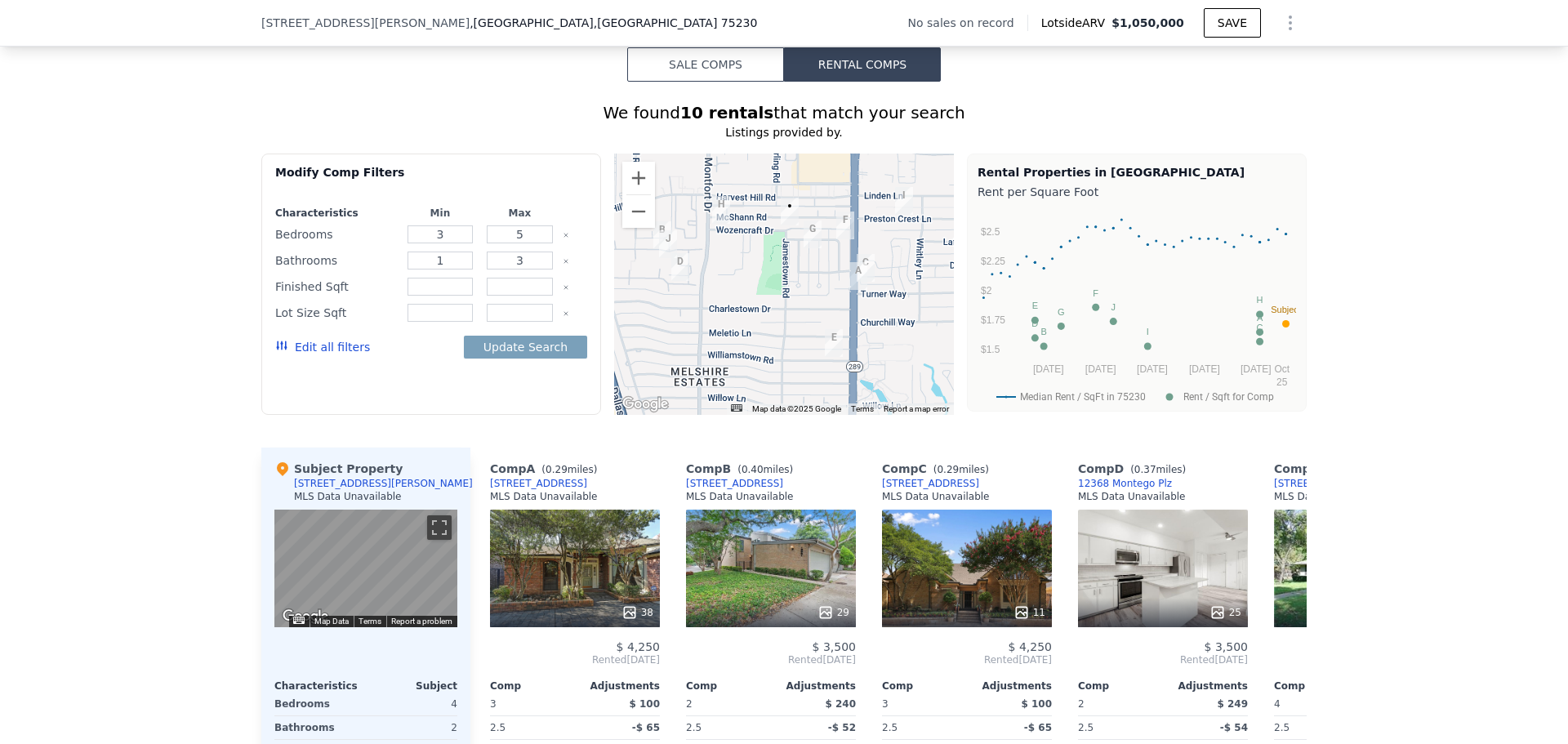
scroll to position [1137, 0]
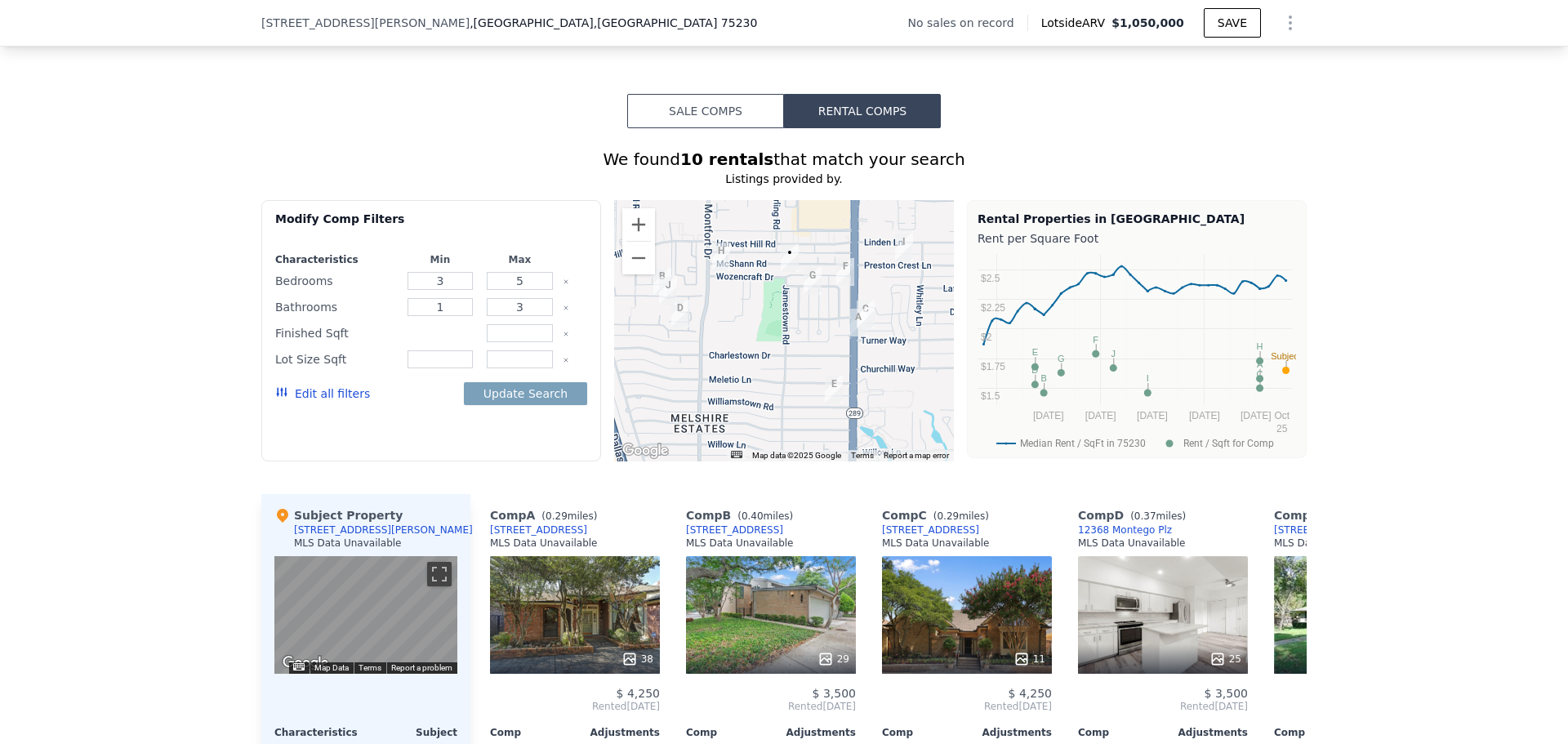
click at [440, 342] on input "number" at bounding box center [440, 332] width 66 height 18
type input "2200"
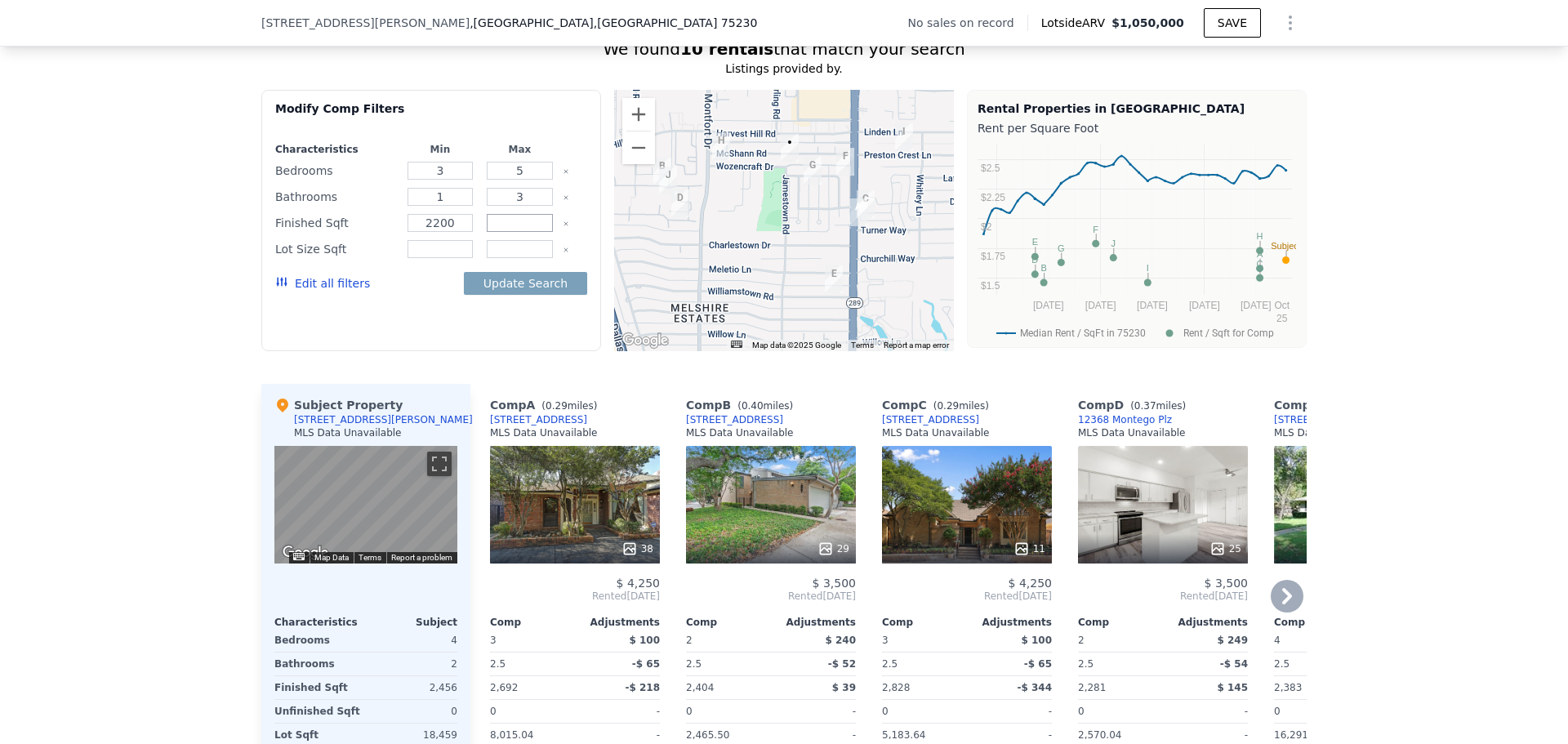
scroll to position [1218, 0]
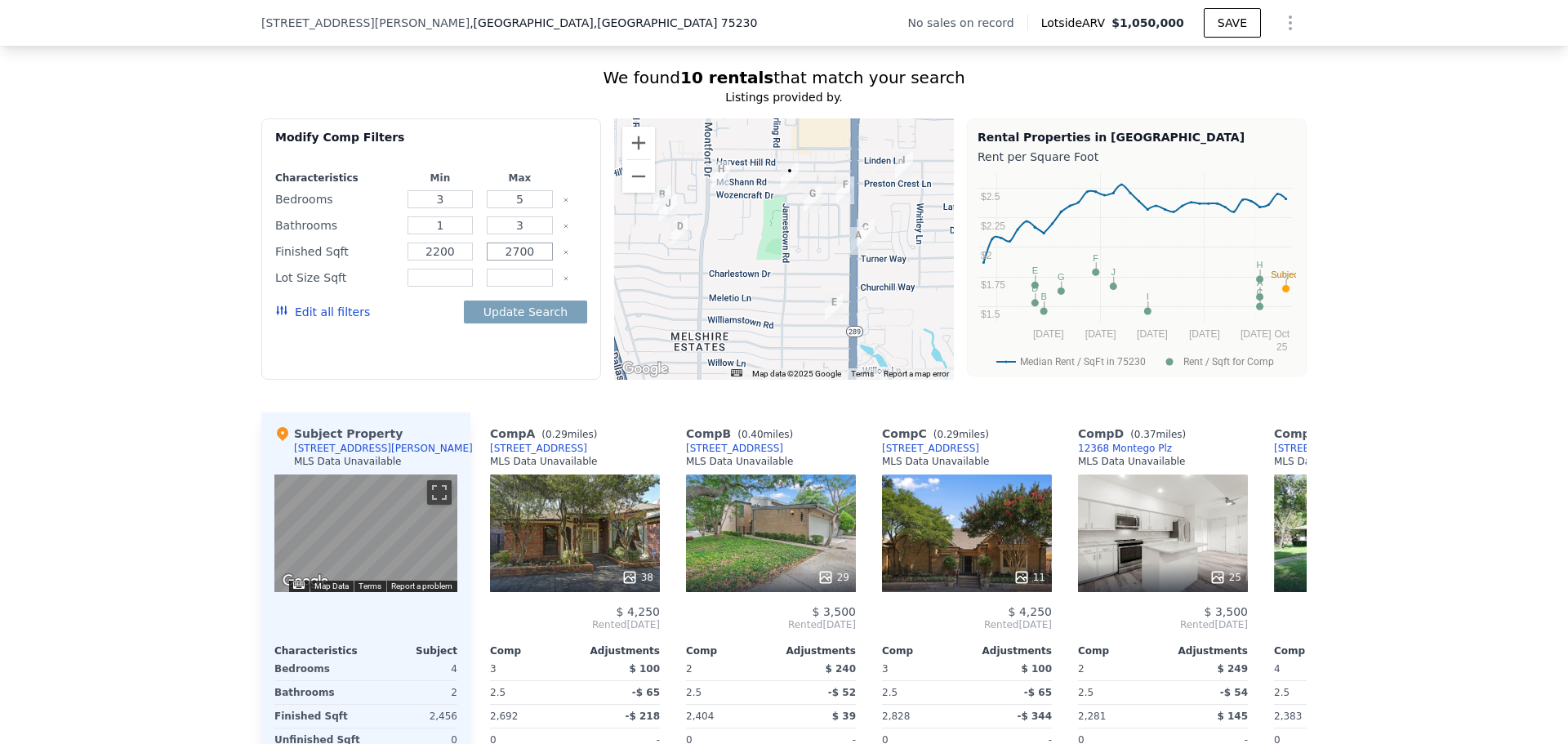
type input "2700"
click at [563, 282] on icon "Clear" at bounding box center [566, 278] width 7 height 7
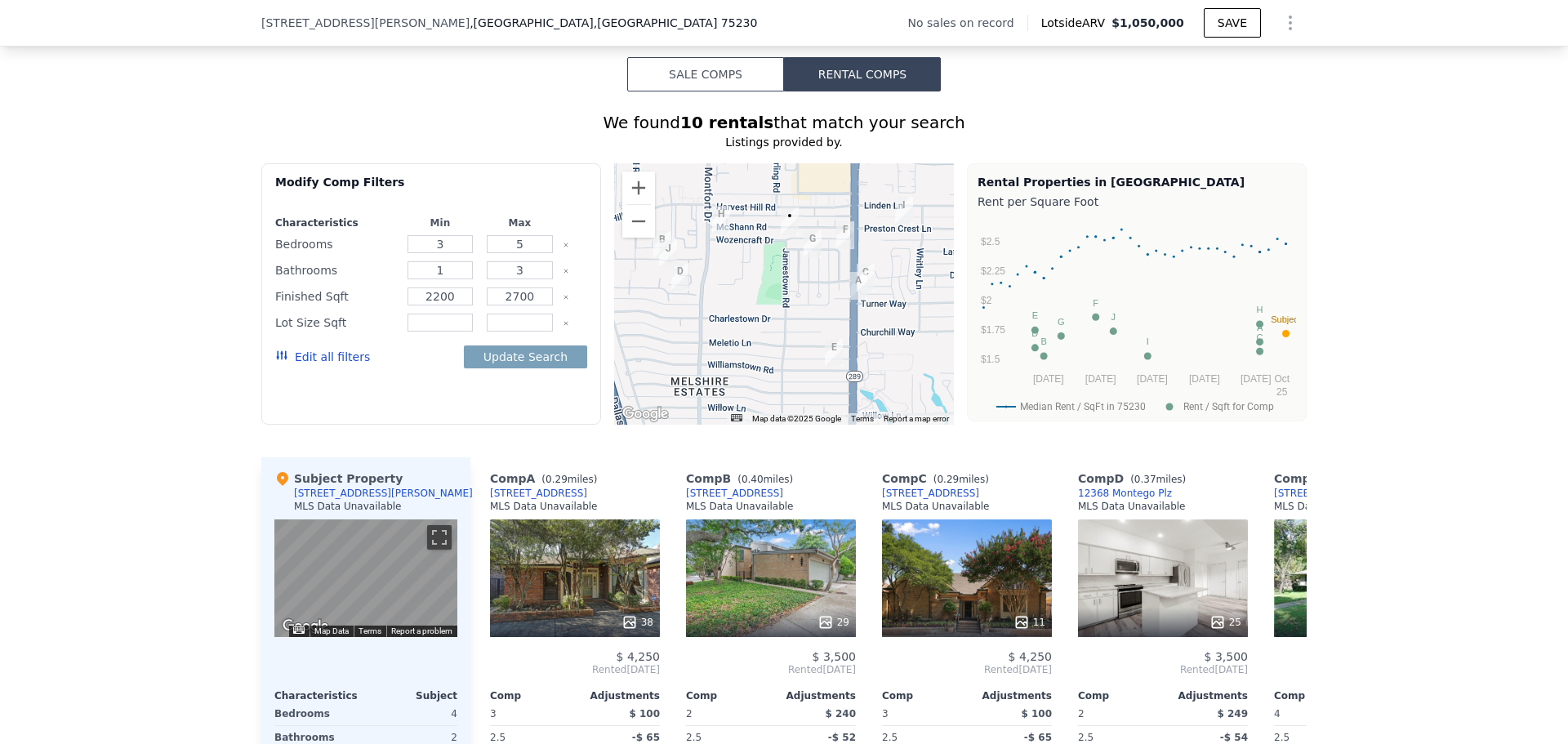
scroll to position [1137, 0]
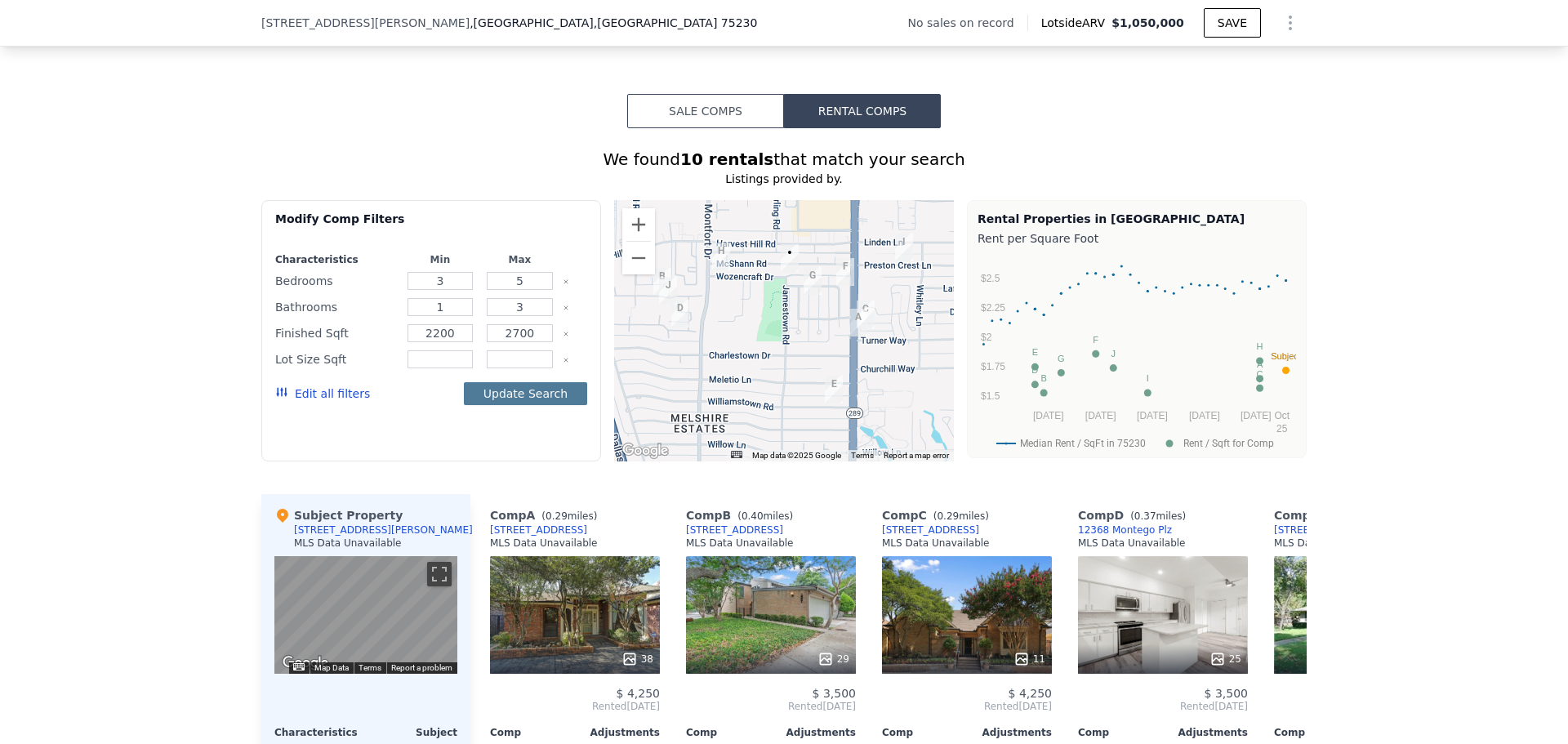
click at [550, 398] on button "Update Search" at bounding box center [526, 393] width 124 height 23
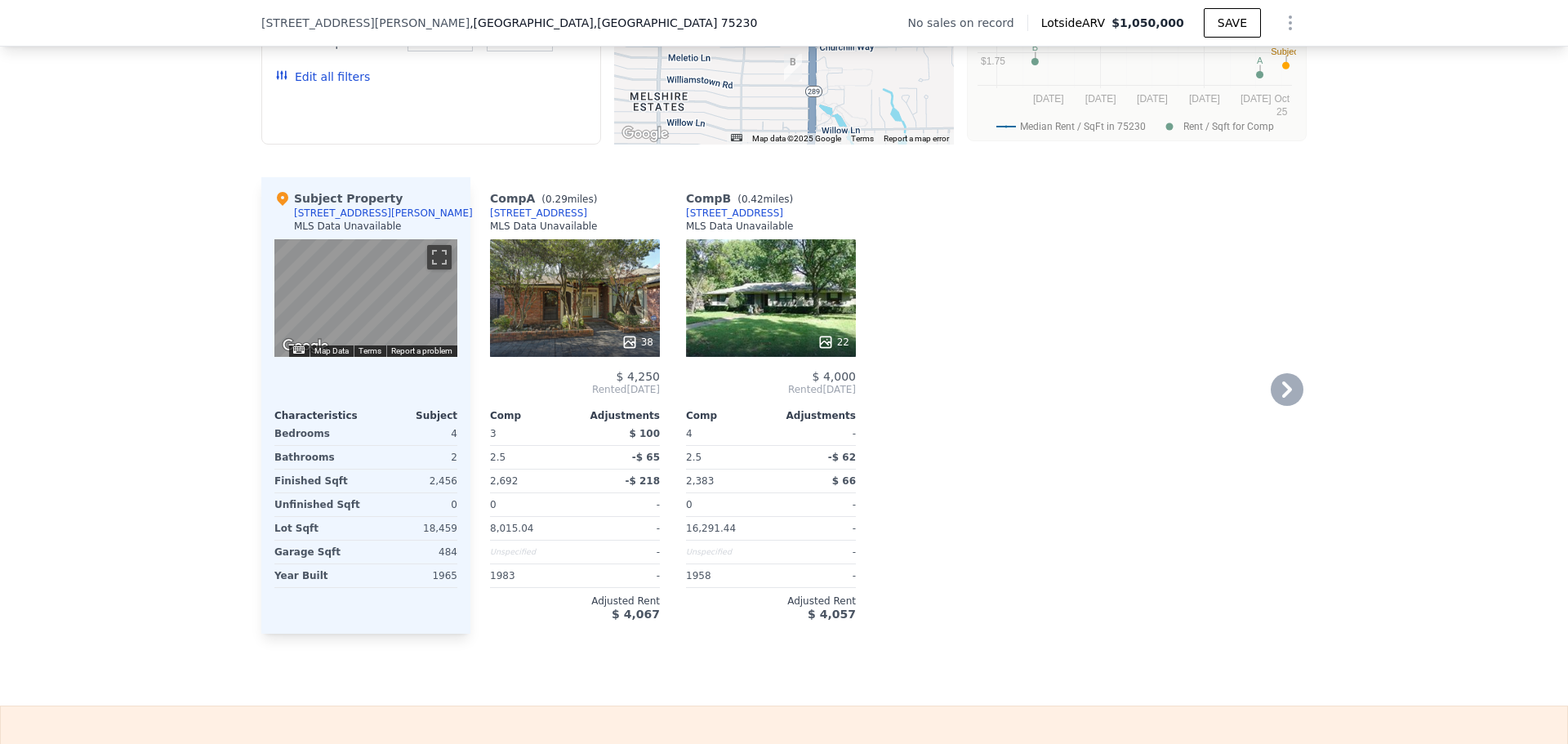
scroll to position [1464, 0]
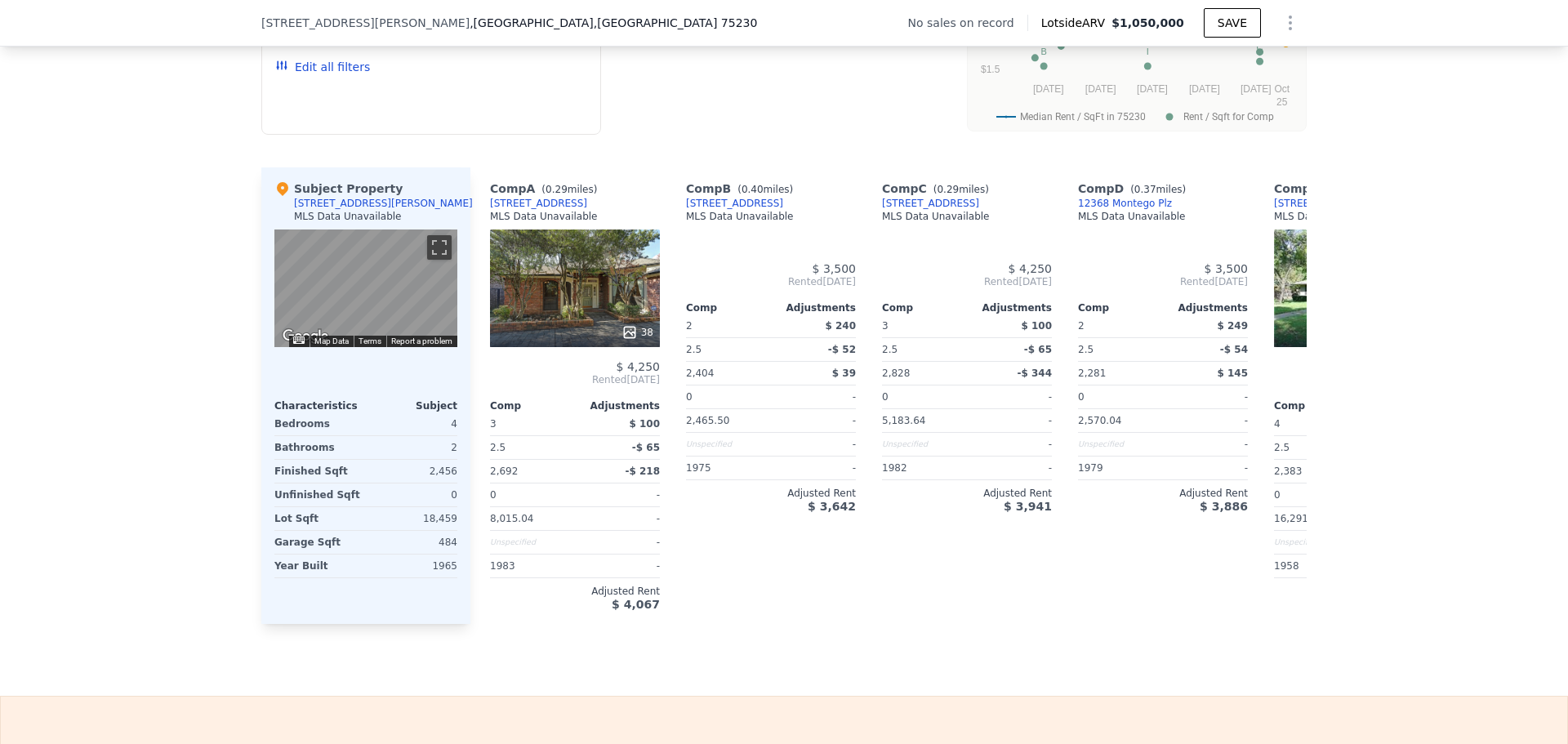
type input "2"
type input "5"
type input "2220"
type input "3672"
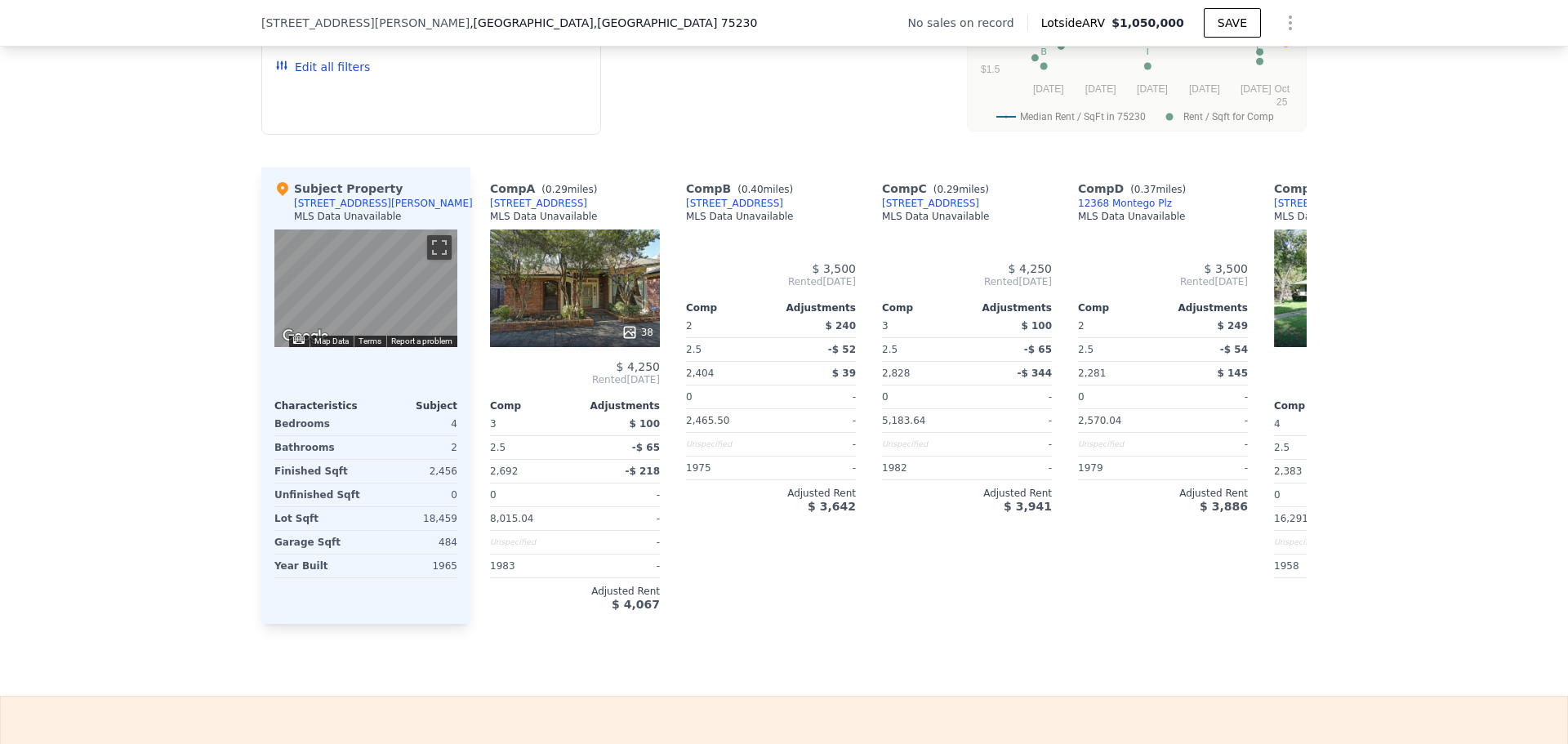
type input "2465"
type input "18731"
